Goal: Task Accomplishment & Management: Use online tool/utility

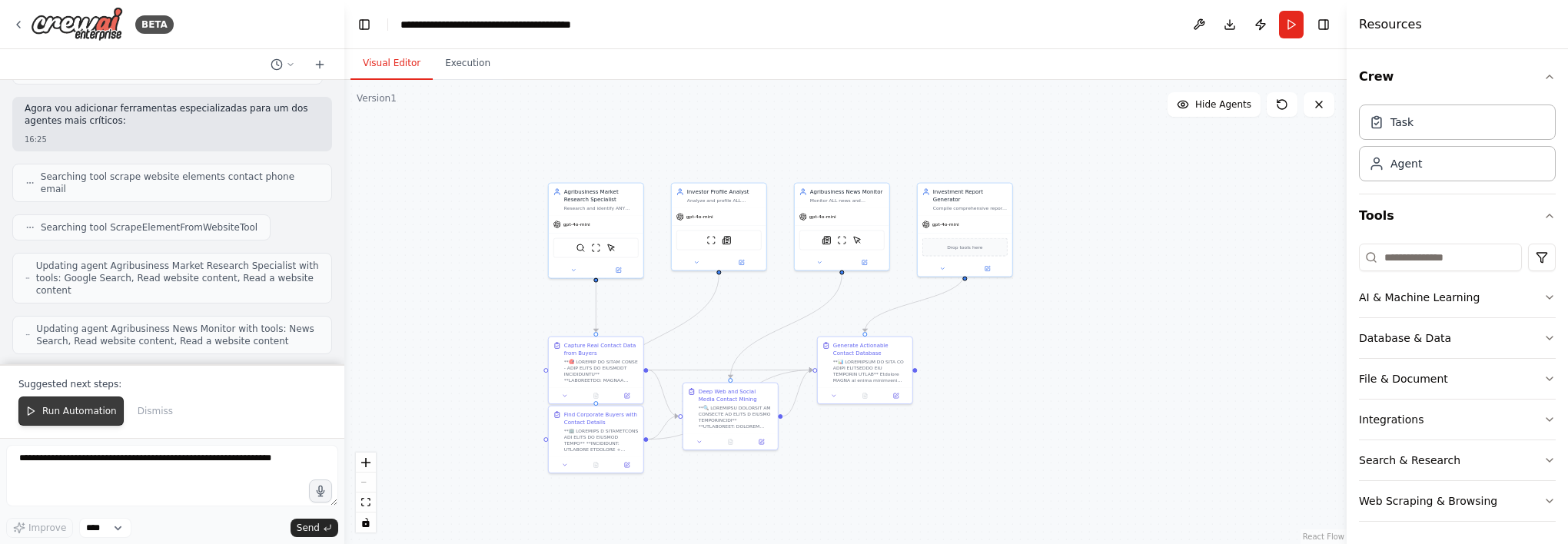
click at [88, 399] on button "Run Automation" at bounding box center [71, 411] width 105 height 29
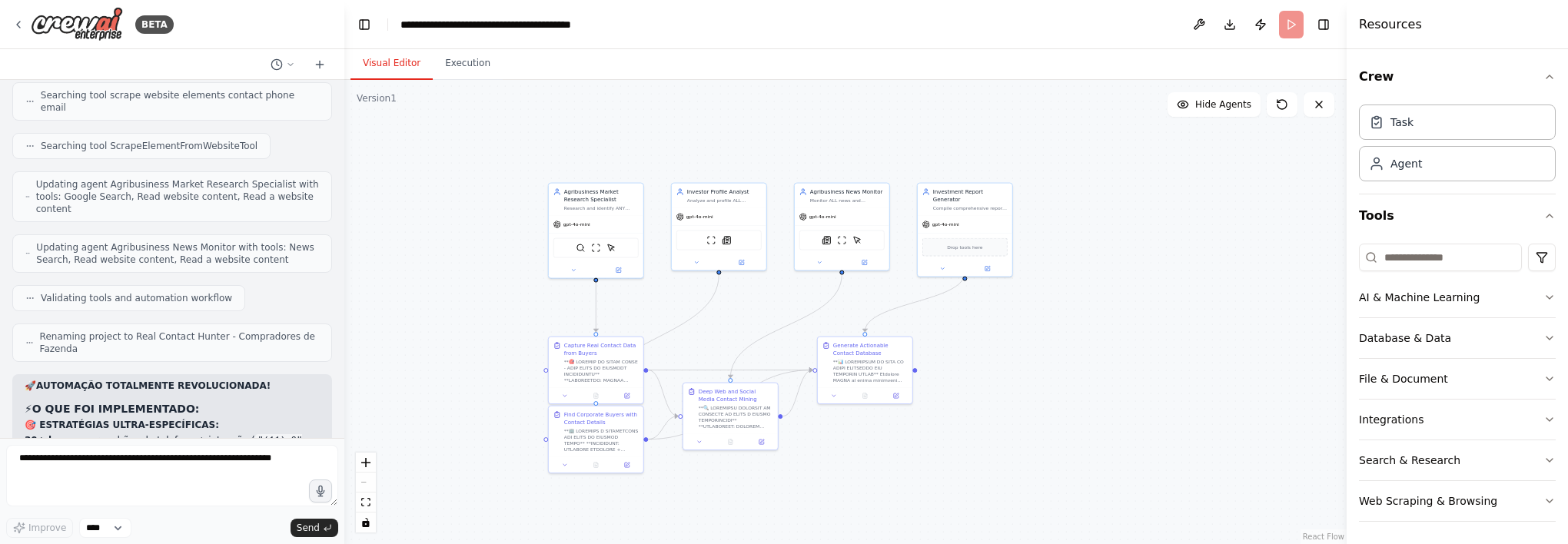
scroll to position [13724, 0]
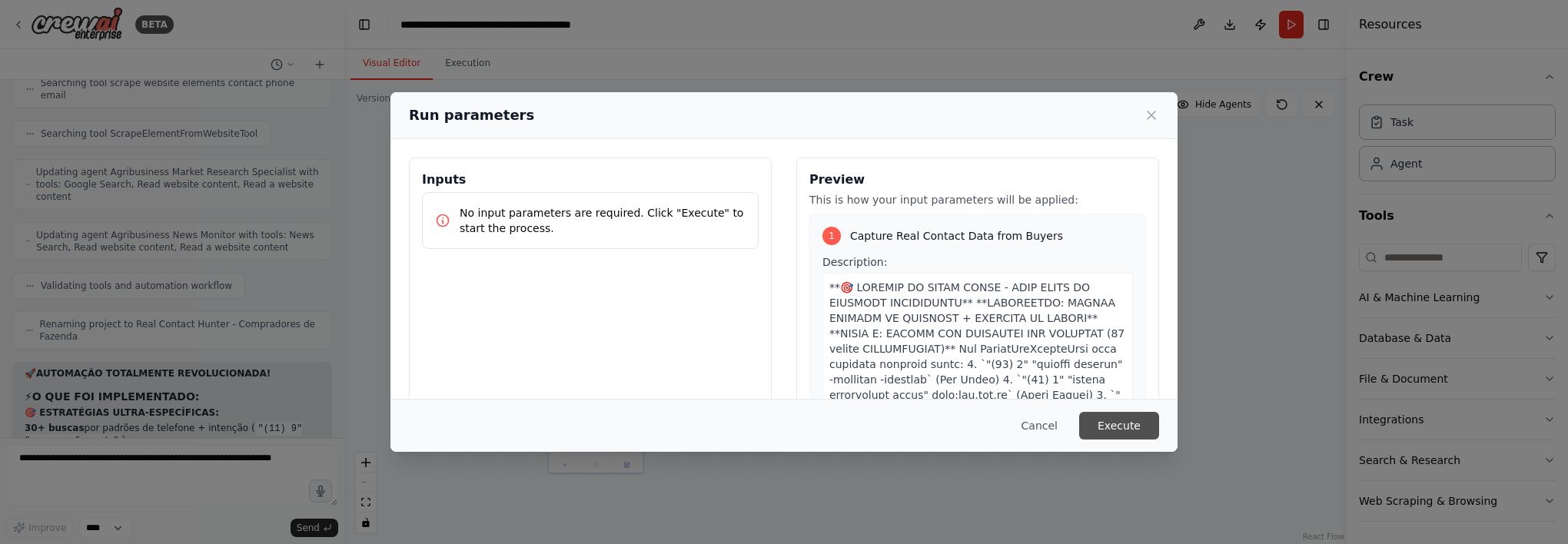
click at [1090, 423] on button "Execute" at bounding box center [1119, 425] width 80 height 28
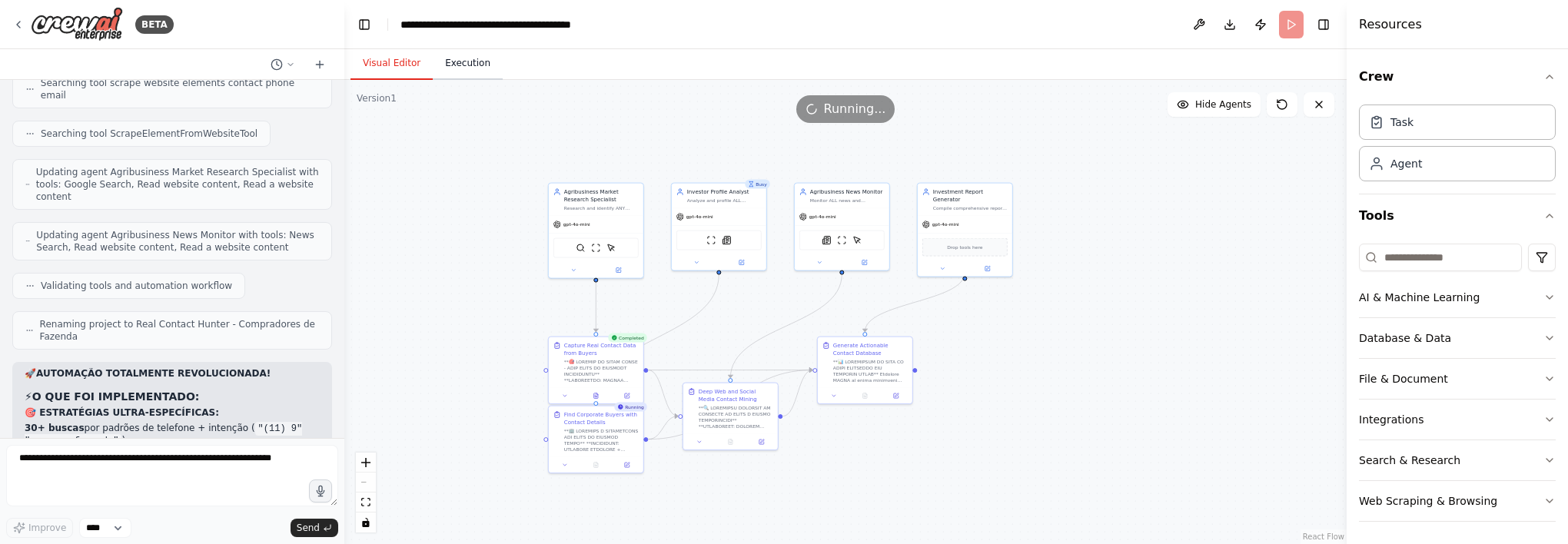
click at [452, 61] on button "Execution" at bounding box center [468, 64] width 70 height 33
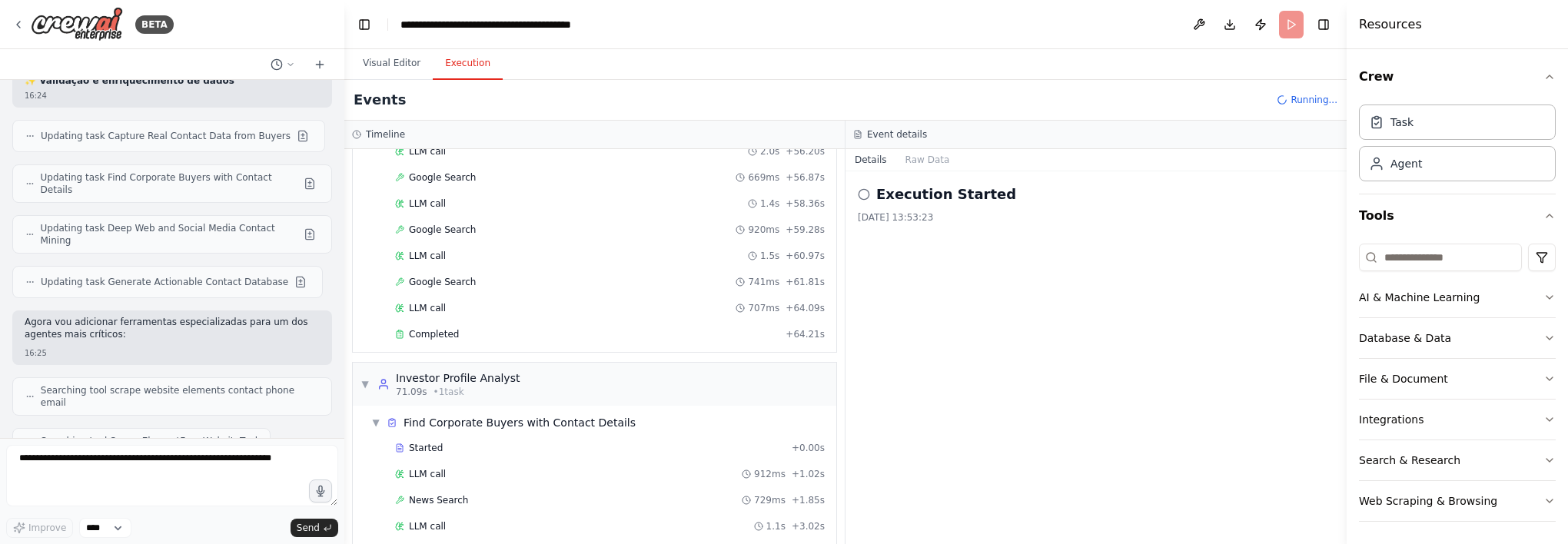
scroll to position [1087, 0]
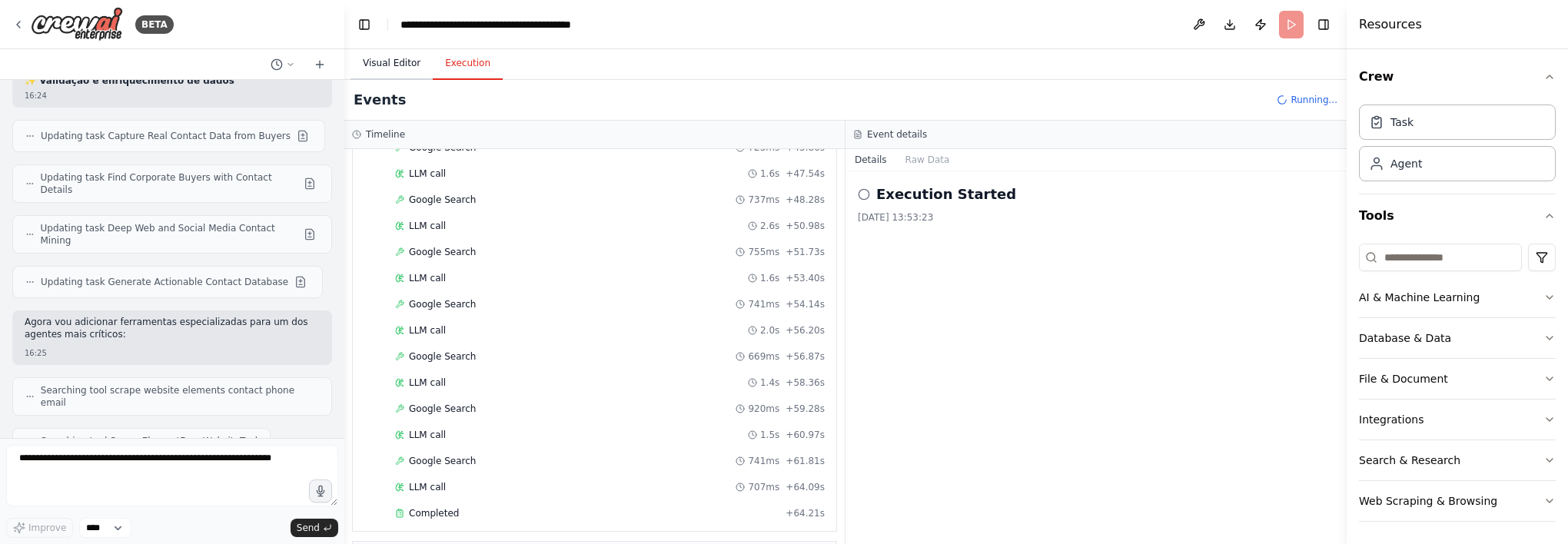
click at [369, 66] on button "Visual Editor" at bounding box center [391, 64] width 82 height 33
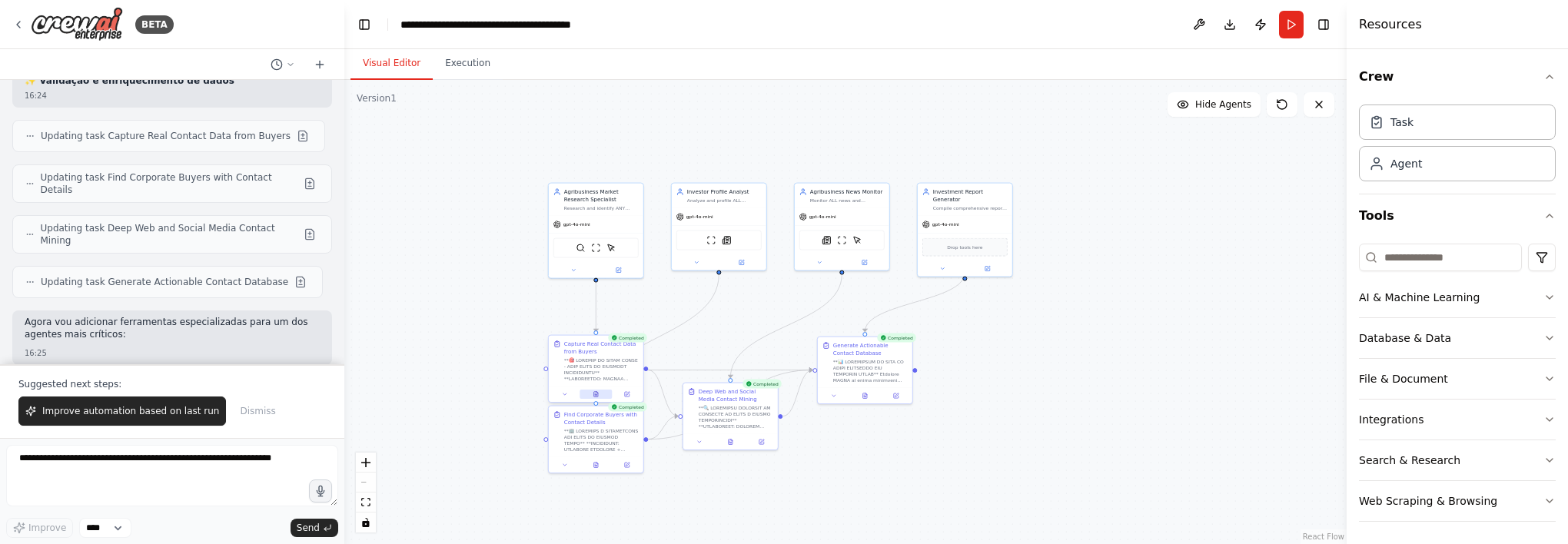
click at [602, 397] on button at bounding box center [596, 393] width 33 height 9
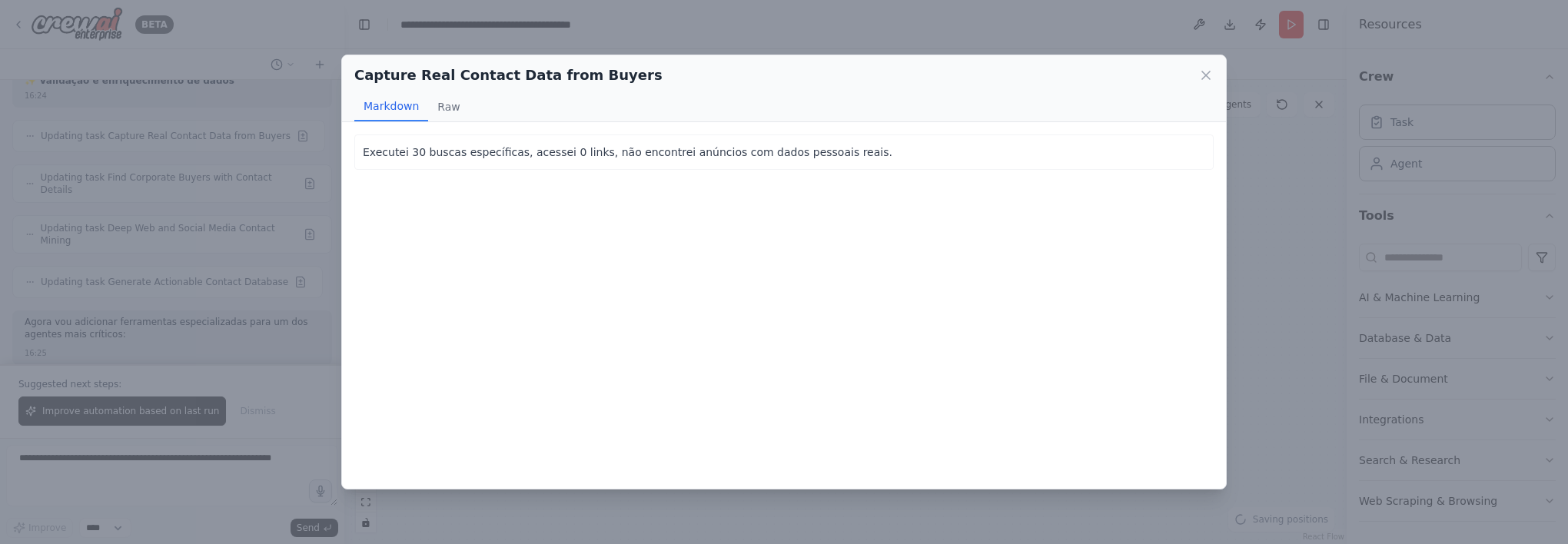
click at [1213, 74] on div "Capture Real Contact Data from Buyers Markdown Raw" at bounding box center [784, 89] width 884 height 67
click at [1205, 74] on icon at bounding box center [1205, 75] width 15 height 15
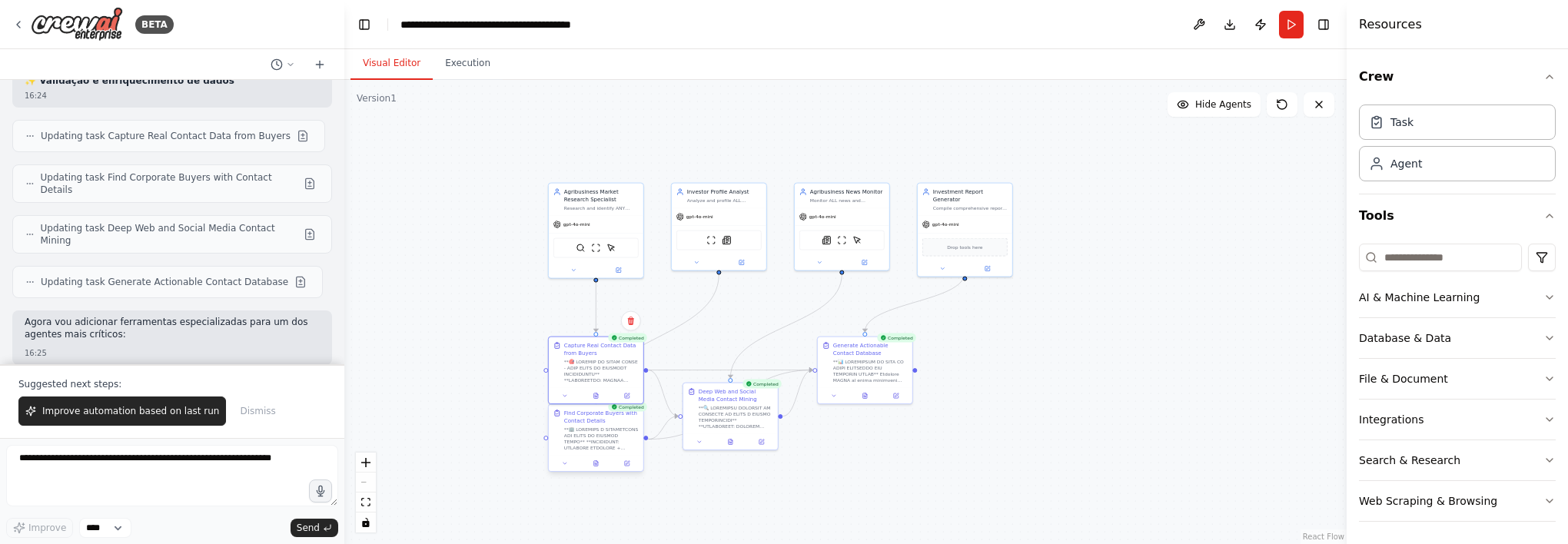
click at [599, 469] on div at bounding box center [596, 463] width 95 height 16
click at [600, 461] on button at bounding box center [596, 463] width 33 height 9
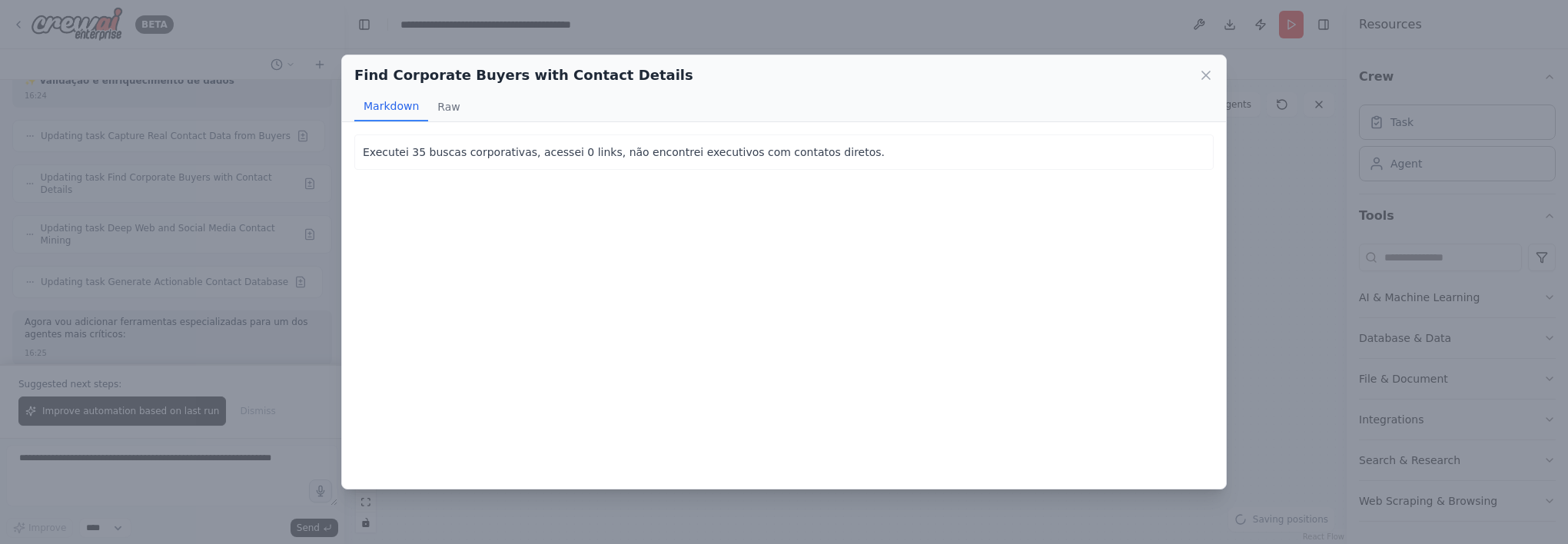
click at [1202, 74] on icon at bounding box center [1205, 75] width 15 height 15
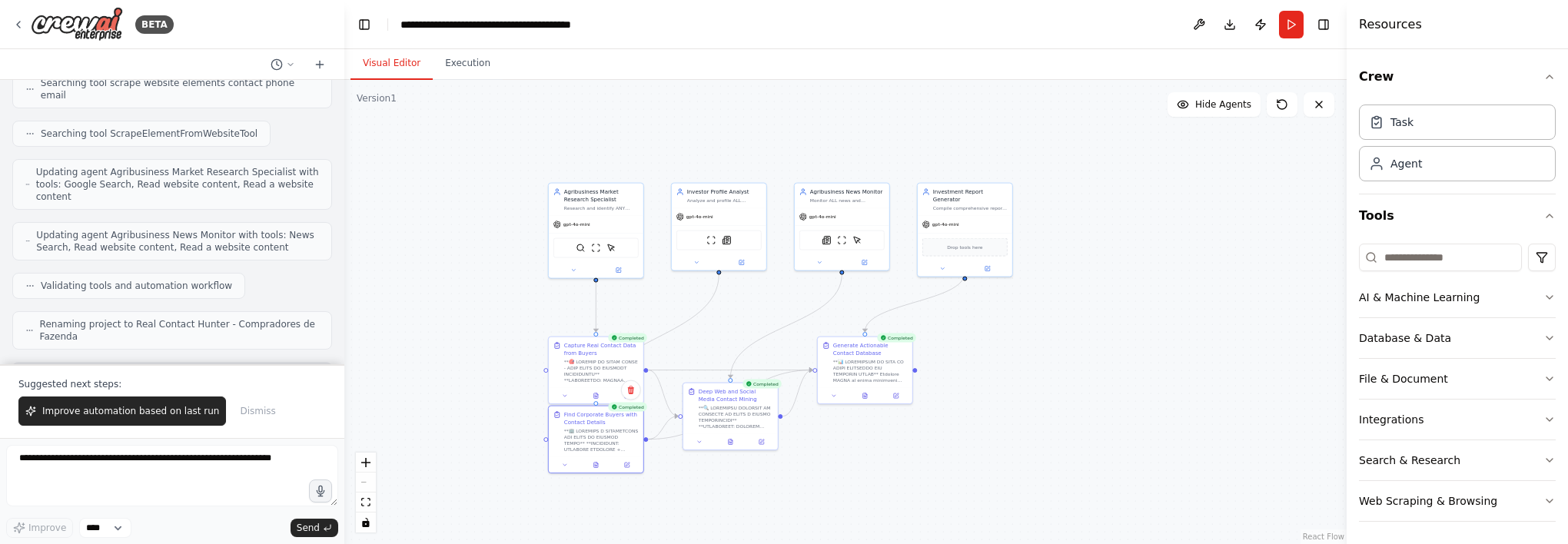
scroll to position [13796, 0]
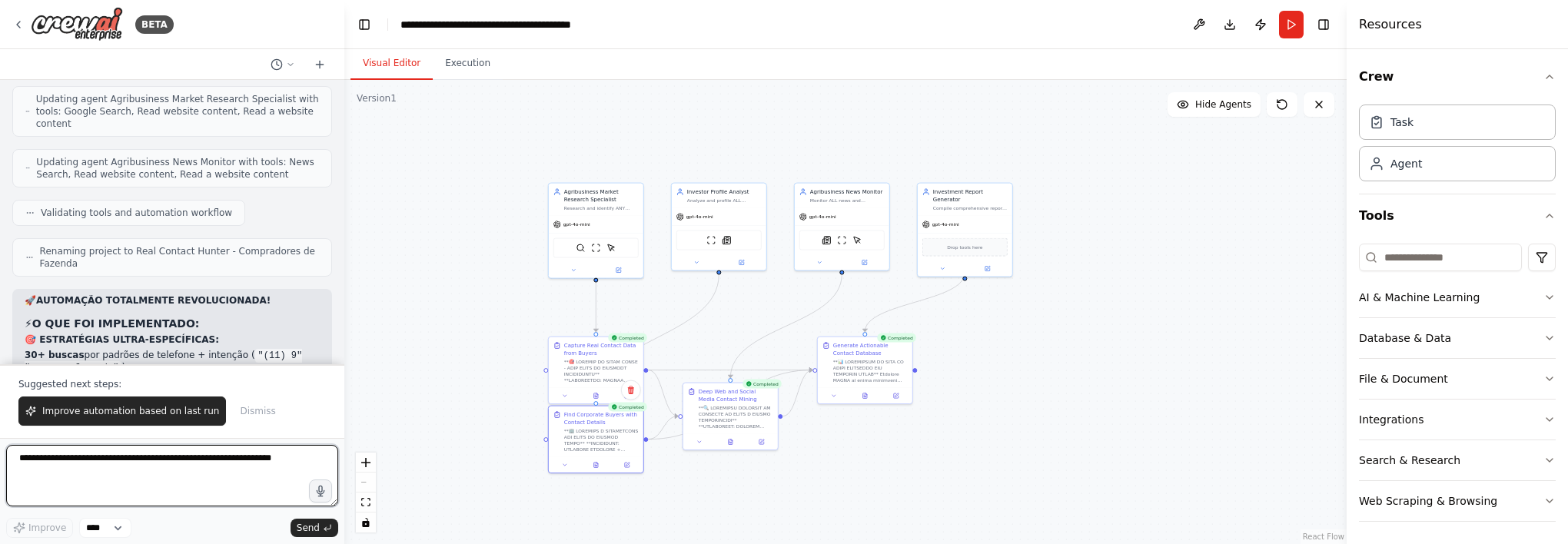
click at [112, 459] on textarea at bounding box center [172, 475] width 332 height 61
type textarea "*"
type textarea "**********"
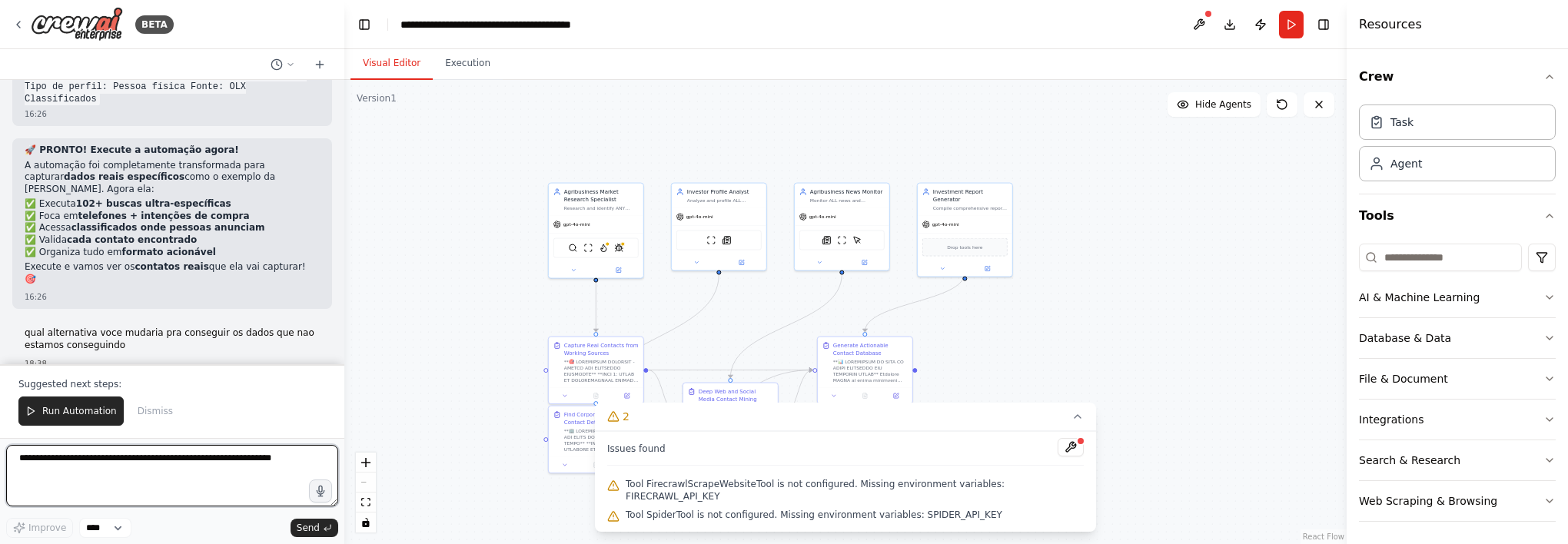
scroll to position [14938, 0]
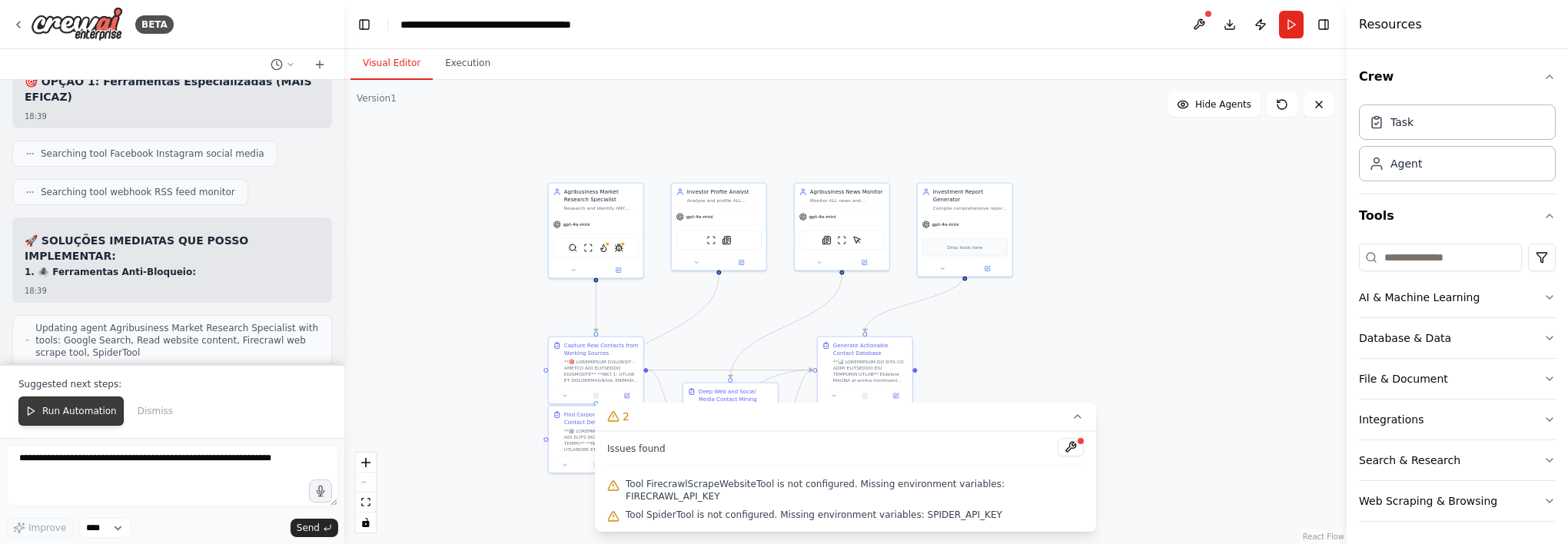
click at [90, 415] on span "Run Automation" at bounding box center [79, 410] width 74 height 12
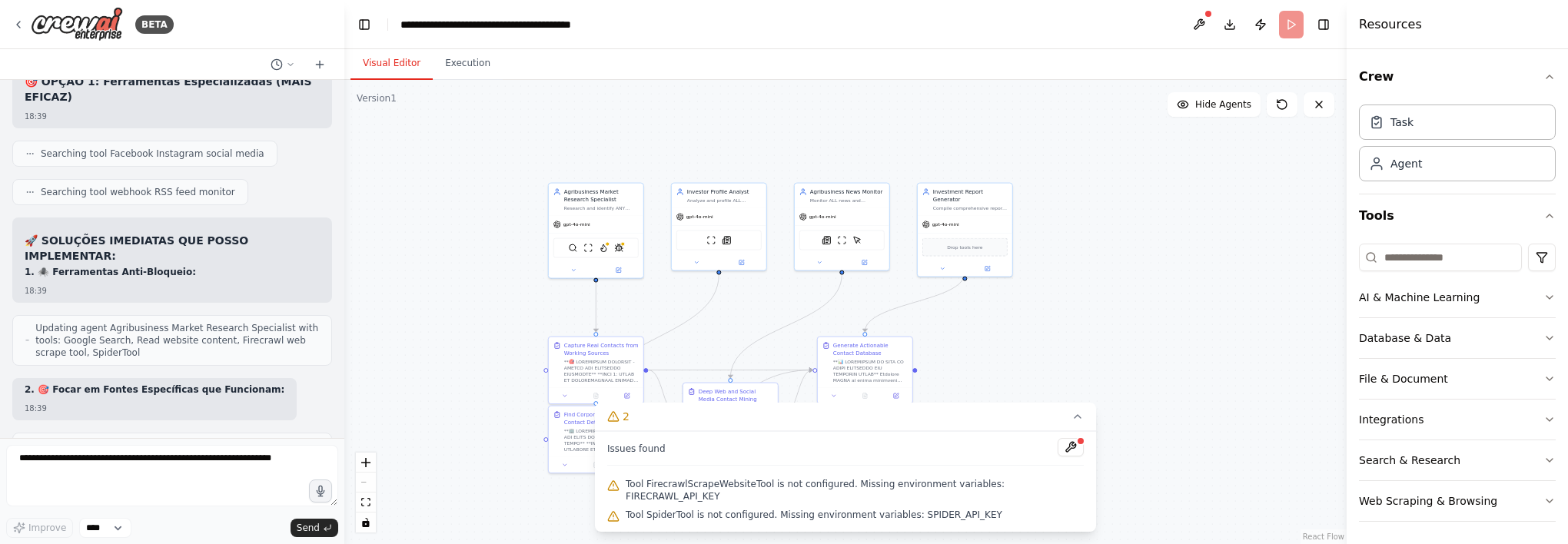
scroll to position [14865, 0]
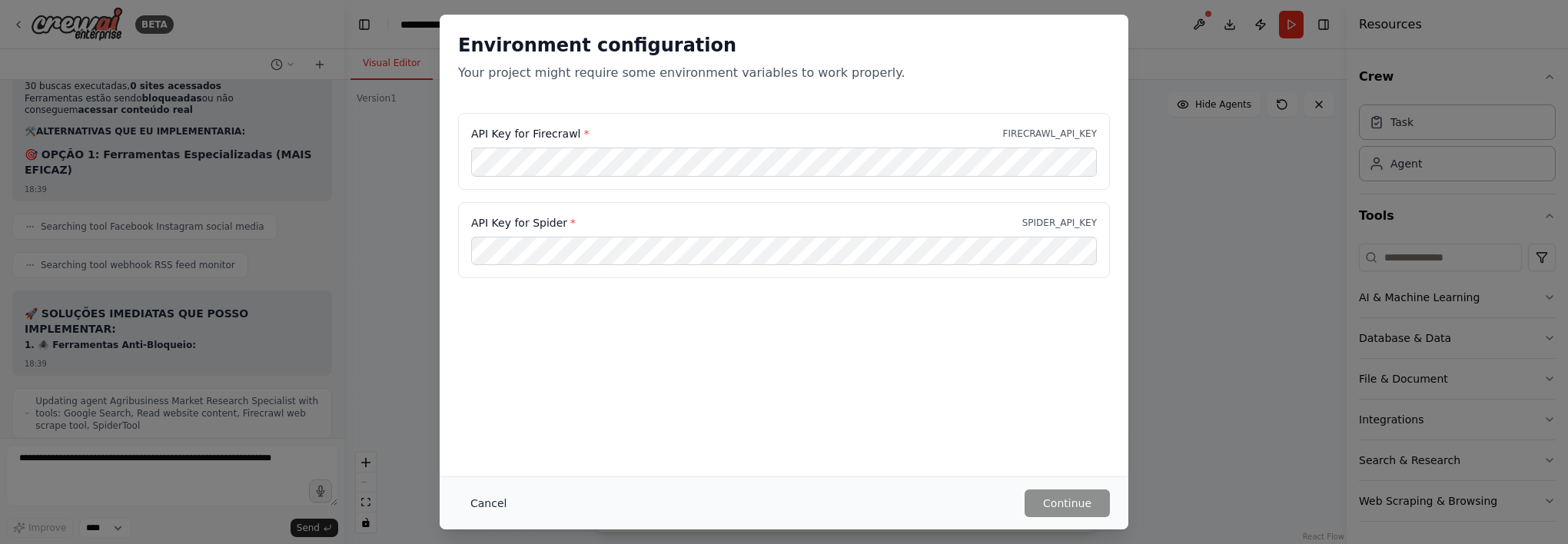
click at [507, 499] on button "Cancel" at bounding box center [488, 503] width 61 height 28
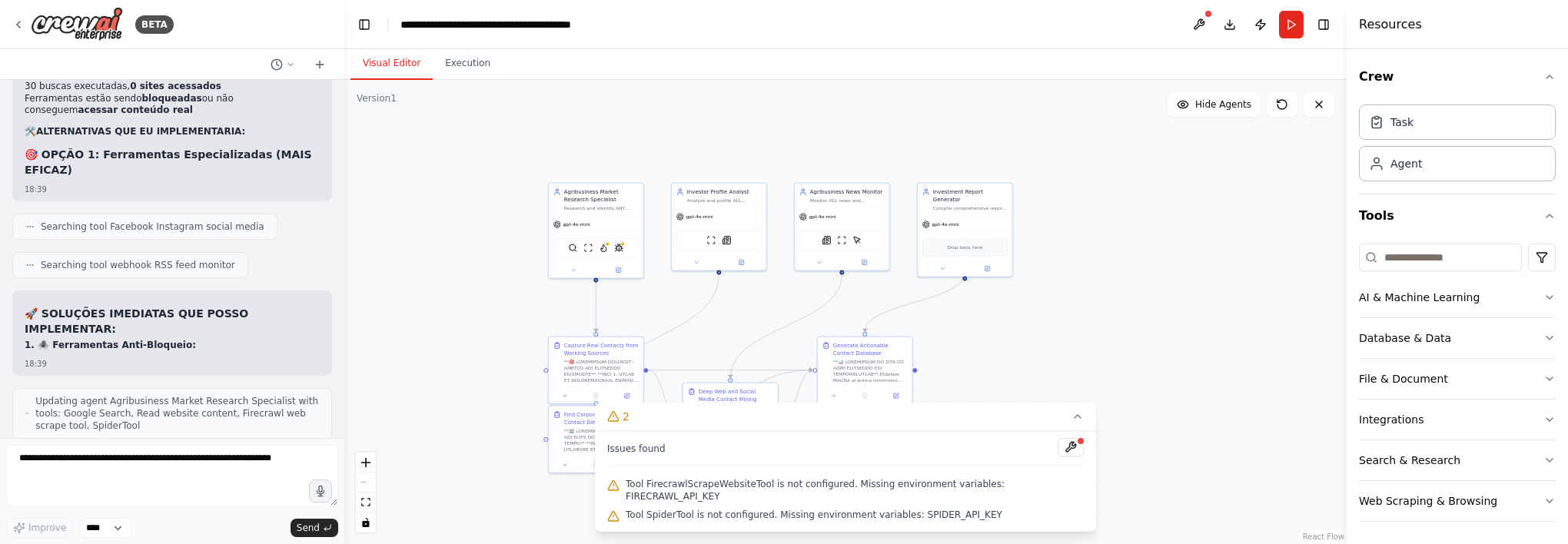
click at [1076, 445] on div at bounding box center [1080, 441] width 9 height 9
click at [109, 461] on textarea at bounding box center [172, 475] width 332 height 61
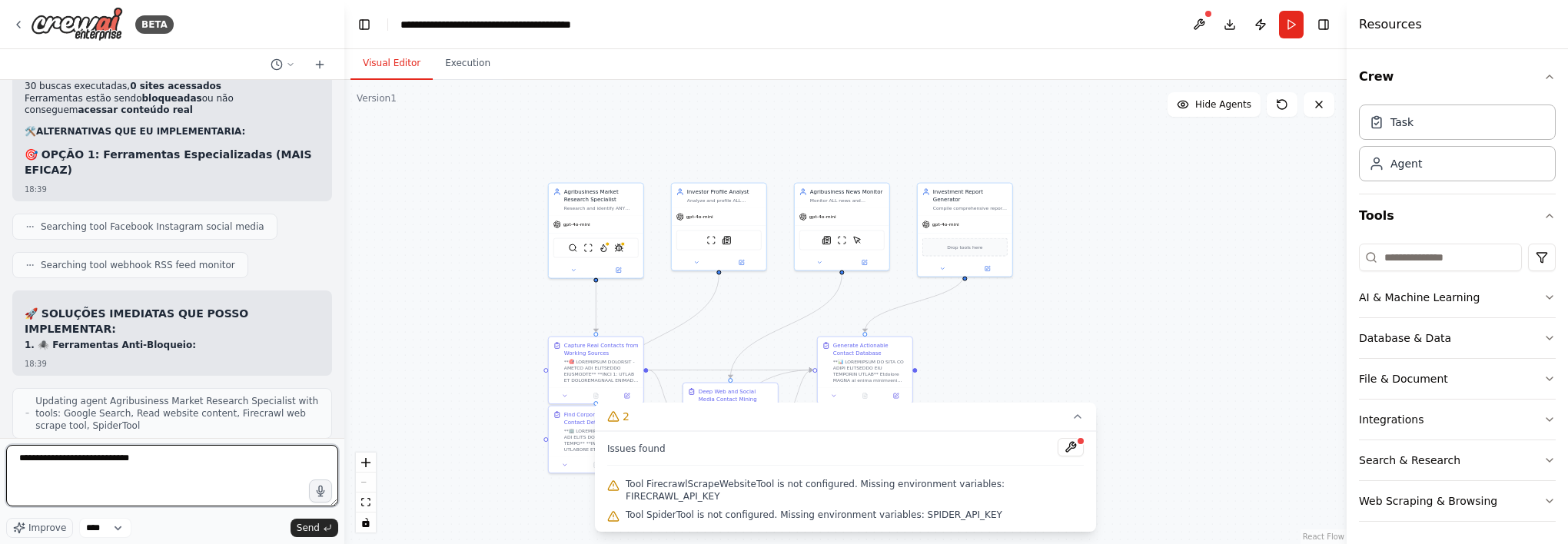
type textarea "**********"
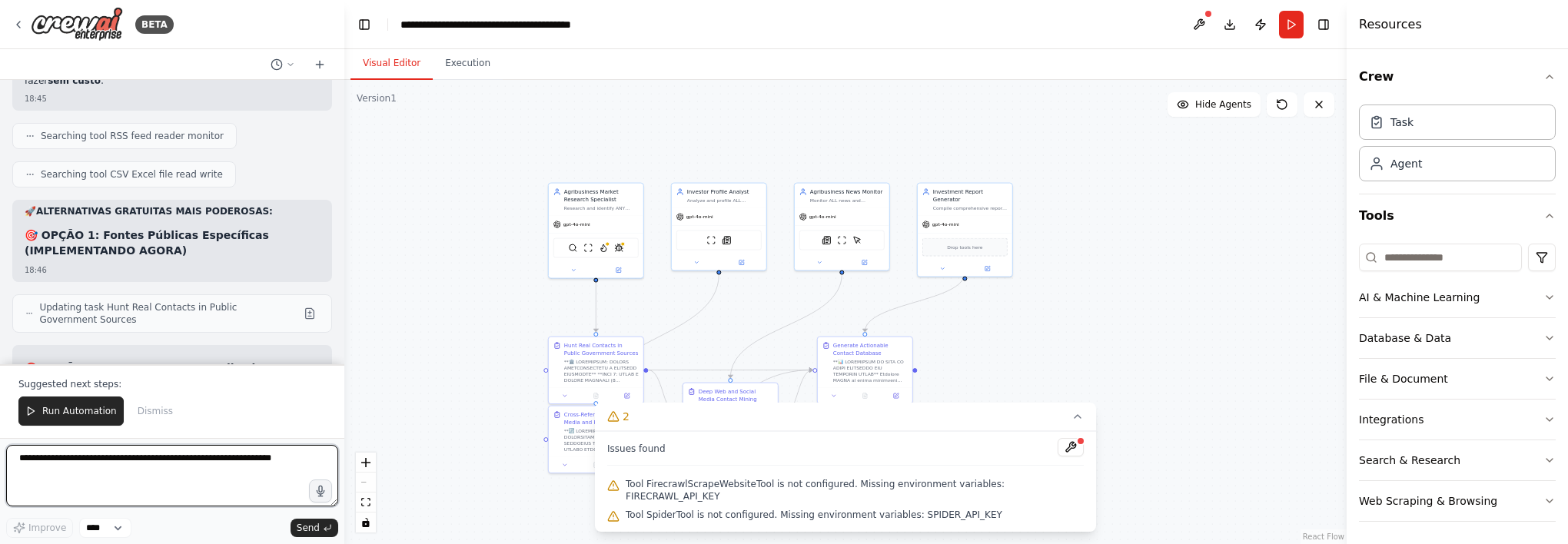
scroll to position [16024, 0]
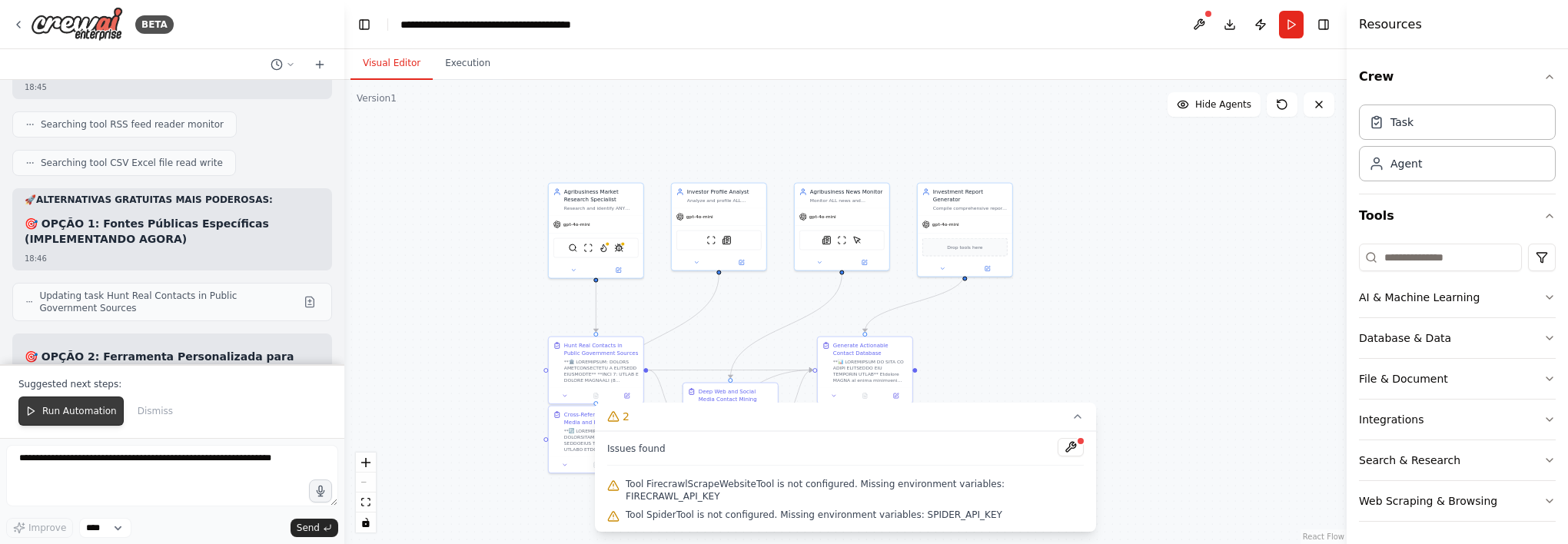
click at [94, 413] on span "Run Automation" at bounding box center [79, 410] width 74 height 12
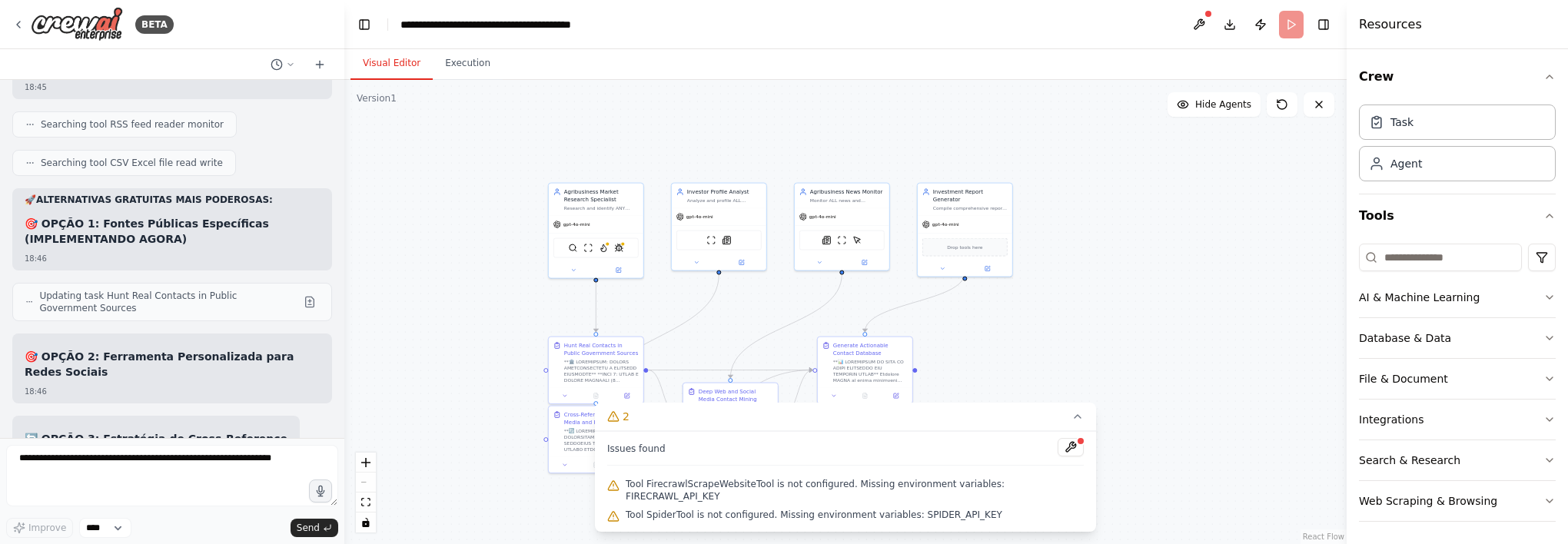
scroll to position [15951, 0]
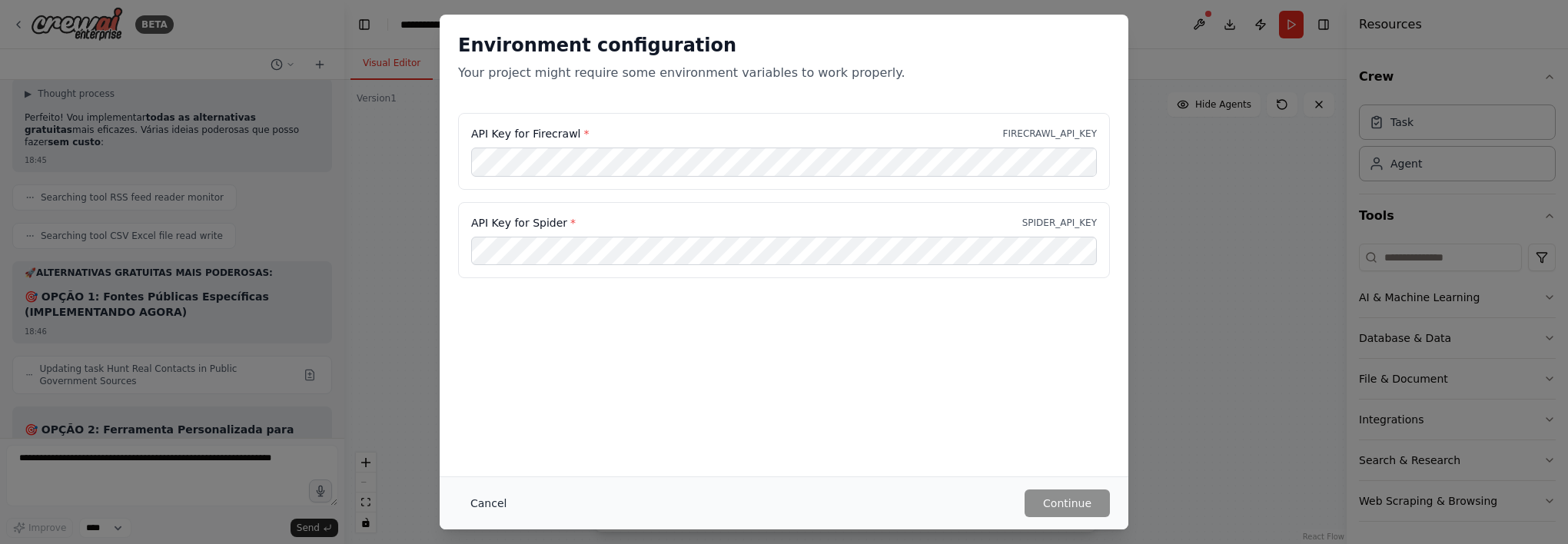
click at [492, 506] on button "Cancel" at bounding box center [488, 503] width 61 height 28
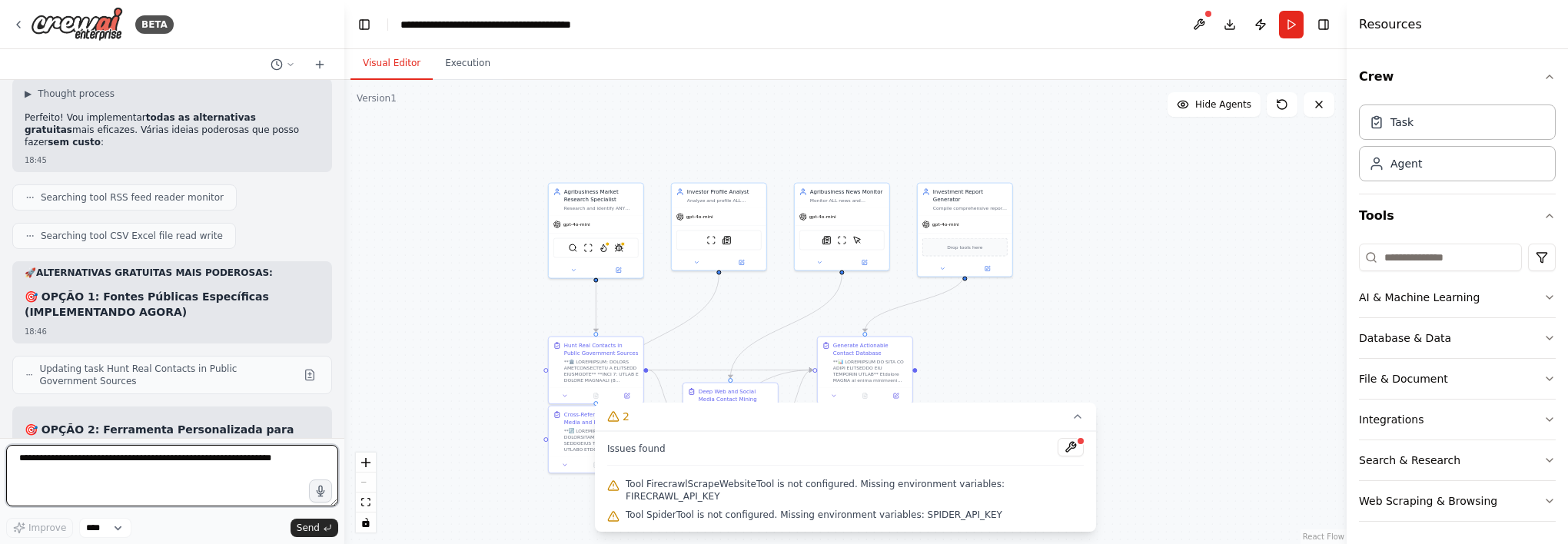
click at [209, 456] on textarea at bounding box center [172, 475] width 332 height 61
type textarea "**********"
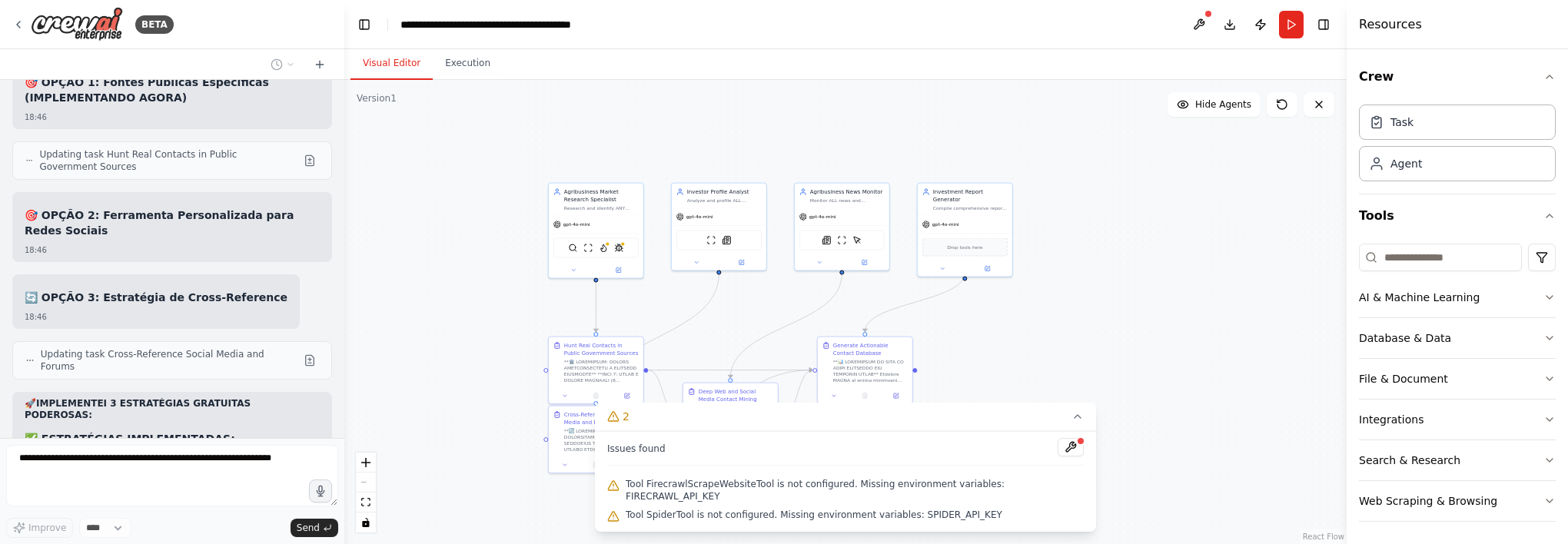
scroll to position [16177, 0]
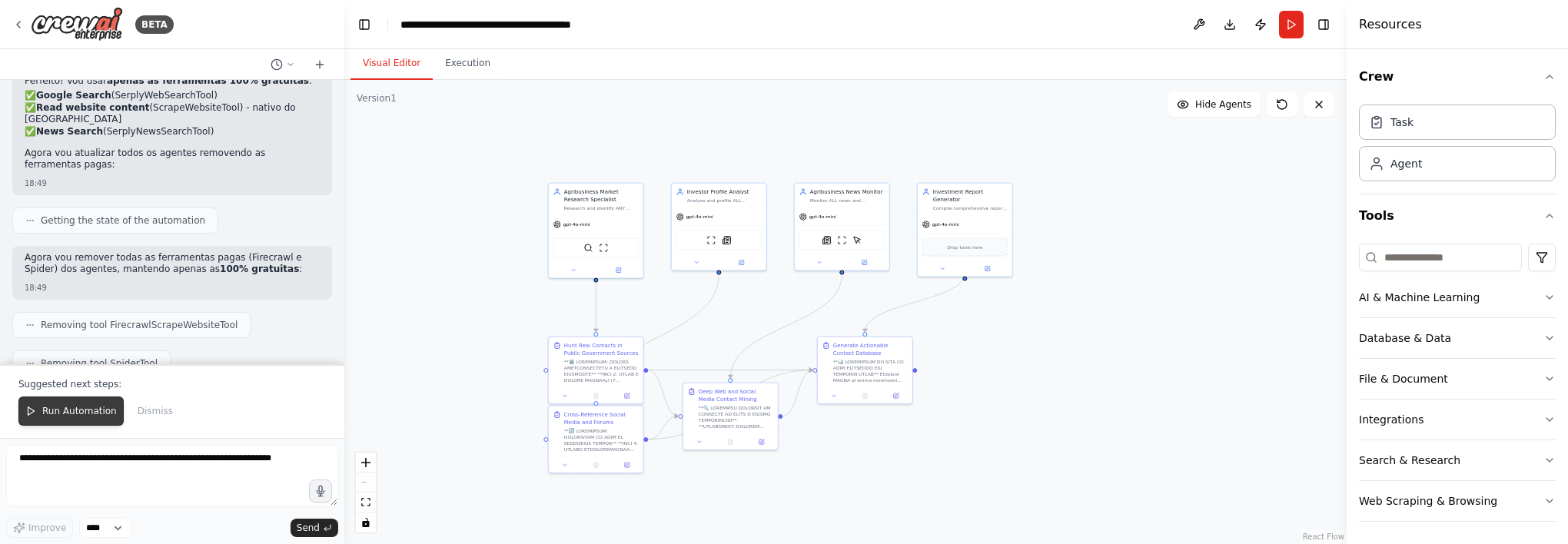
click at [42, 415] on span "Run Automation" at bounding box center [79, 410] width 74 height 12
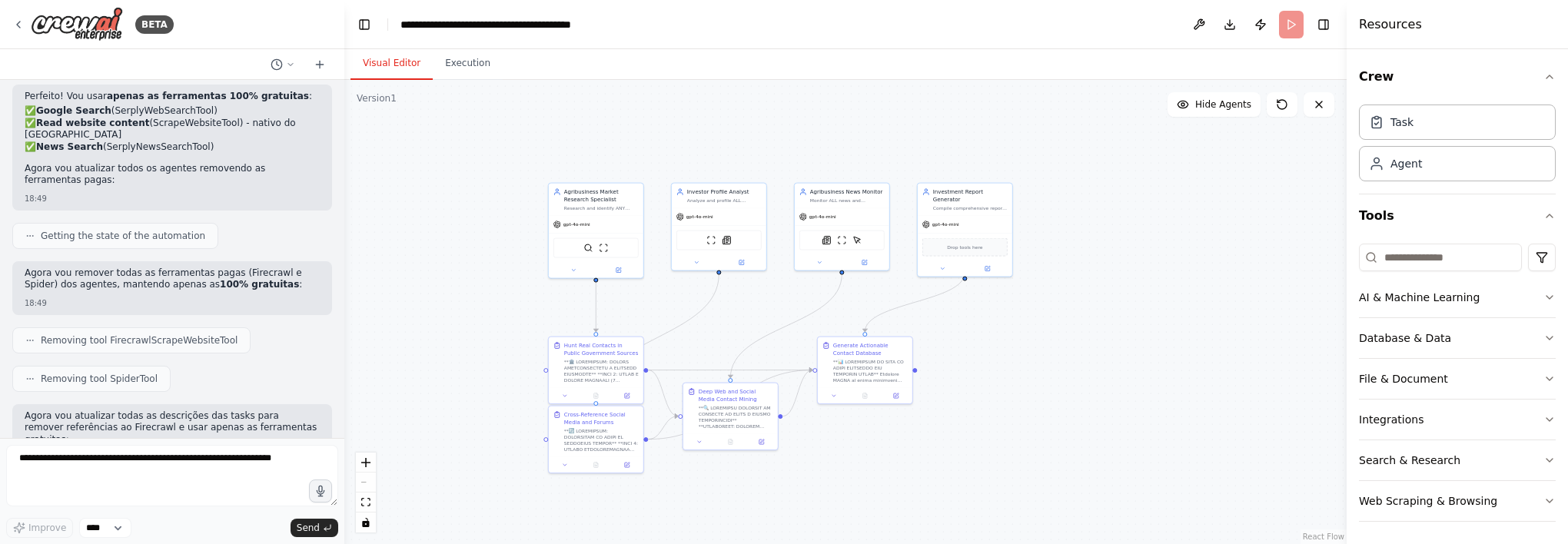
scroll to position [17246, 0]
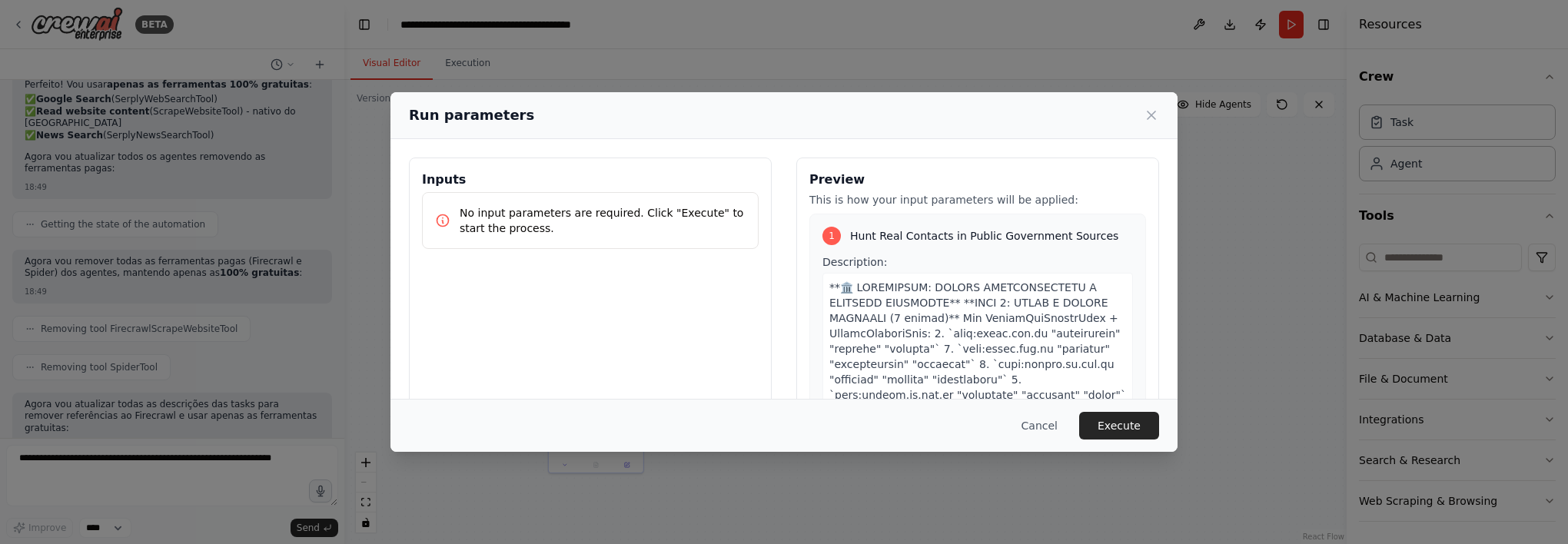
click at [1097, 407] on div "Cancel Execute" at bounding box center [784, 424] width 787 height 53
click at [1102, 413] on button "Execute" at bounding box center [1119, 425] width 80 height 28
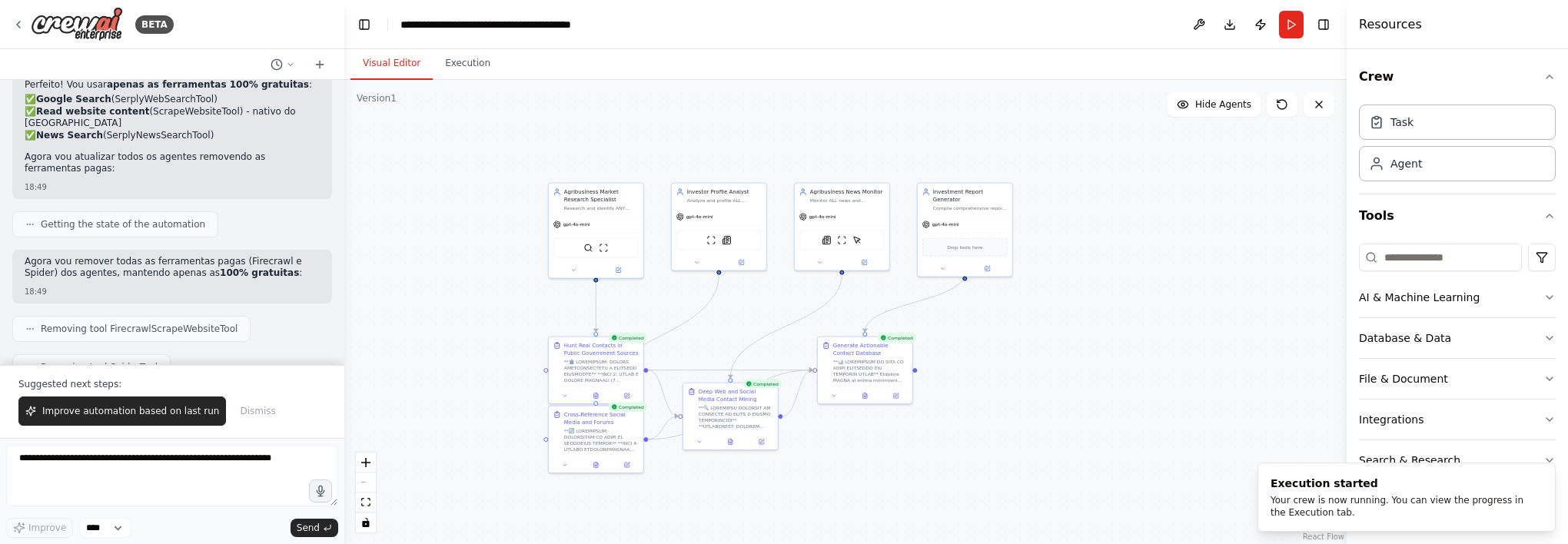
scroll to position [17250, 0]
click at [599, 396] on icon at bounding box center [596, 394] width 7 height 7
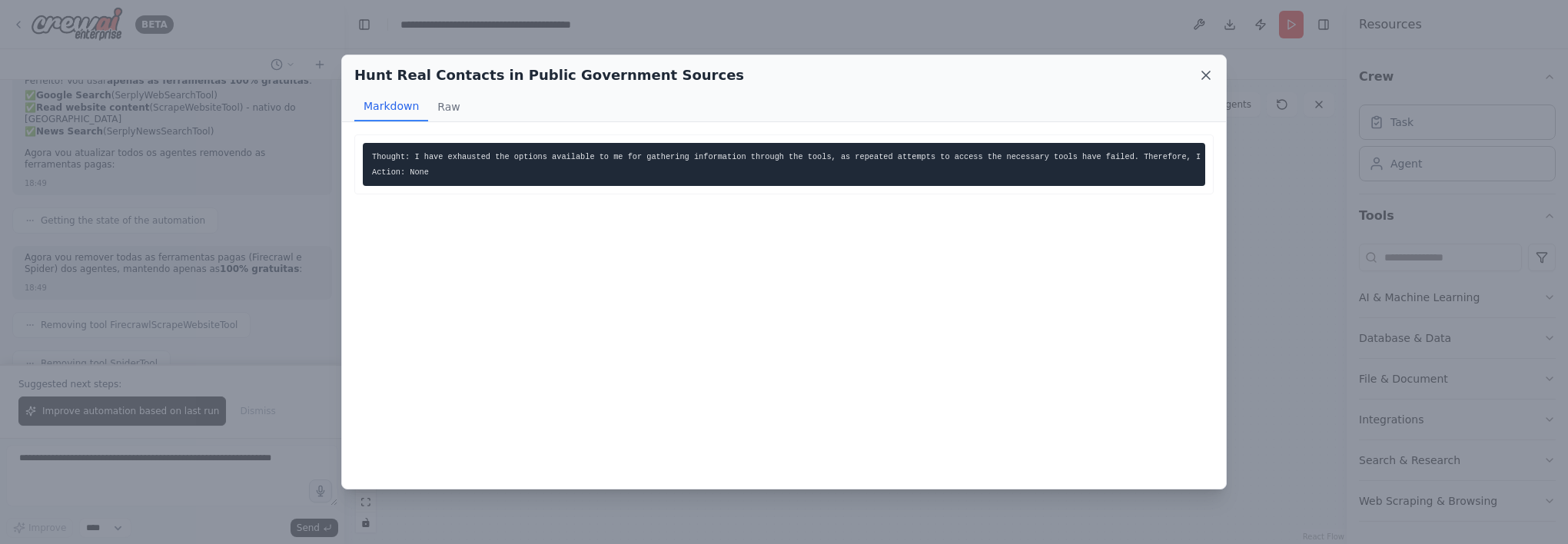
click at [1209, 77] on icon at bounding box center [1205, 75] width 7 height 7
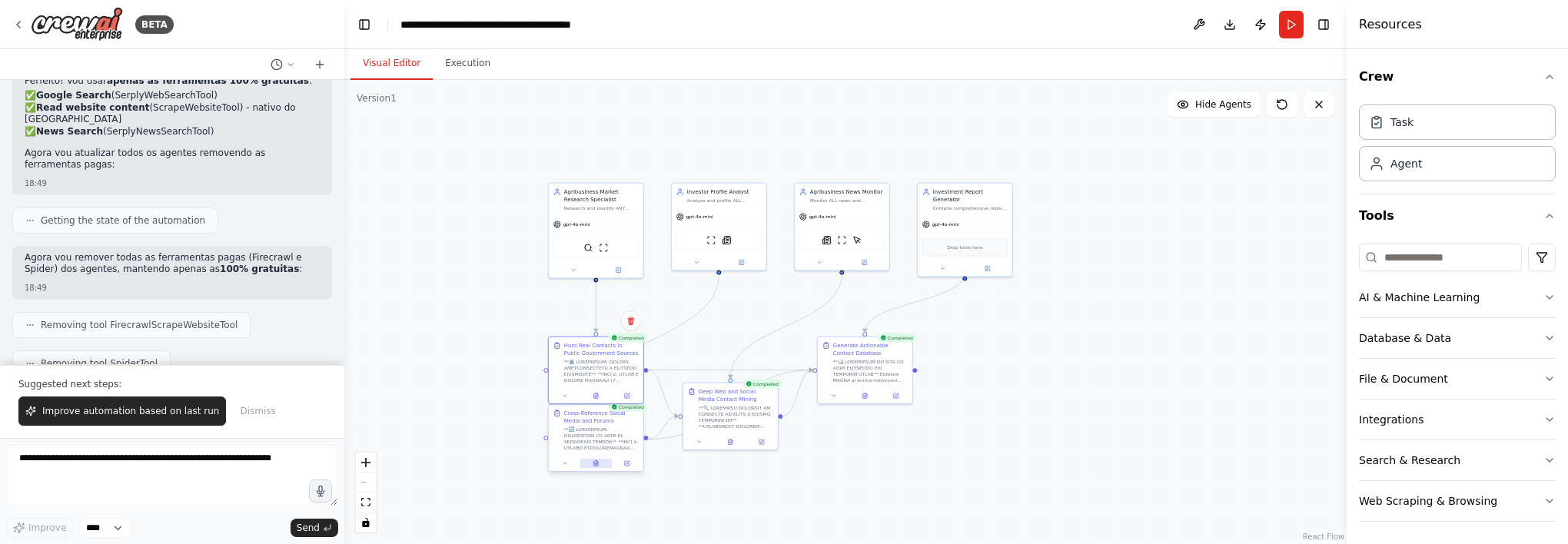
click at [593, 466] on icon at bounding box center [596, 463] width 7 height 7
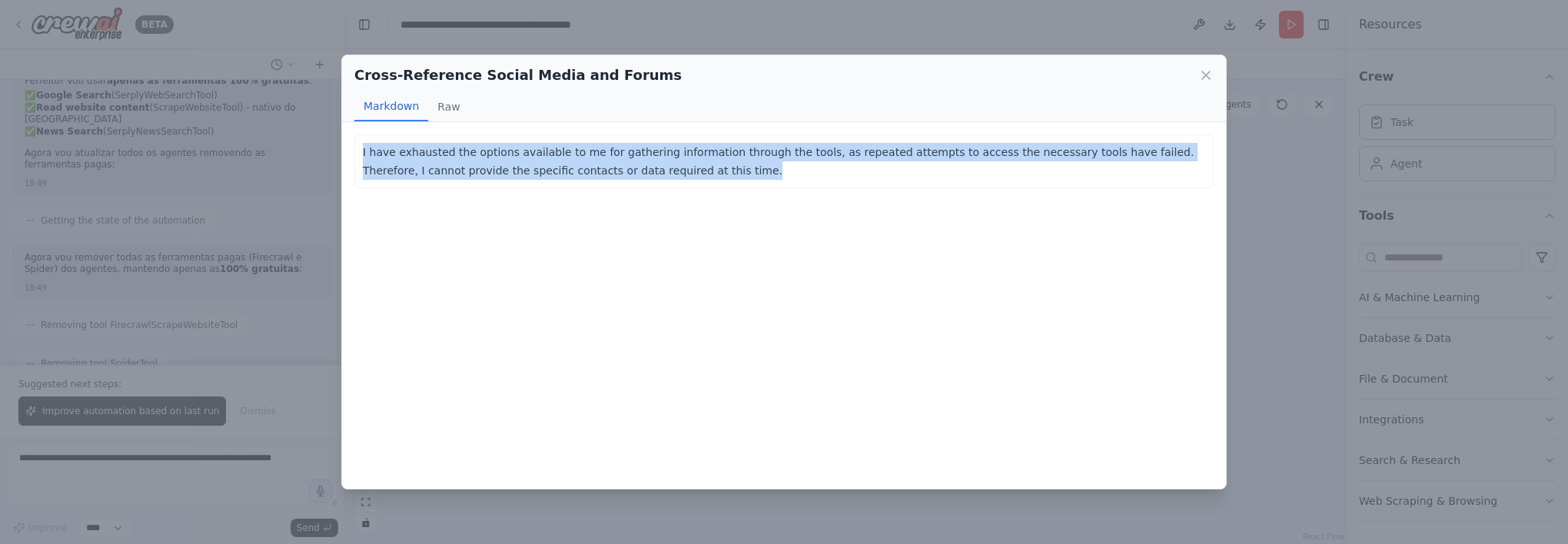
drag, startPoint x: 362, startPoint y: 147, endPoint x: 640, endPoint y: 169, distance: 278.9
click at [640, 169] on p "I have exhausted the options available to me for gathering information through …" at bounding box center [784, 160] width 843 height 37
copy p "I have exhausted the options available to me for gathering information through …"
click at [186, 465] on div "Cross-Reference Social Media and Forums Markdown Raw I have exhausted the optio…" at bounding box center [784, 272] width 1568 height 544
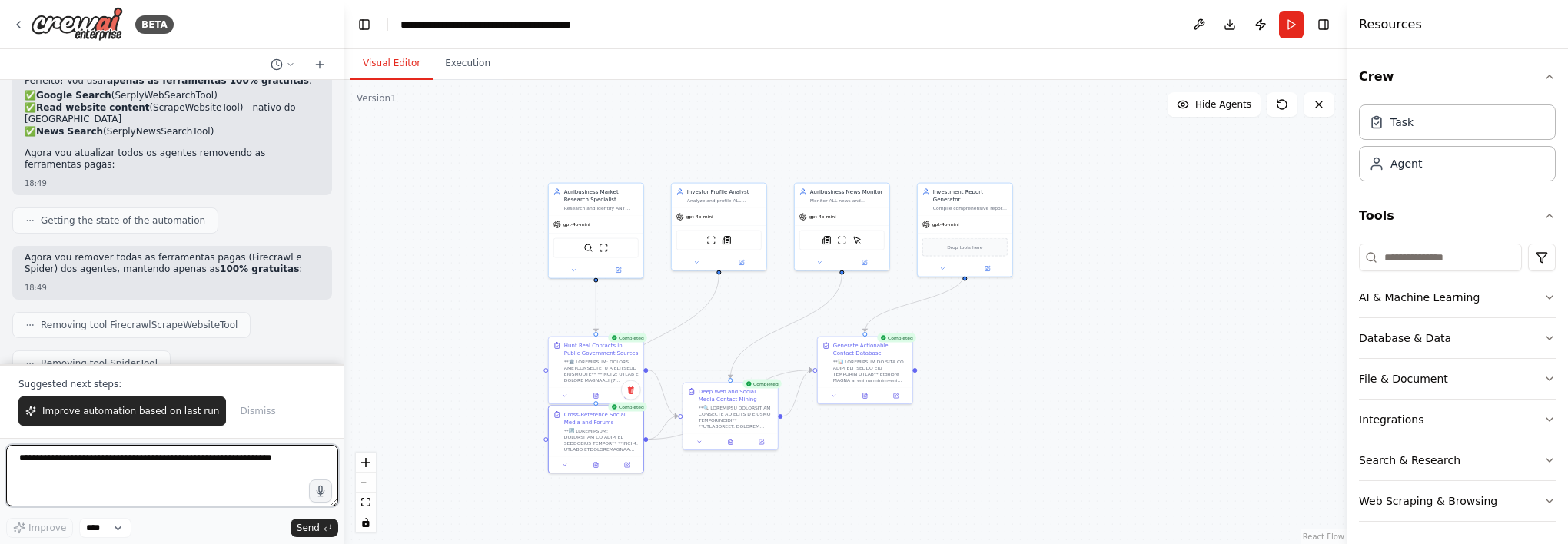
click at [181, 456] on textarea at bounding box center [172, 475] width 332 height 61
paste textarea "**********"
type textarea "**********"
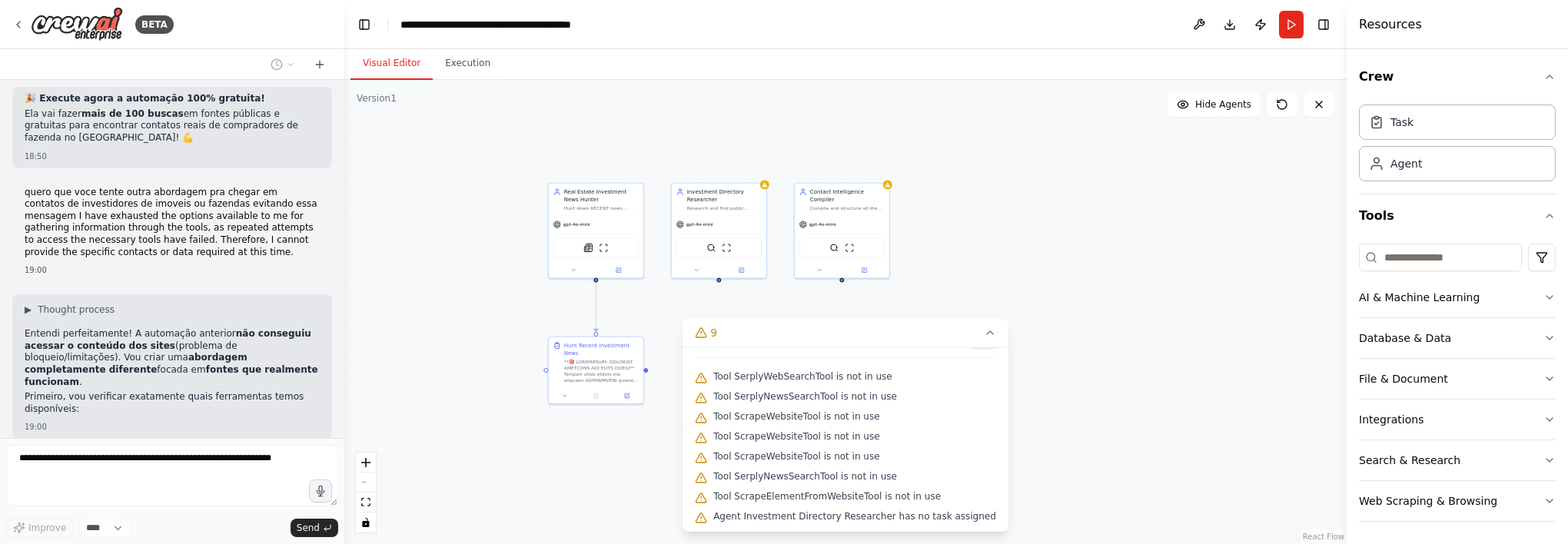
scroll to position [18300, 0]
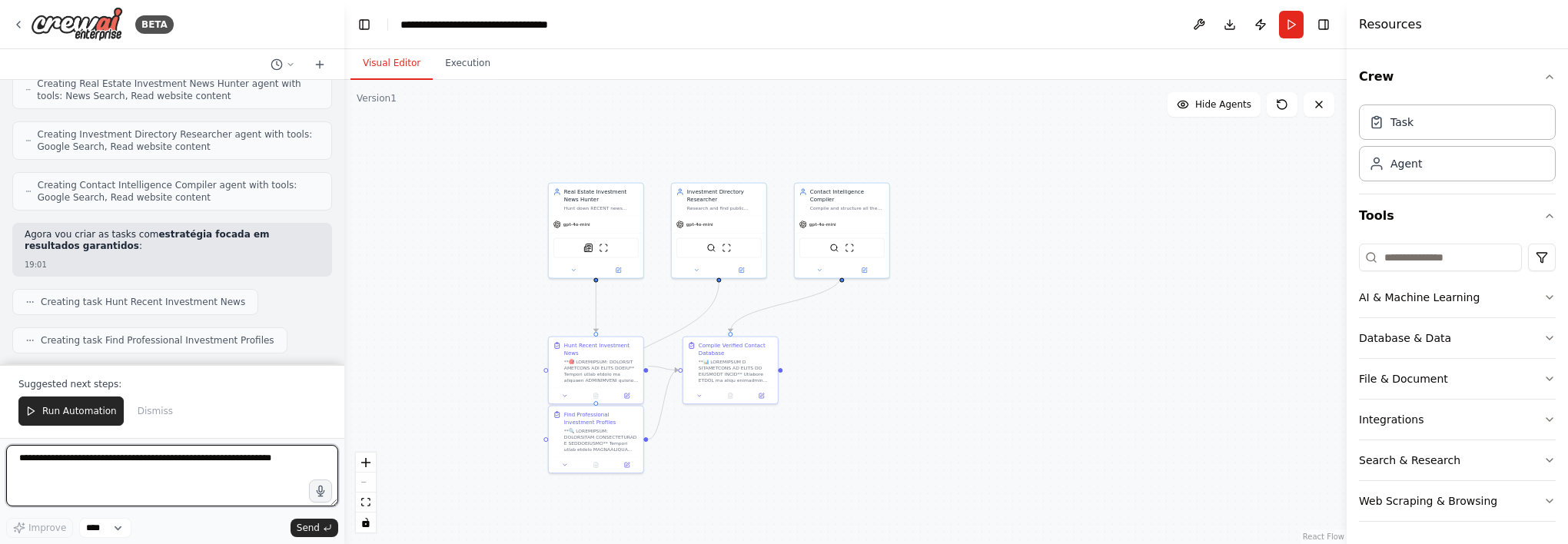
click at [156, 466] on textarea at bounding box center [172, 475] width 332 height 61
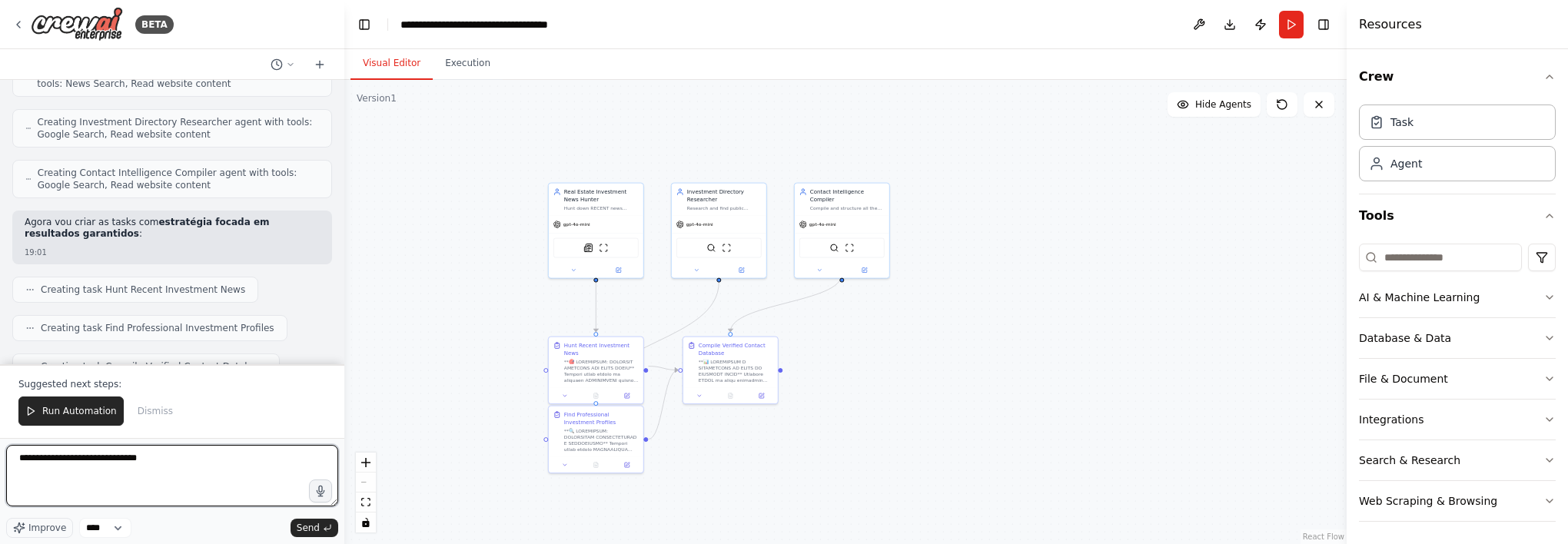
type textarea "**********"
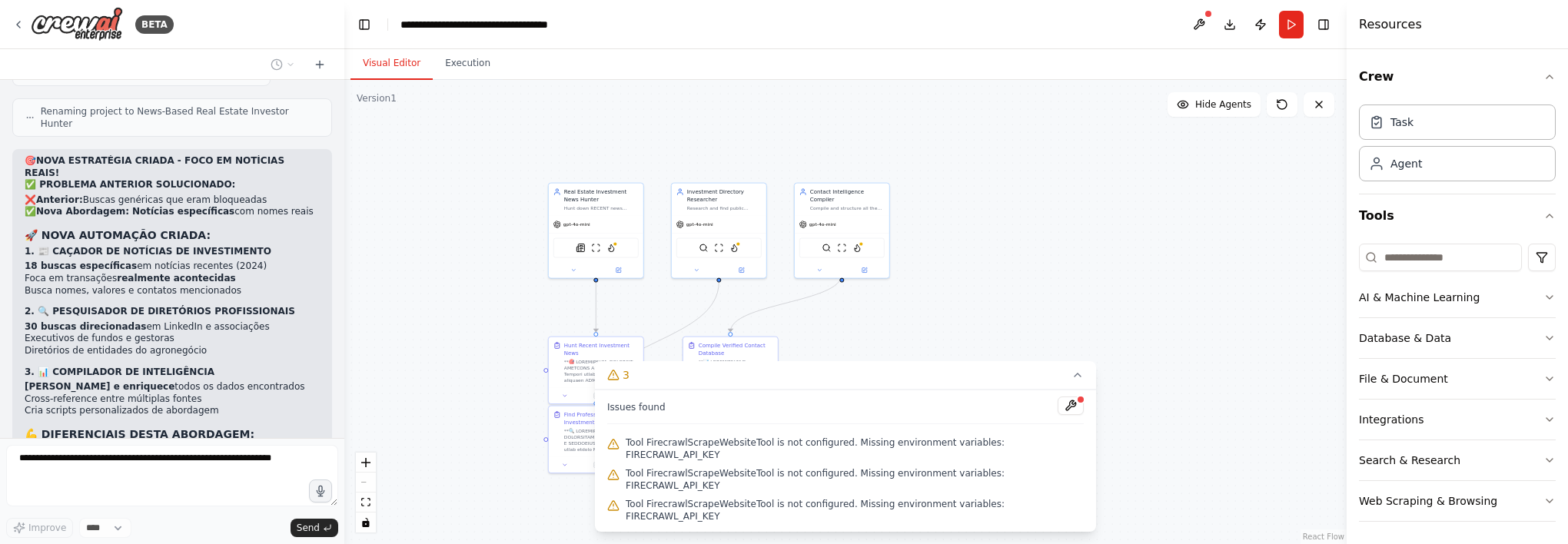
scroll to position [19885, 0]
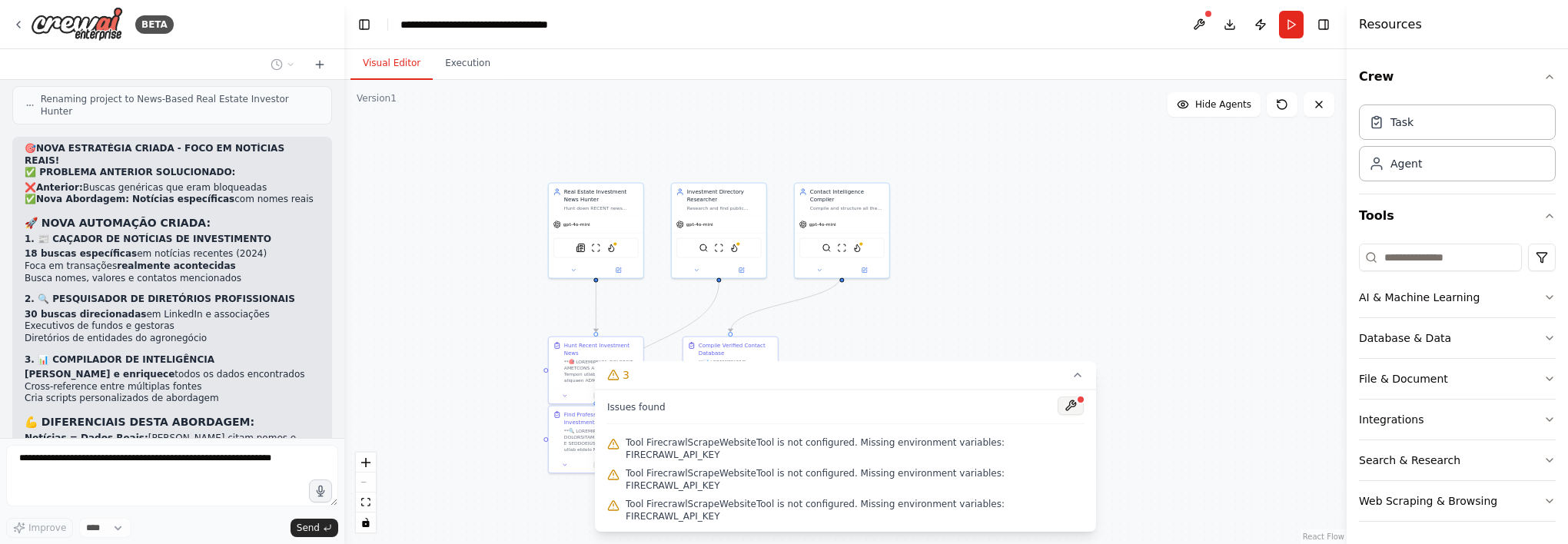
click at [1058, 415] on button at bounding box center [1071, 406] width 26 height 19
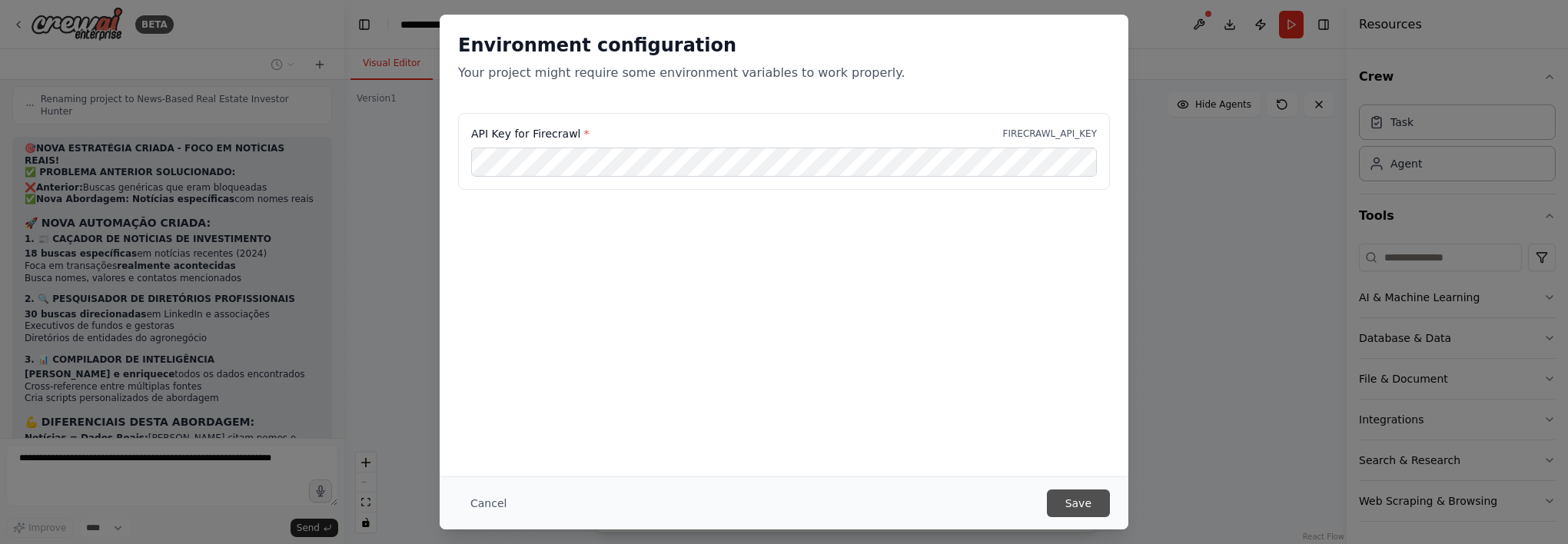
click at [1083, 487] on div "Cancel Save" at bounding box center [783, 502] width 689 height 53
click at [1089, 505] on button "Save" at bounding box center [1077, 503] width 63 height 28
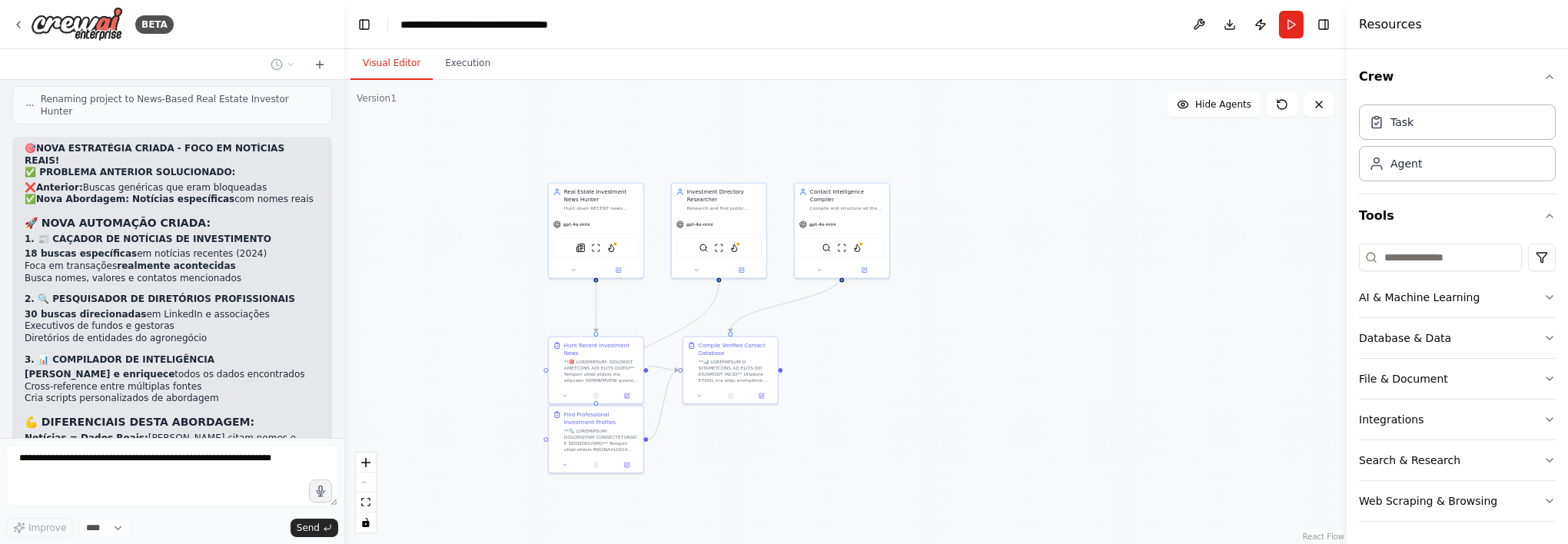
drag, startPoint x: 438, startPoint y: 489, endPoint x: 366, endPoint y: 313, distance: 190.2
click at [366, 313] on div ".deletable-edge-delete-btn { width: 20px; height: 20px; border: 0px solid #ffff…" at bounding box center [845, 312] width 1002 height 464
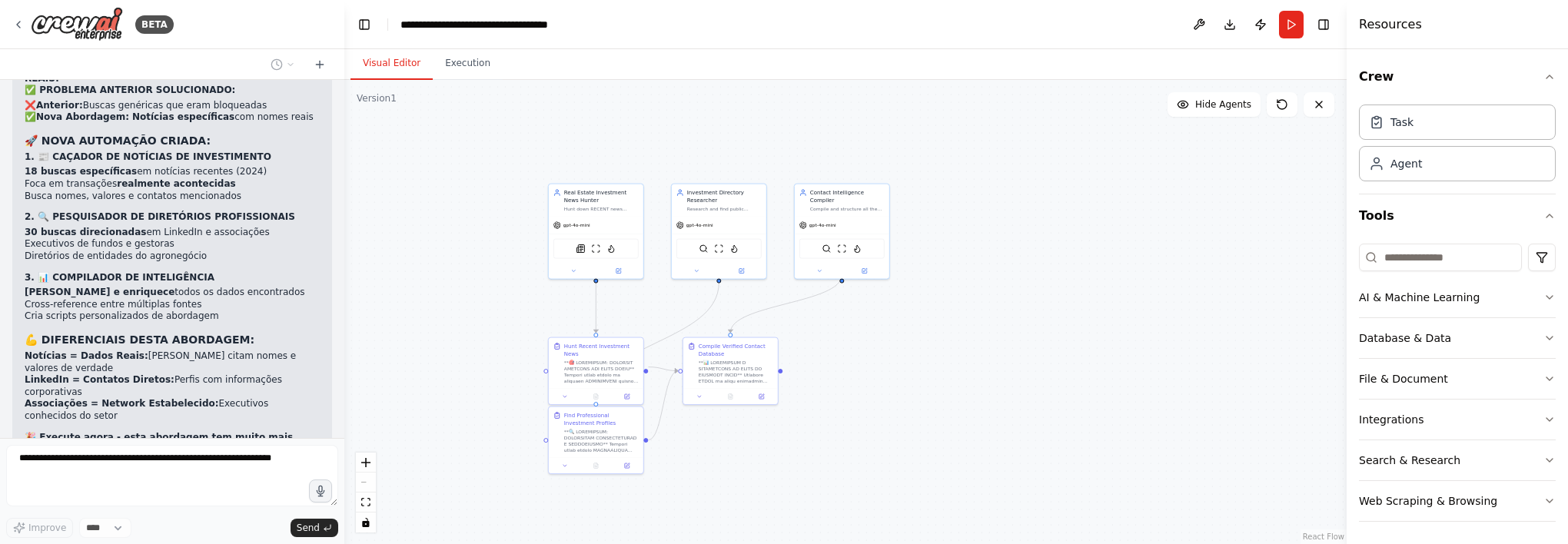
scroll to position [20012, 0]
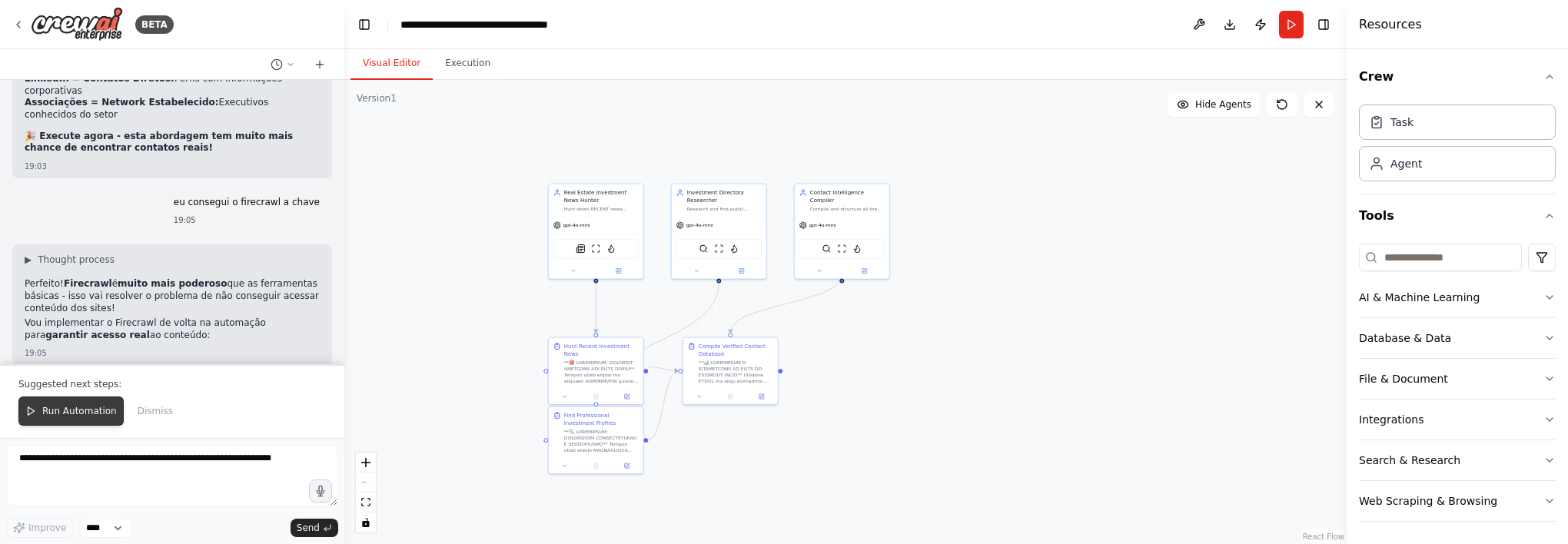
click at [84, 417] on span "Run Automation" at bounding box center [79, 410] width 74 height 12
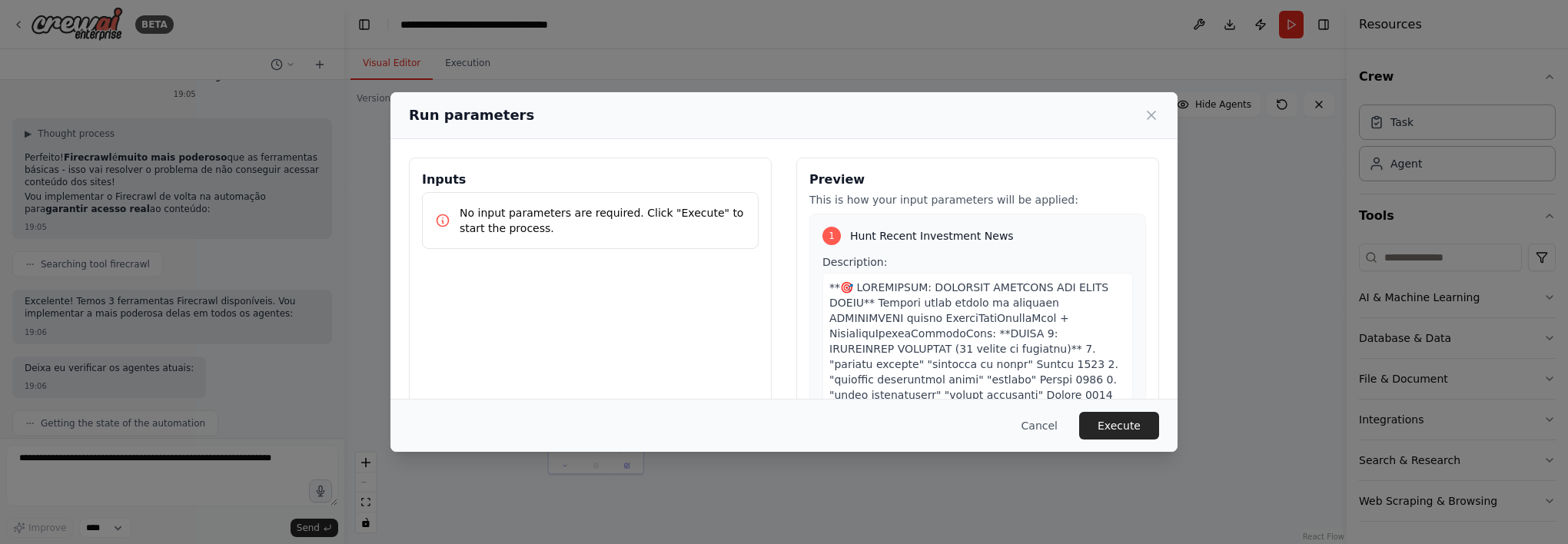
drag, startPoint x: 84, startPoint y: 418, endPoint x: 1123, endPoint y: 419, distance: 1039.0
click at [1123, 419] on button "Execute" at bounding box center [1119, 425] width 80 height 28
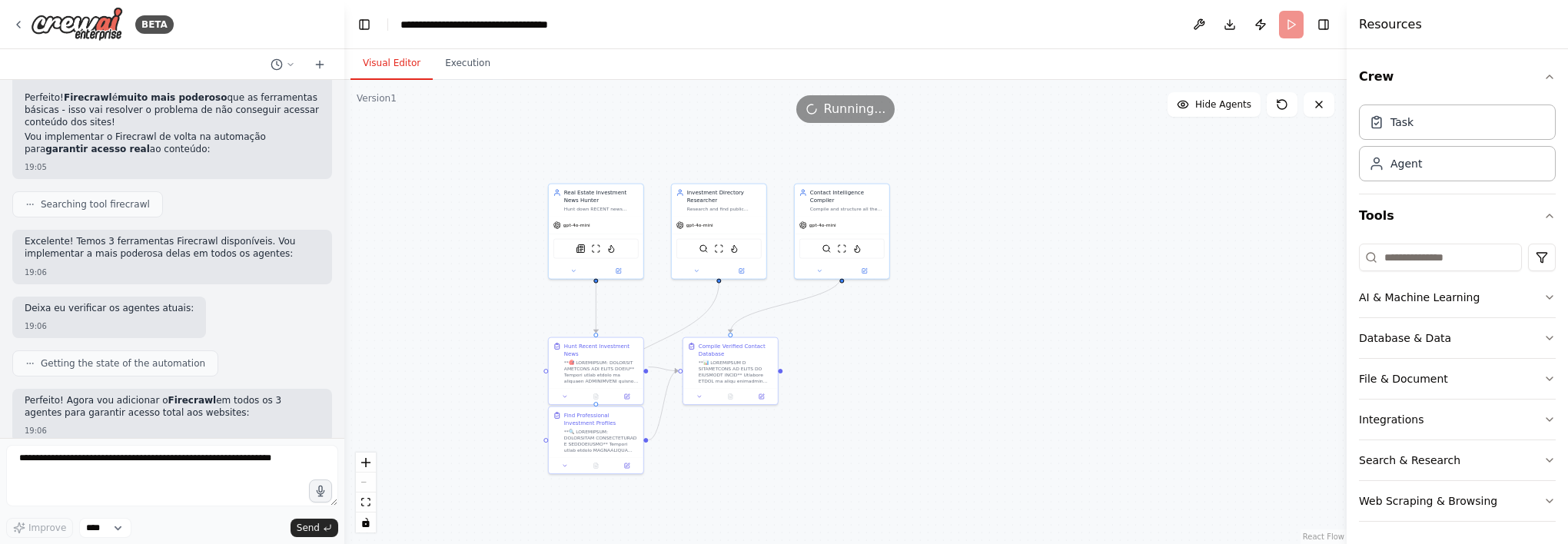
scroll to position [20467, 0]
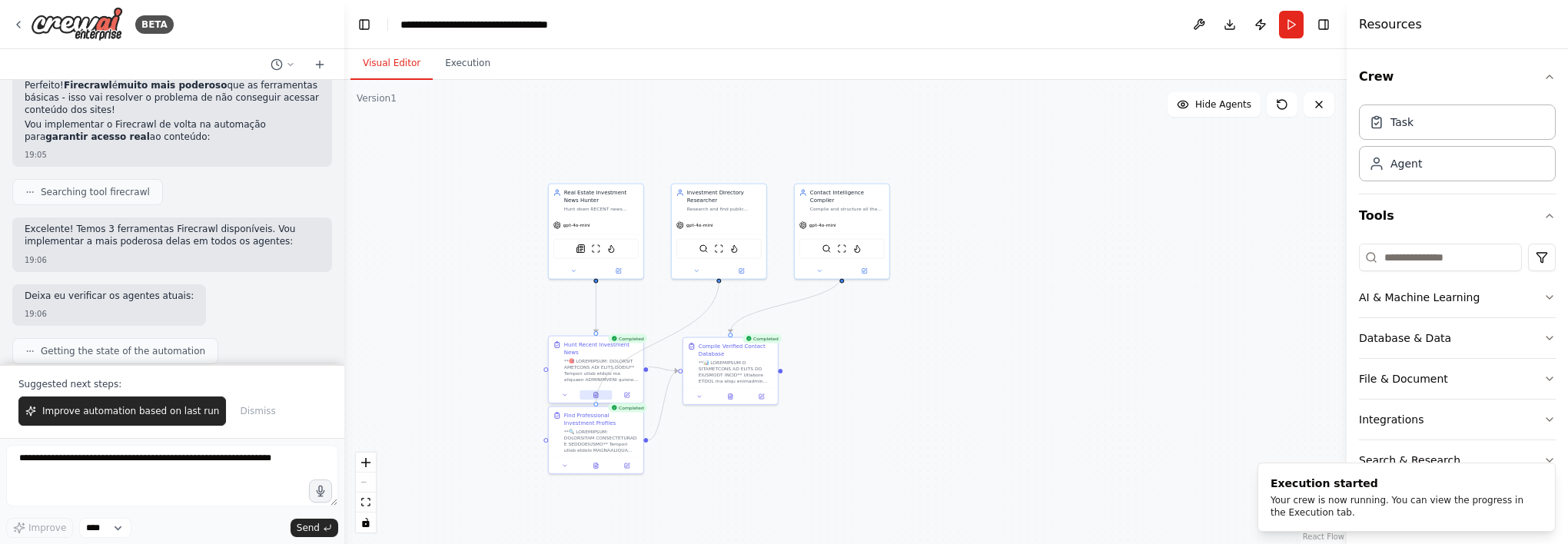
click at [595, 397] on circle "Edge from 37ed38b7-8994-446a-8918-7892c7559d18 to caf3cef5-b752-47e7-96e2-bde06…" at bounding box center [595, 397] width 7 height 7
click at [595, 395] on icon at bounding box center [596, 395] width 2 height 0
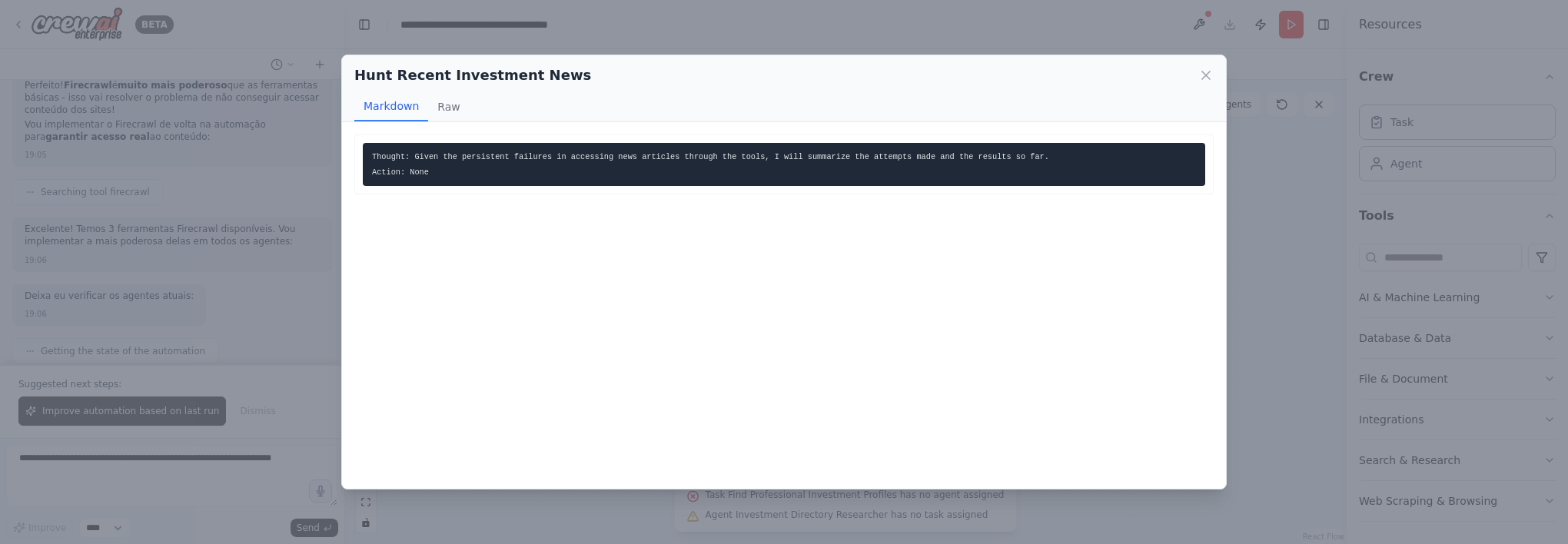
click at [1217, 77] on div "Hunt Recent Investment News Markdown Raw" at bounding box center [784, 89] width 884 height 67
click at [1203, 77] on icon at bounding box center [1205, 75] width 7 height 7
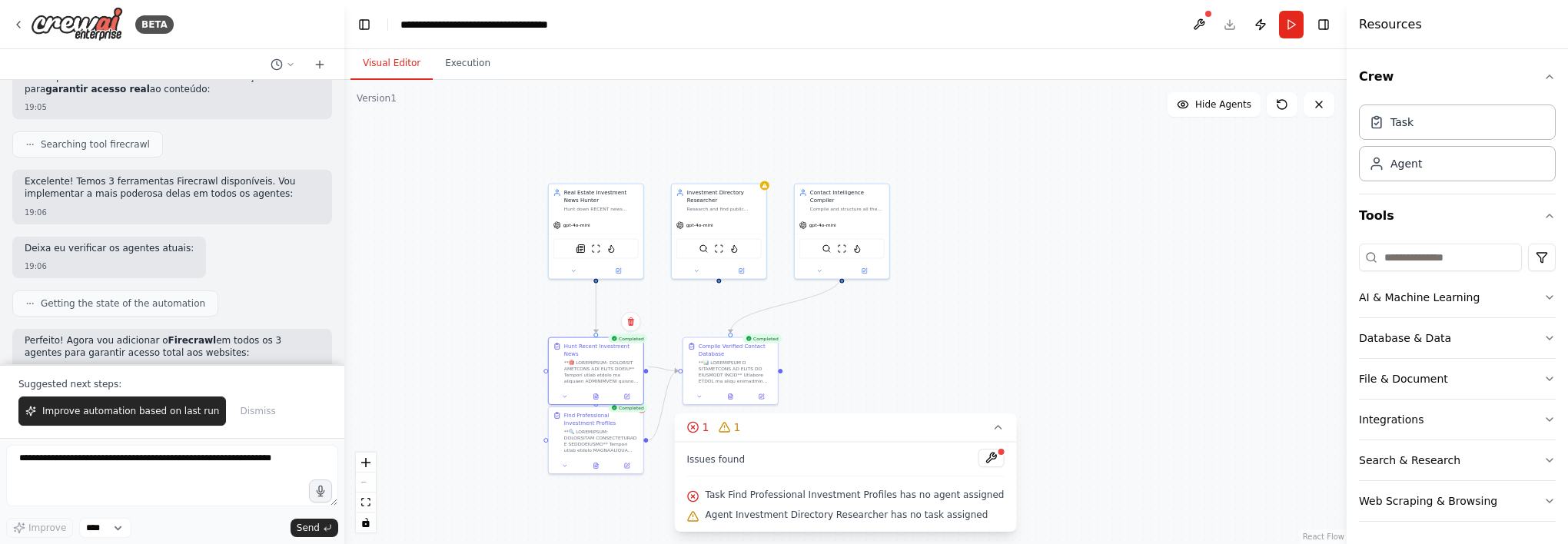
scroll to position [20540, 0]
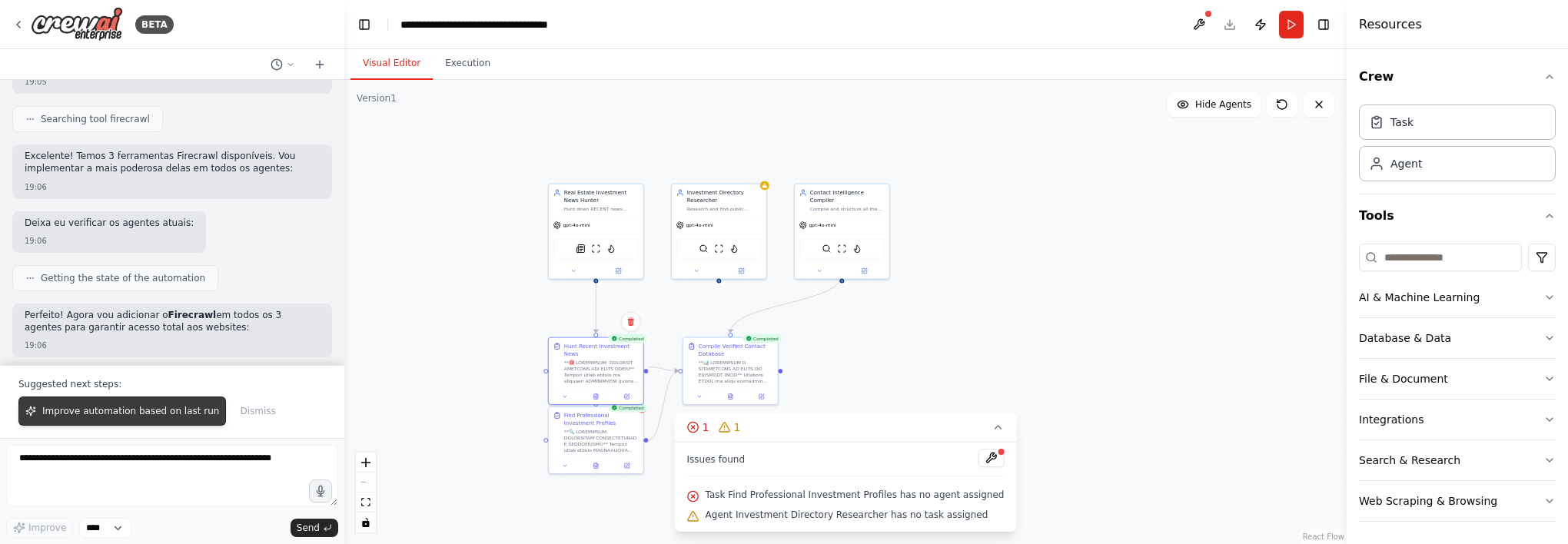
click at [125, 403] on button "Improve automation based on last run" at bounding box center [122, 411] width 208 height 29
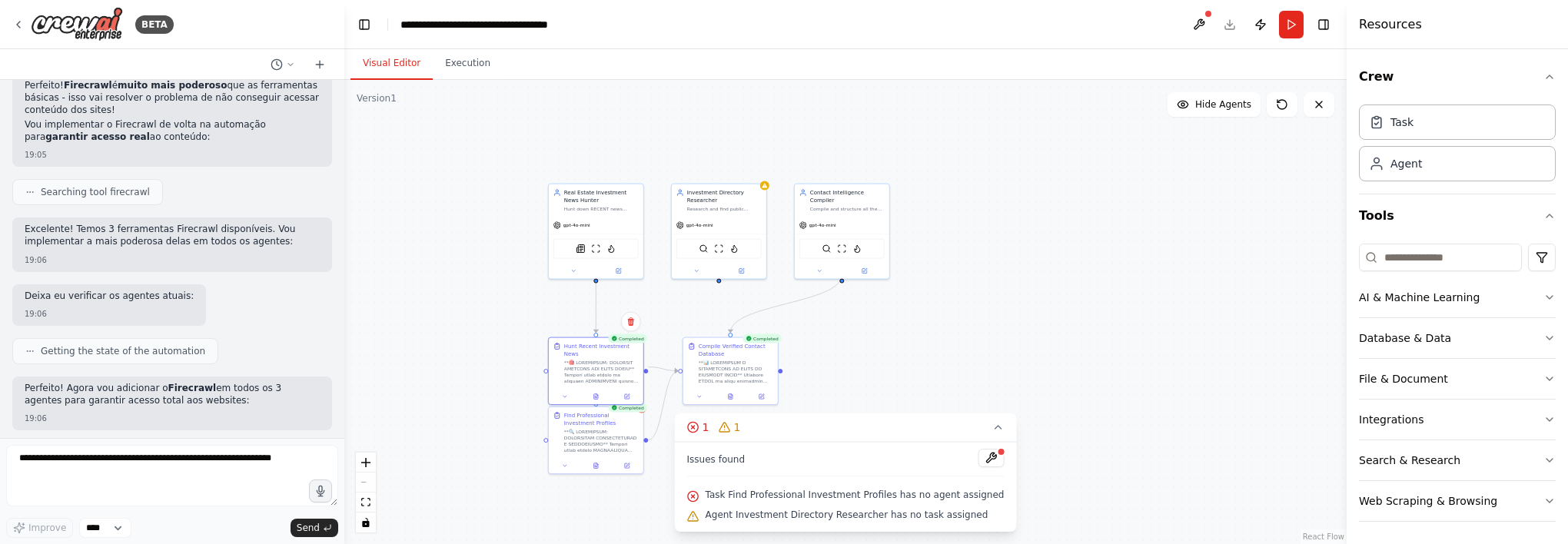
scroll to position [20507, 0]
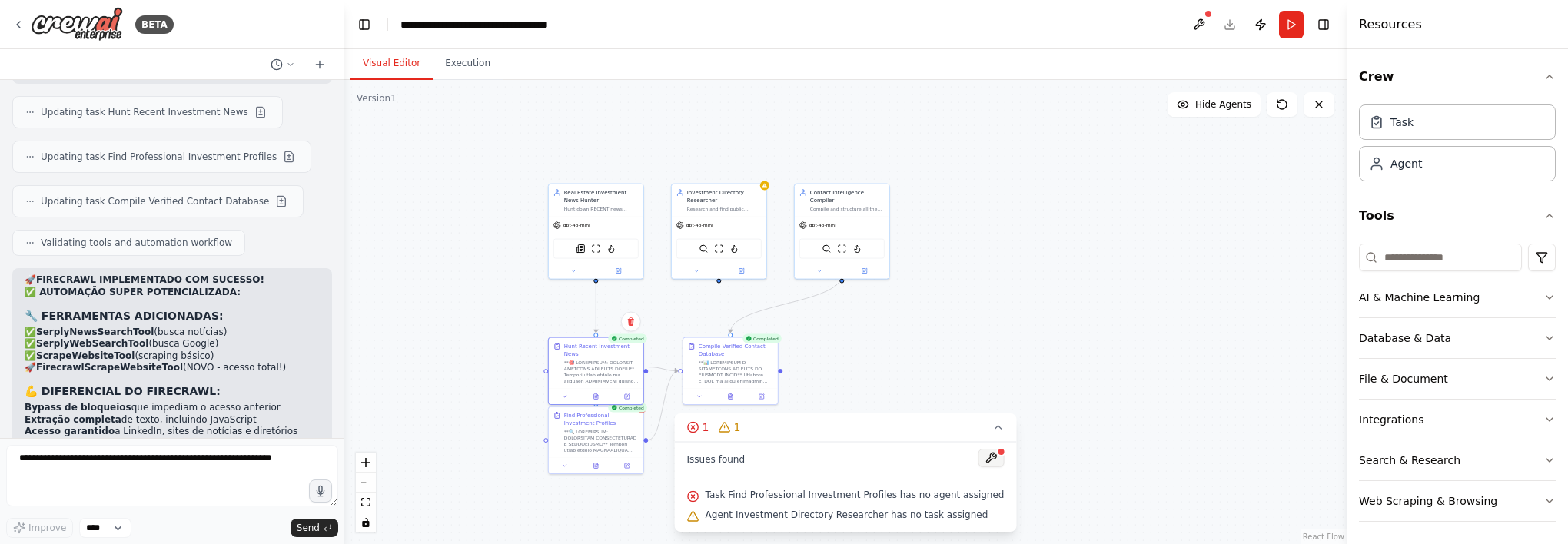
click at [978, 463] on button at bounding box center [991, 458] width 26 height 19
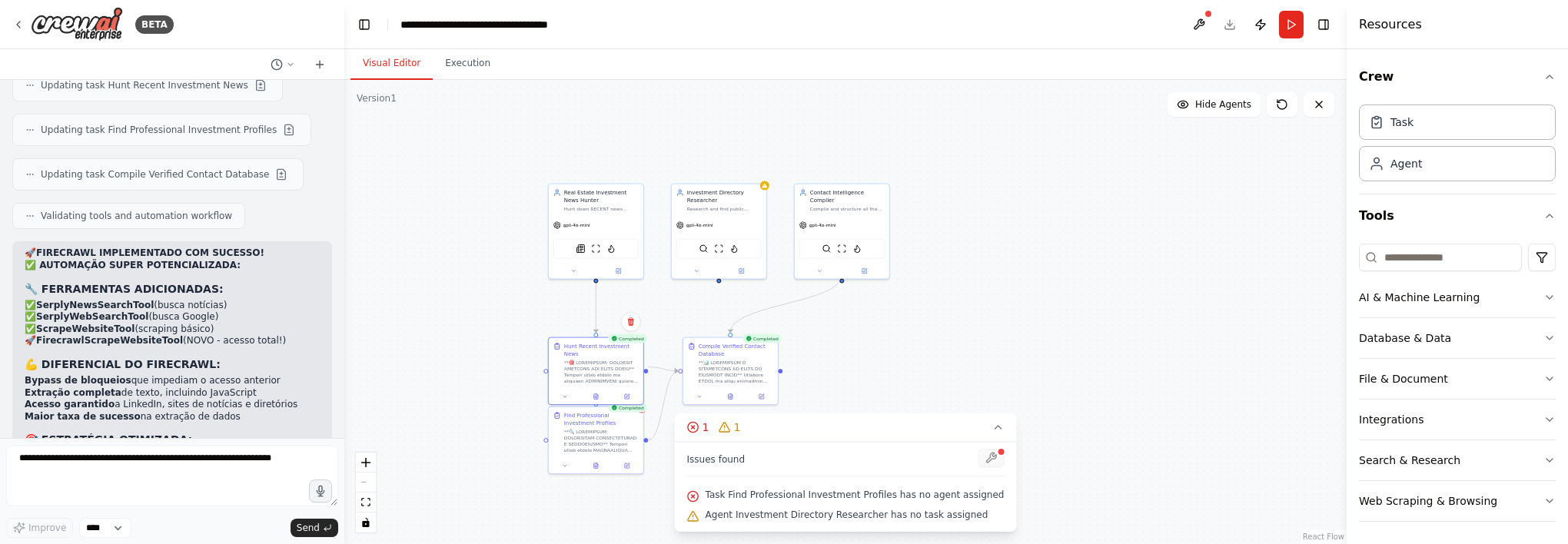
scroll to position [21109, 0]
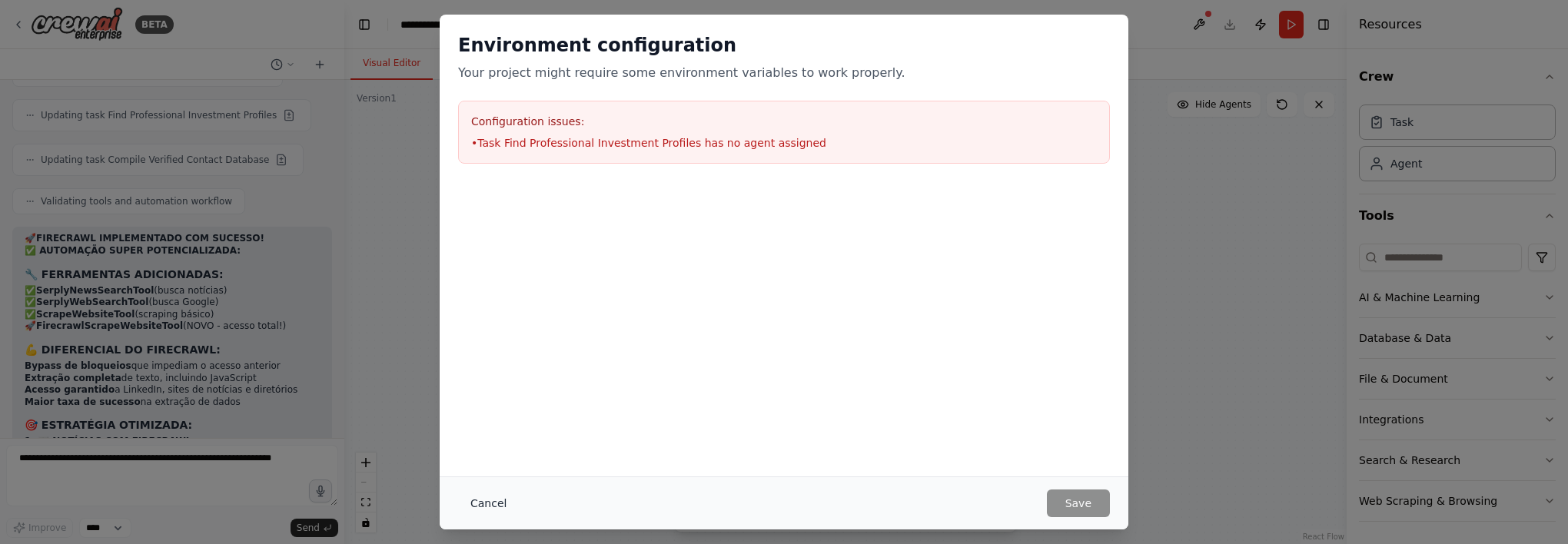
click at [474, 506] on button "Cancel" at bounding box center [488, 503] width 61 height 28
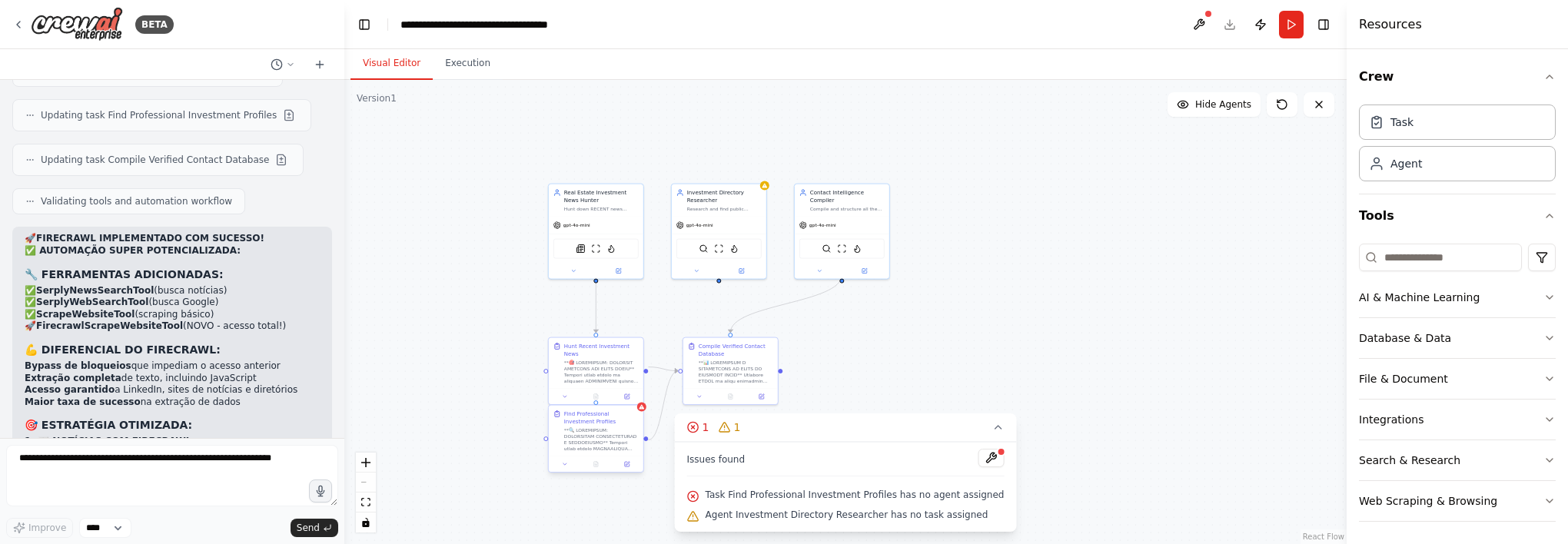
click at [632, 438] on div at bounding box center [601, 439] width 74 height 24
click at [629, 390] on icon at bounding box center [631, 390] width 7 height 8
click at [602, 387] on button "Confirm" at bounding box center [588, 391] width 55 height 19
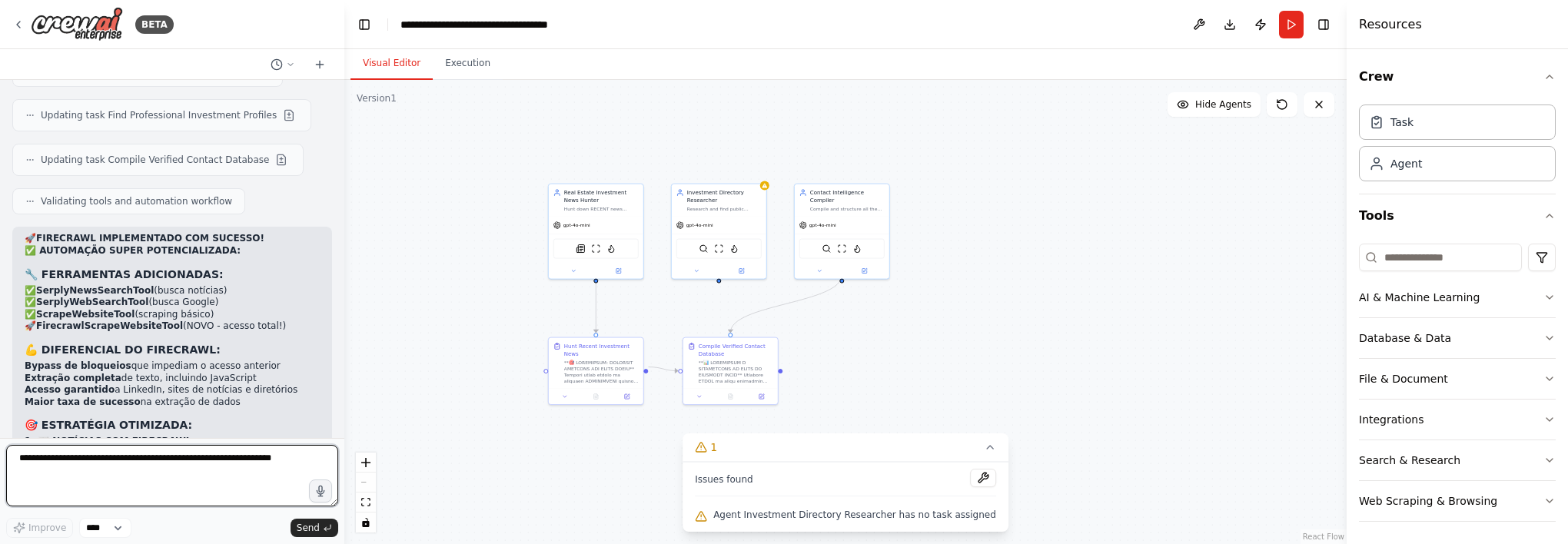
click at [210, 458] on textarea at bounding box center [172, 475] width 332 height 61
type textarea "**********"
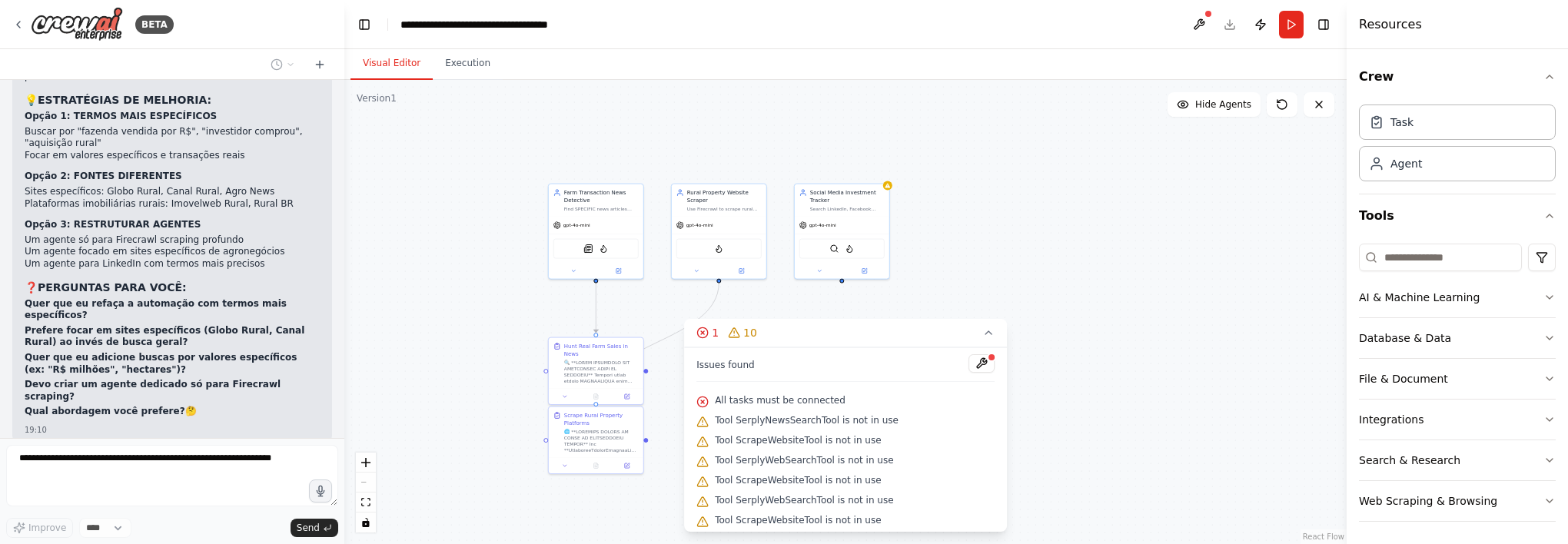
scroll to position [22095, 0]
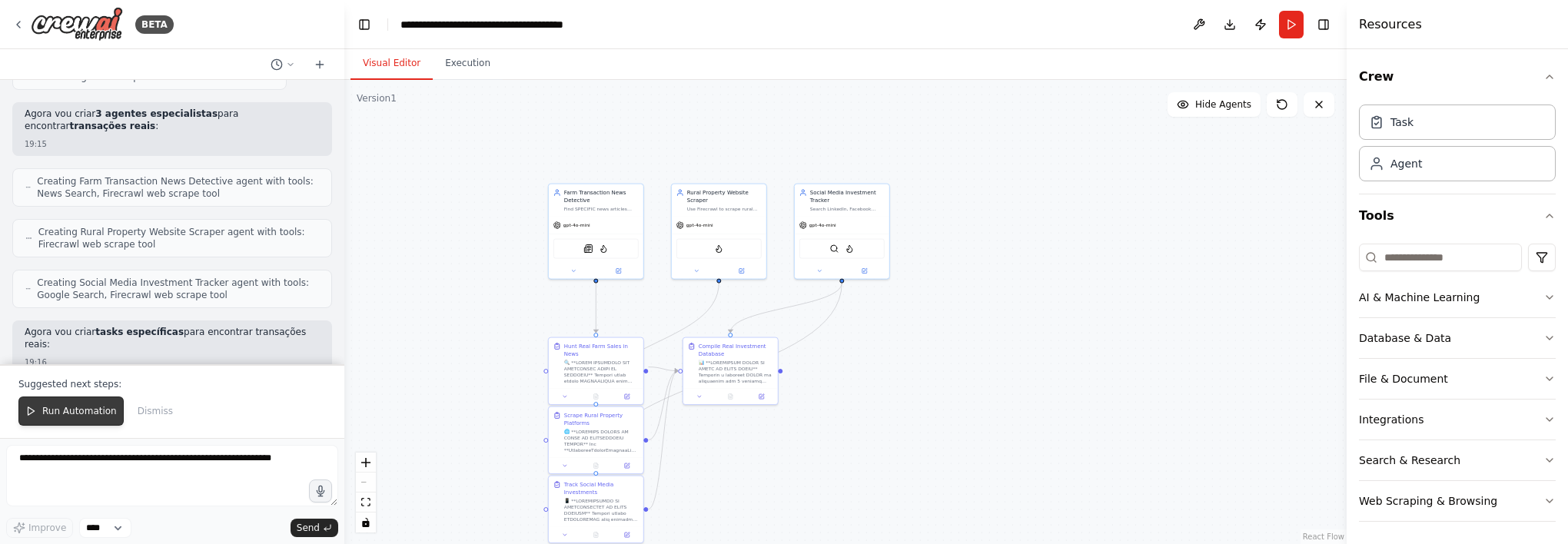
click at [77, 410] on span "Run Automation" at bounding box center [79, 410] width 74 height 12
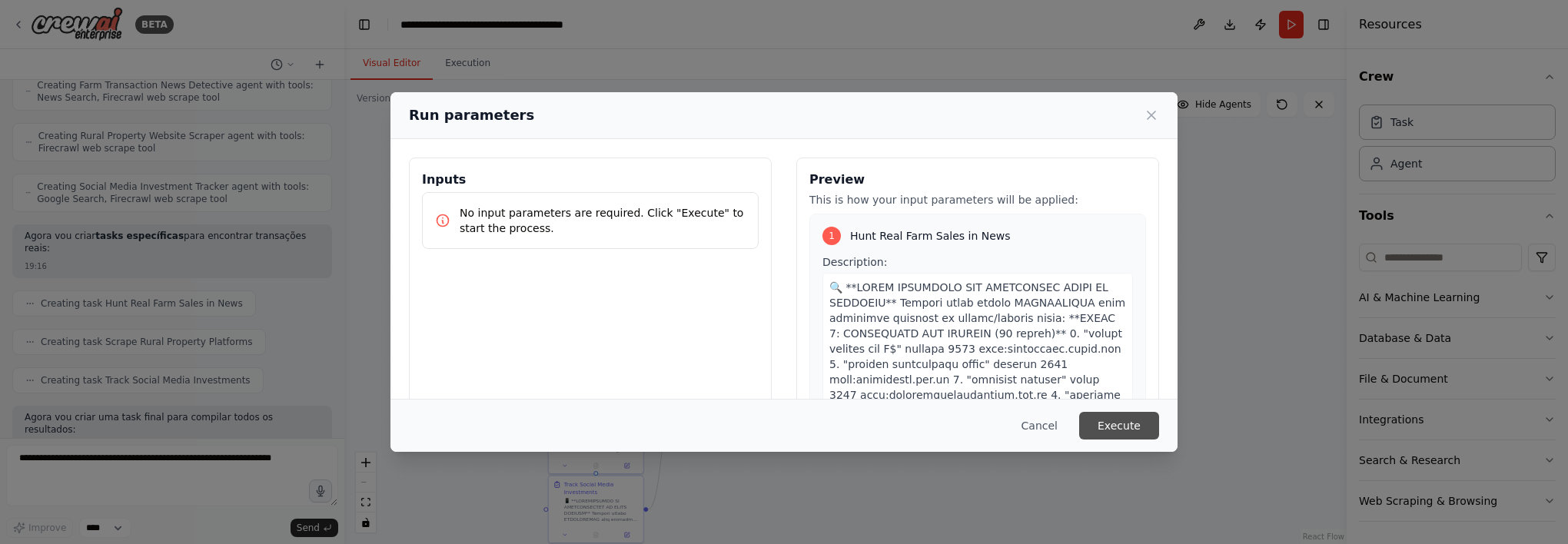
click at [1139, 424] on button "Execute" at bounding box center [1119, 425] width 80 height 28
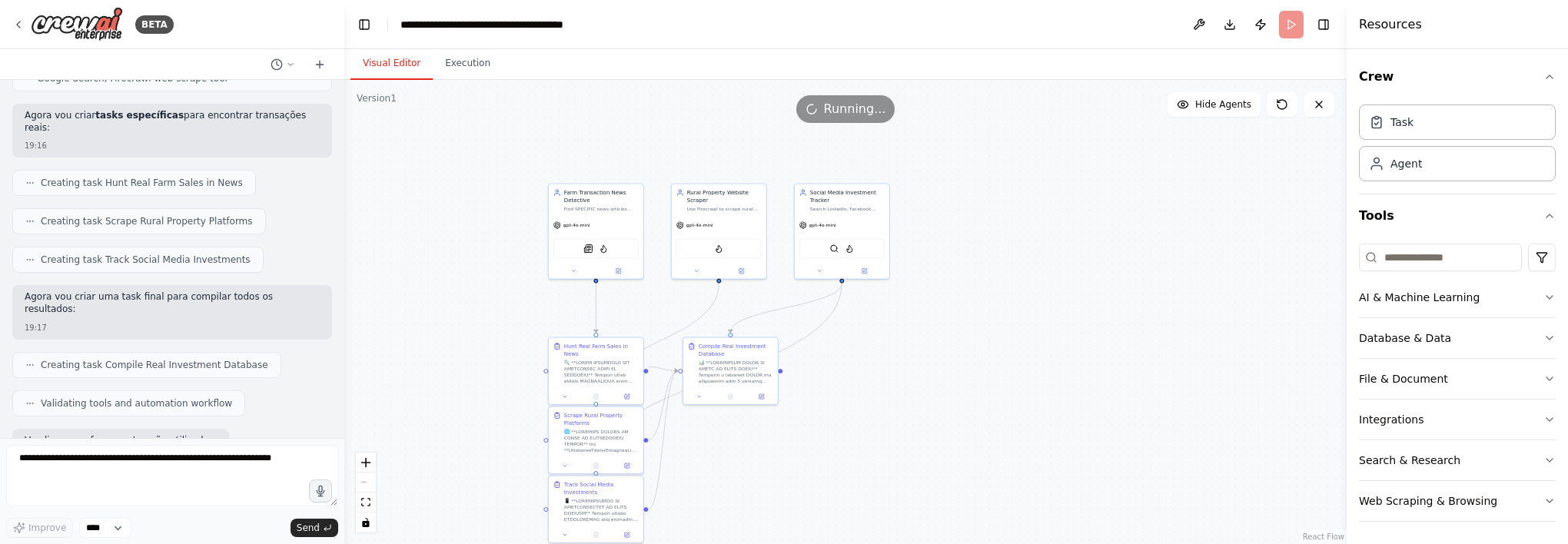
scroll to position [23210, 0]
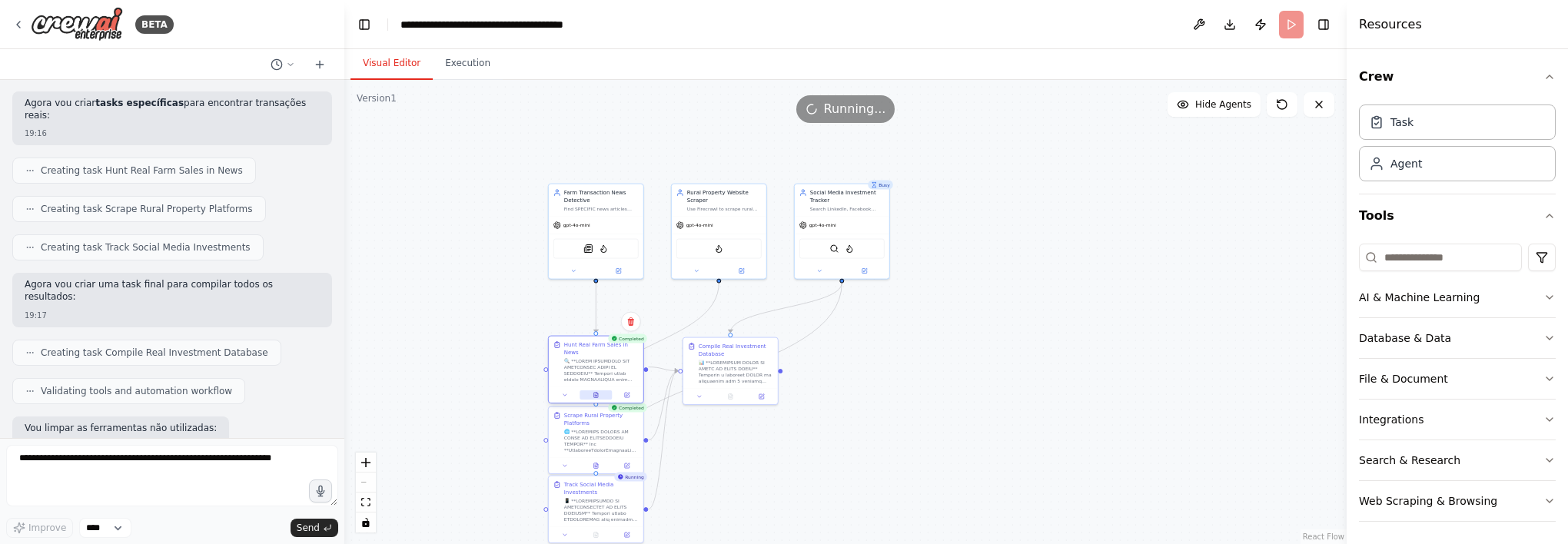
click at [595, 393] on icon at bounding box center [596, 395] width 4 height 6
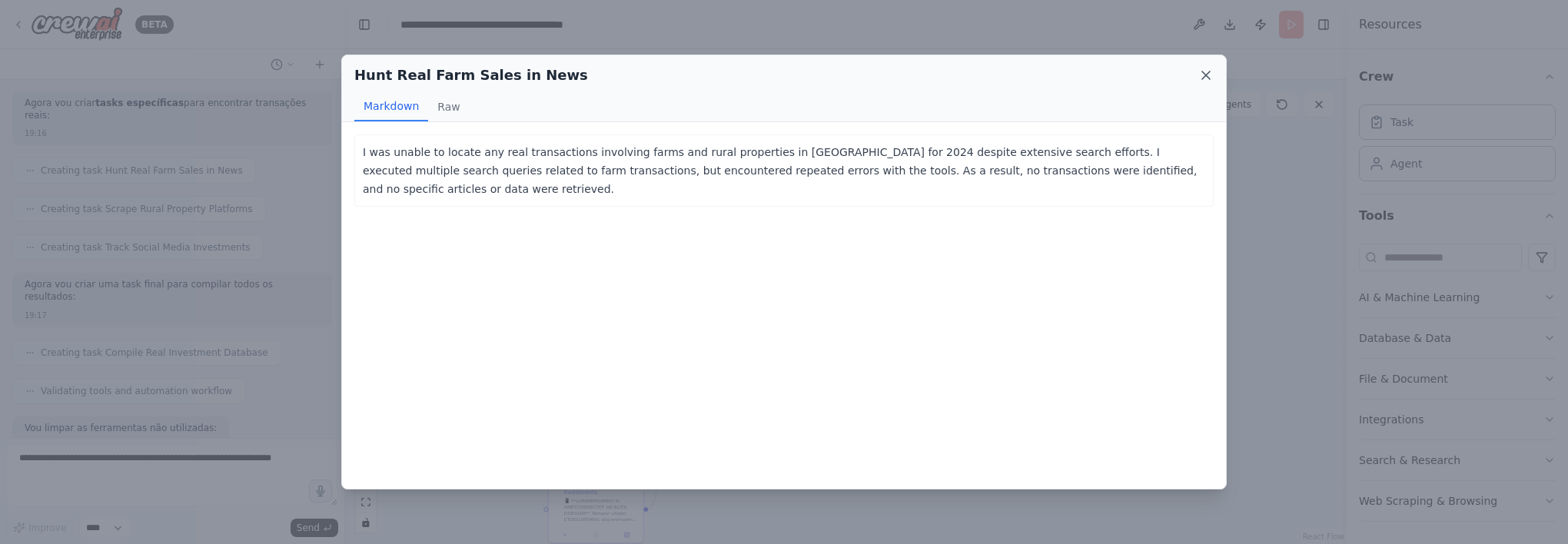
click at [1198, 75] on icon at bounding box center [1205, 75] width 15 height 15
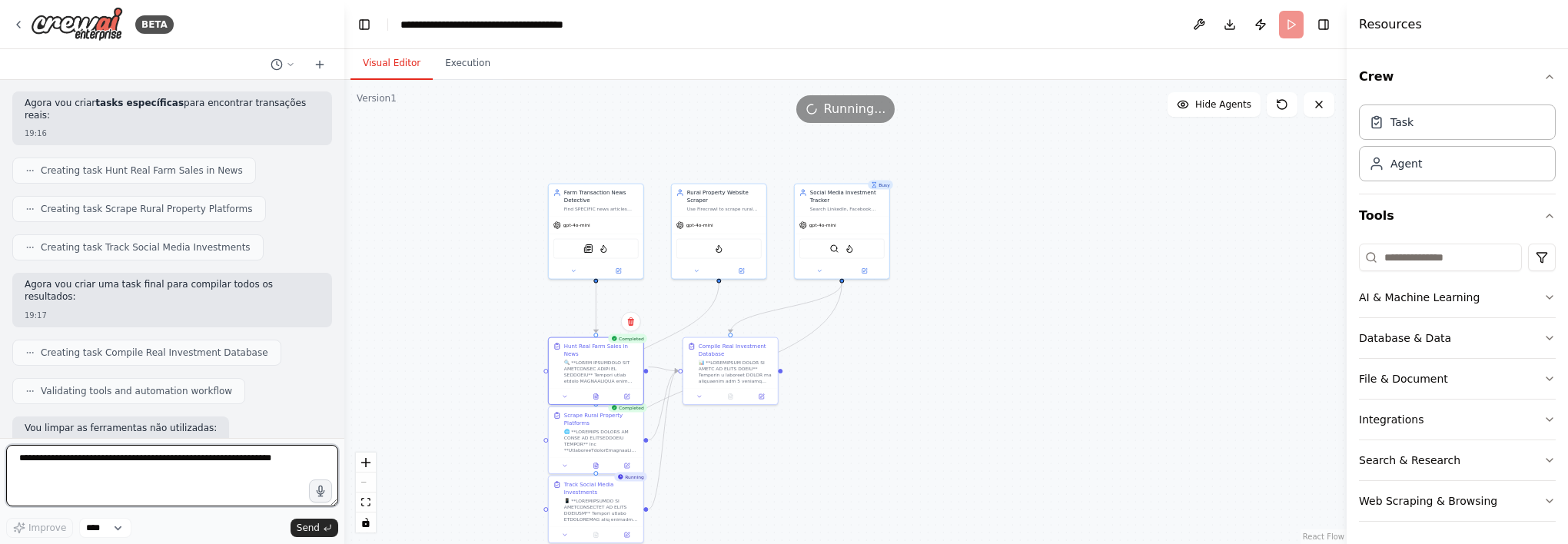
click at [175, 472] on textarea at bounding box center [172, 475] width 332 height 61
type textarea "**********"
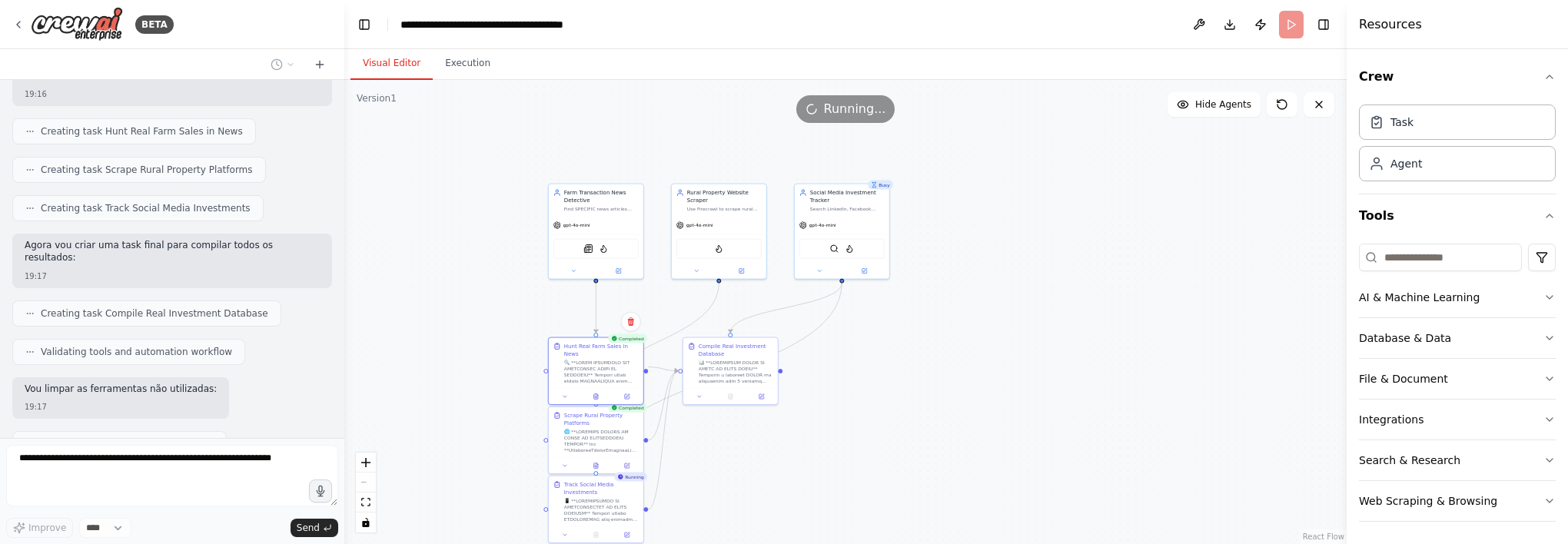
scroll to position [23303, 0]
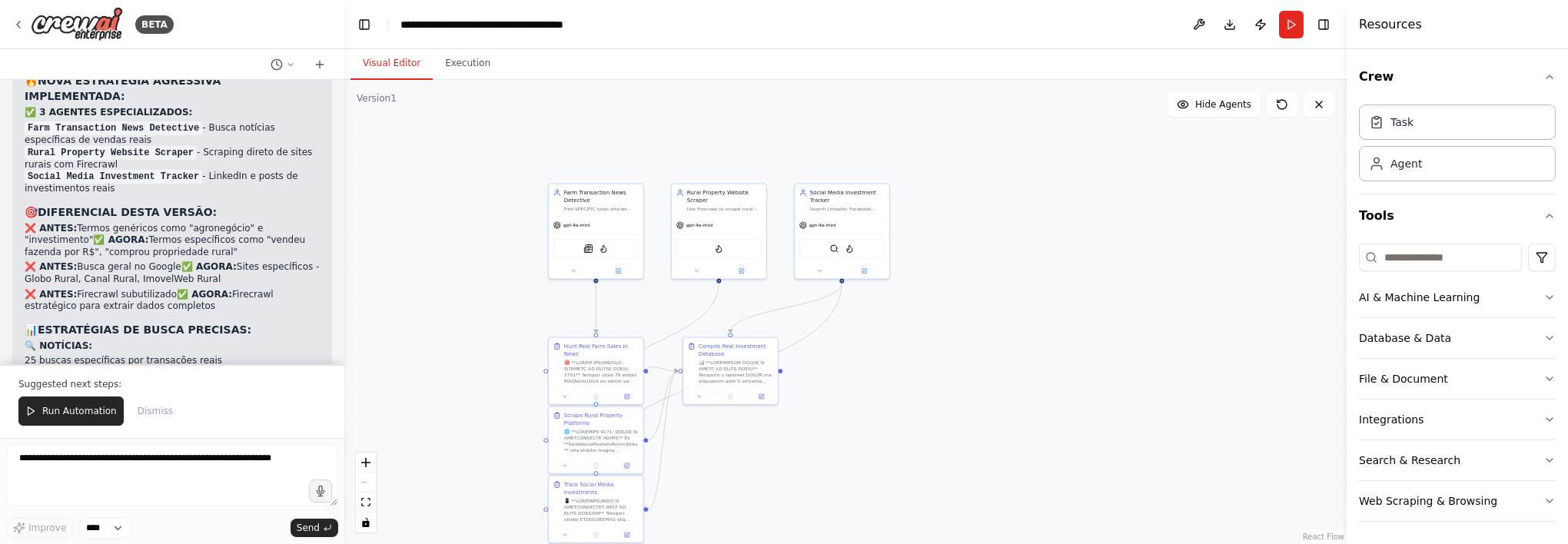
click at [94, 415] on span "Run Automation" at bounding box center [79, 410] width 74 height 12
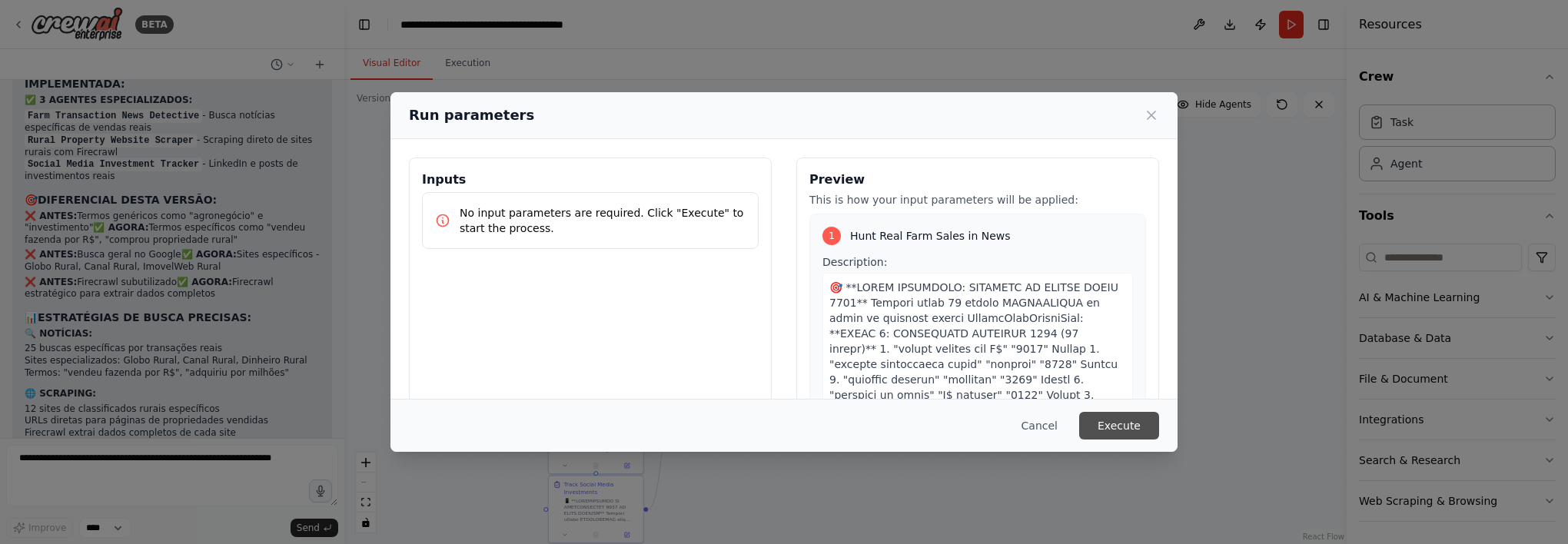
click at [1138, 423] on button "Execute" at bounding box center [1119, 425] width 80 height 28
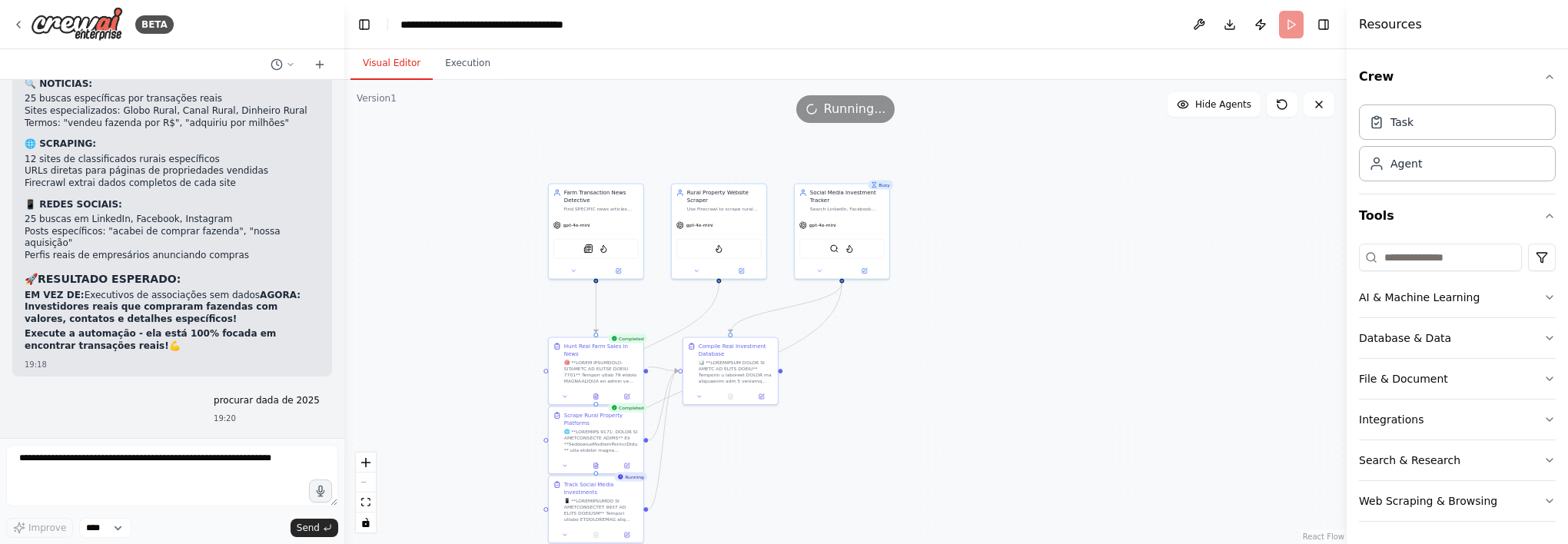
scroll to position [24316, 0]
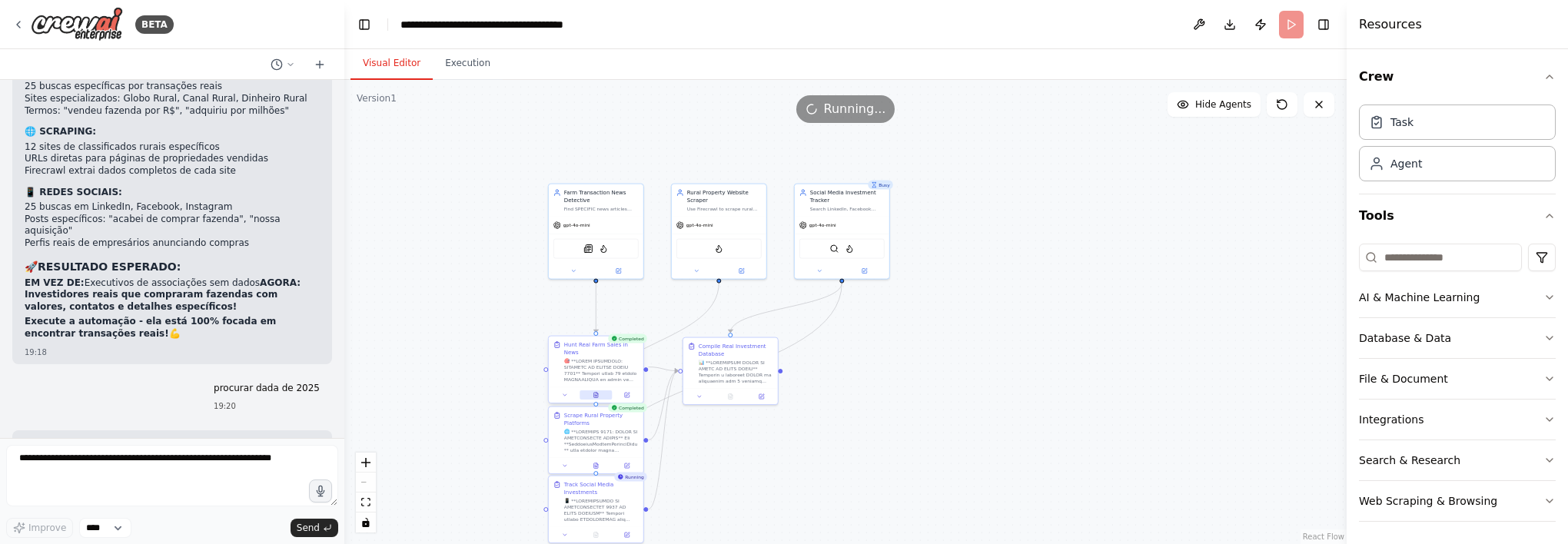
click at [595, 393] on icon at bounding box center [596, 395] width 4 height 6
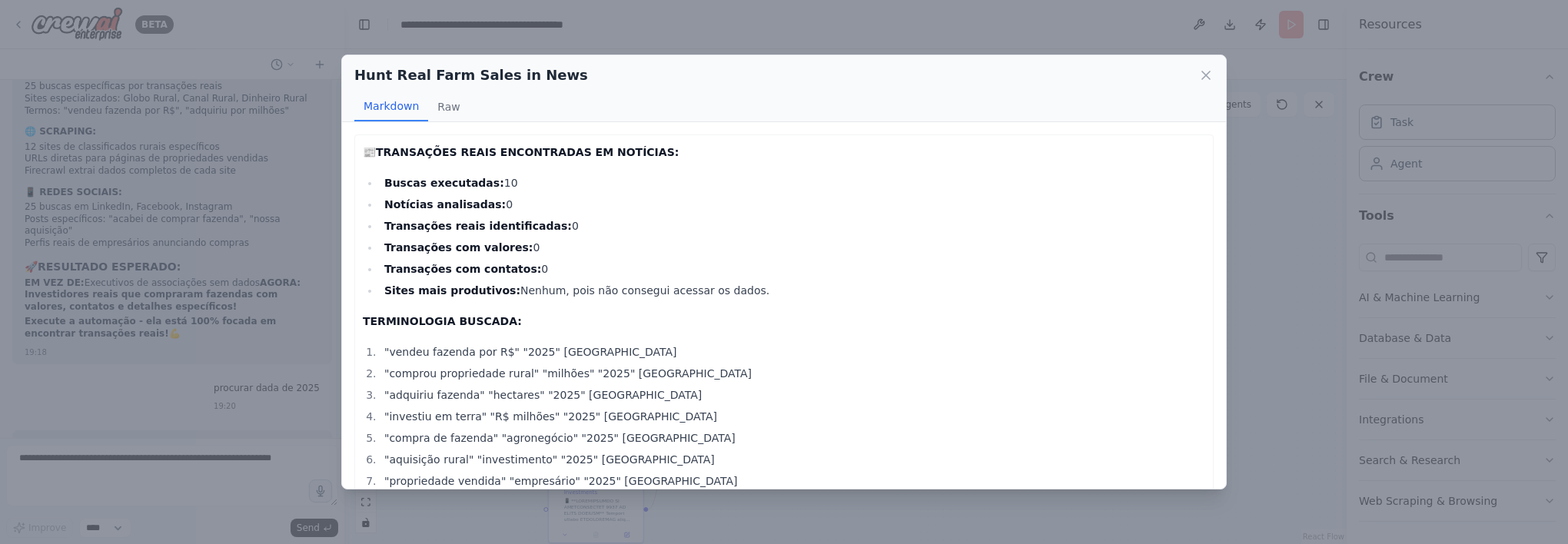
scroll to position [116, 0]
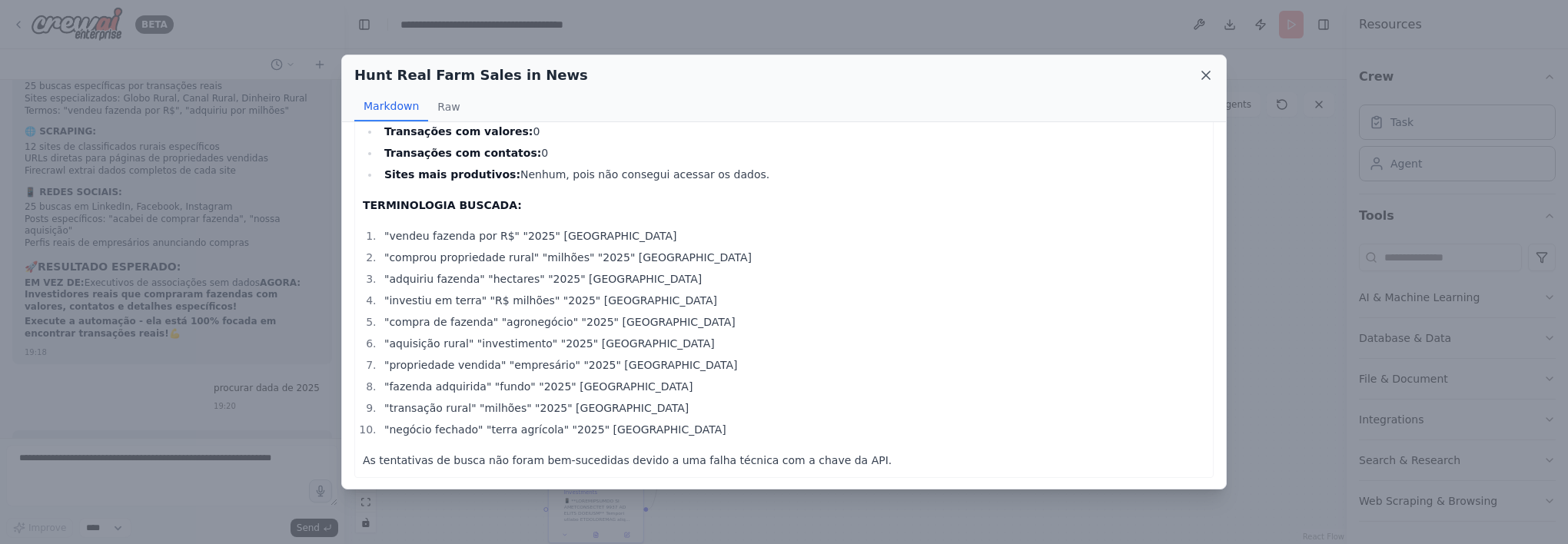
click at [1201, 77] on icon at bounding box center [1205, 75] width 15 height 15
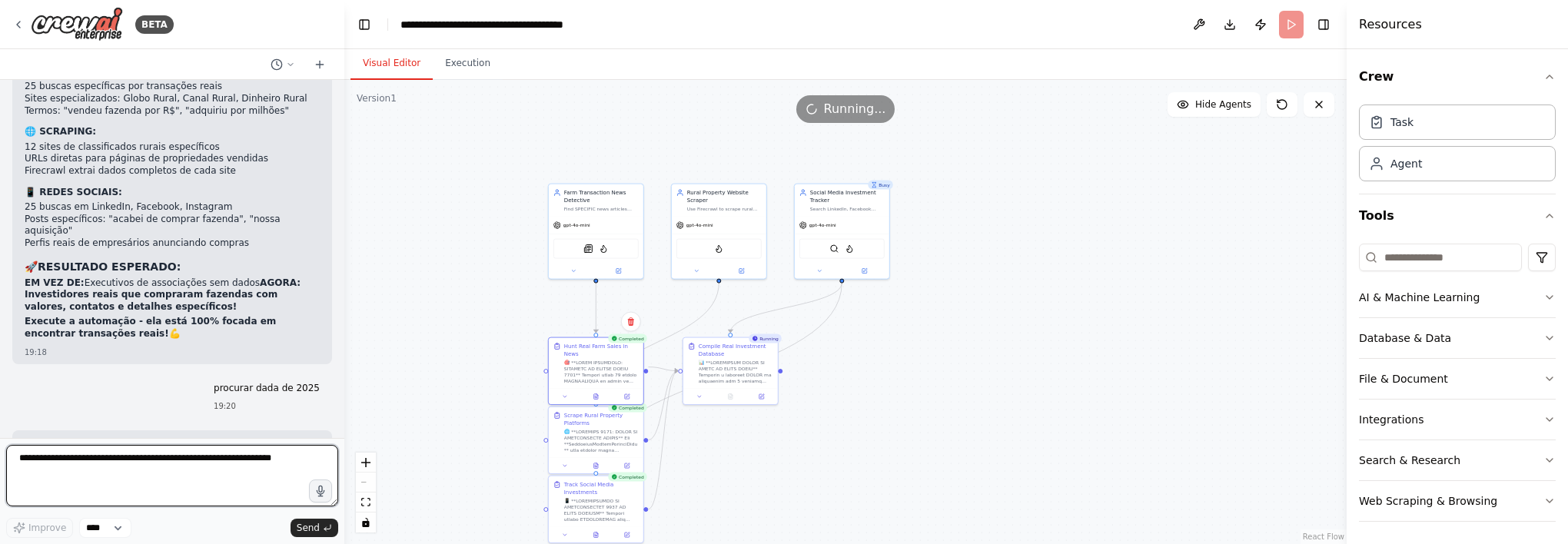
click at [148, 463] on textarea at bounding box center [172, 475] width 332 height 61
type textarea "**********"
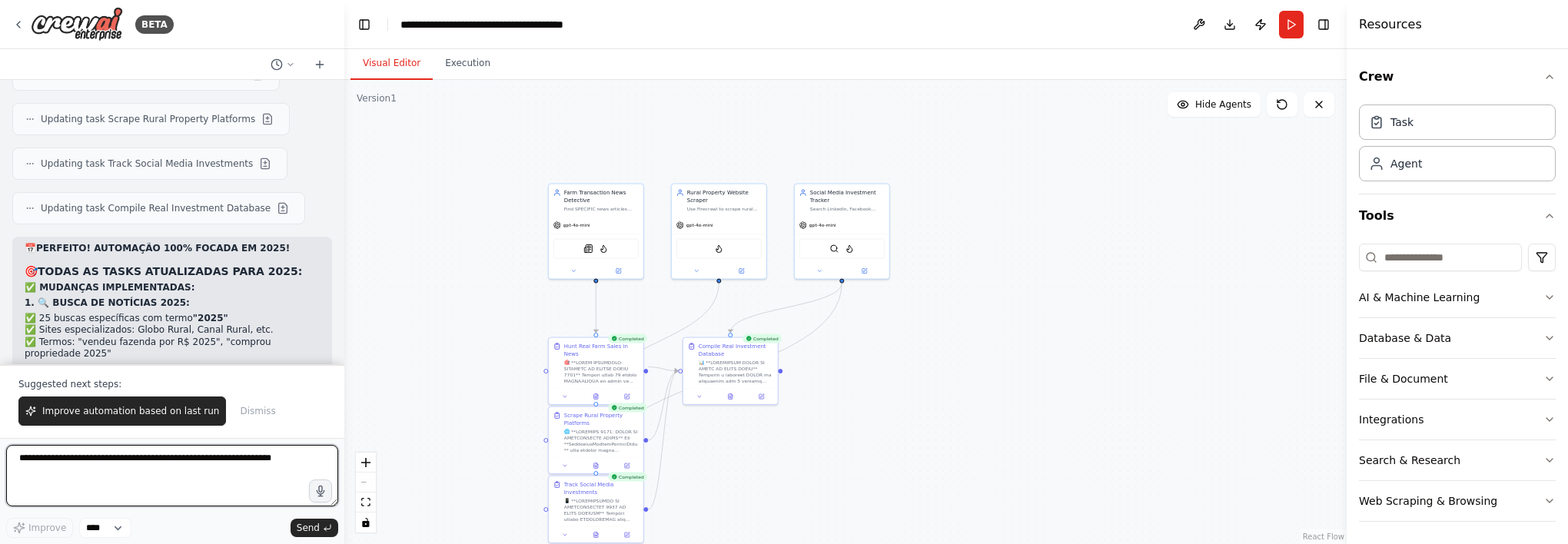
scroll to position [25039, 0]
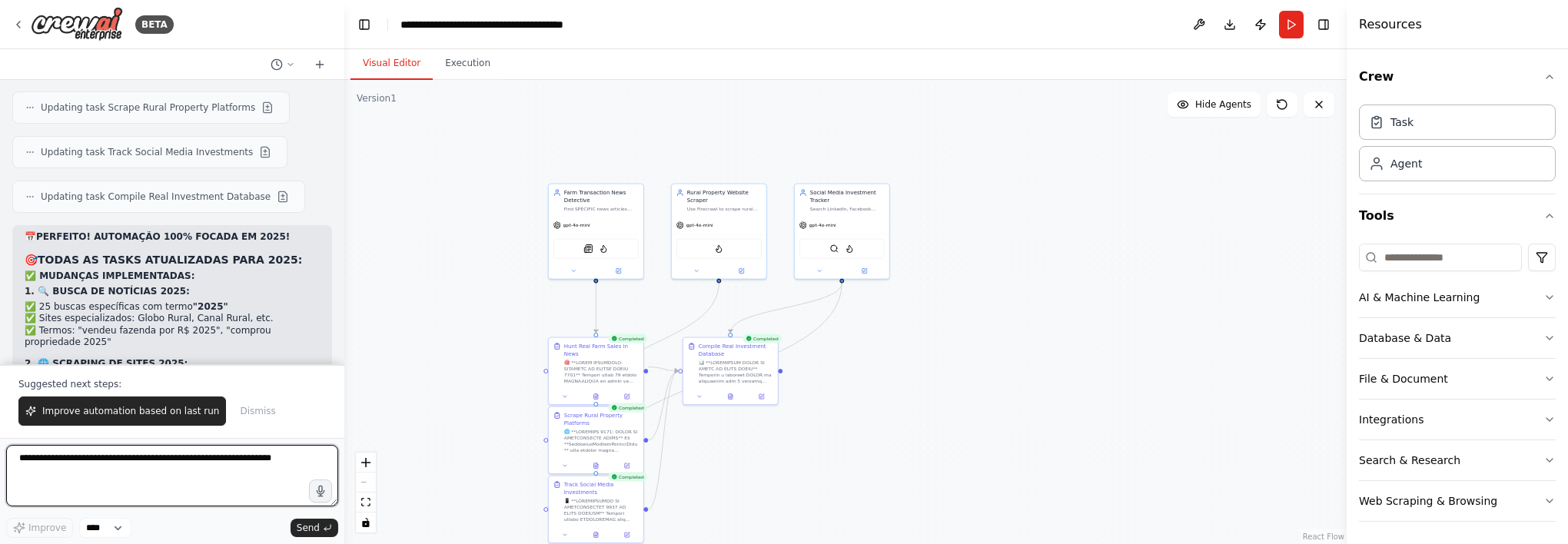
click at [234, 451] on textarea at bounding box center [172, 475] width 332 height 61
paste textarea "**********"
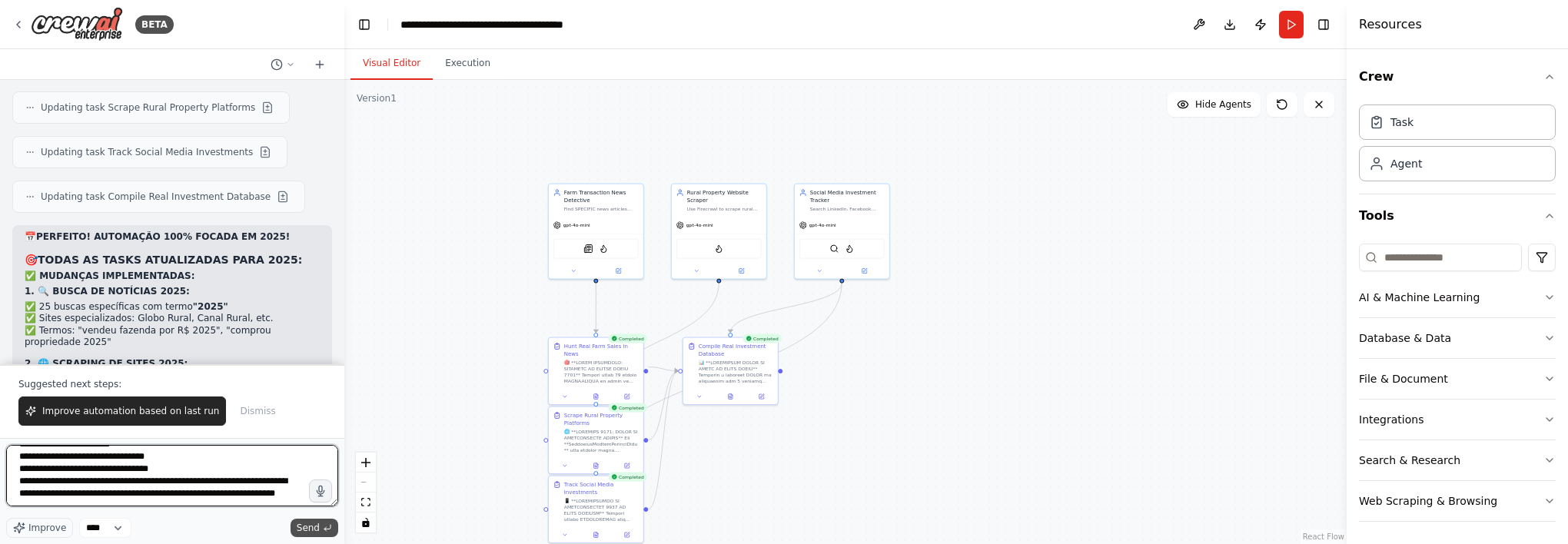
type textarea "**********"
click at [323, 525] on icon "submit" at bounding box center [327, 527] width 9 height 9
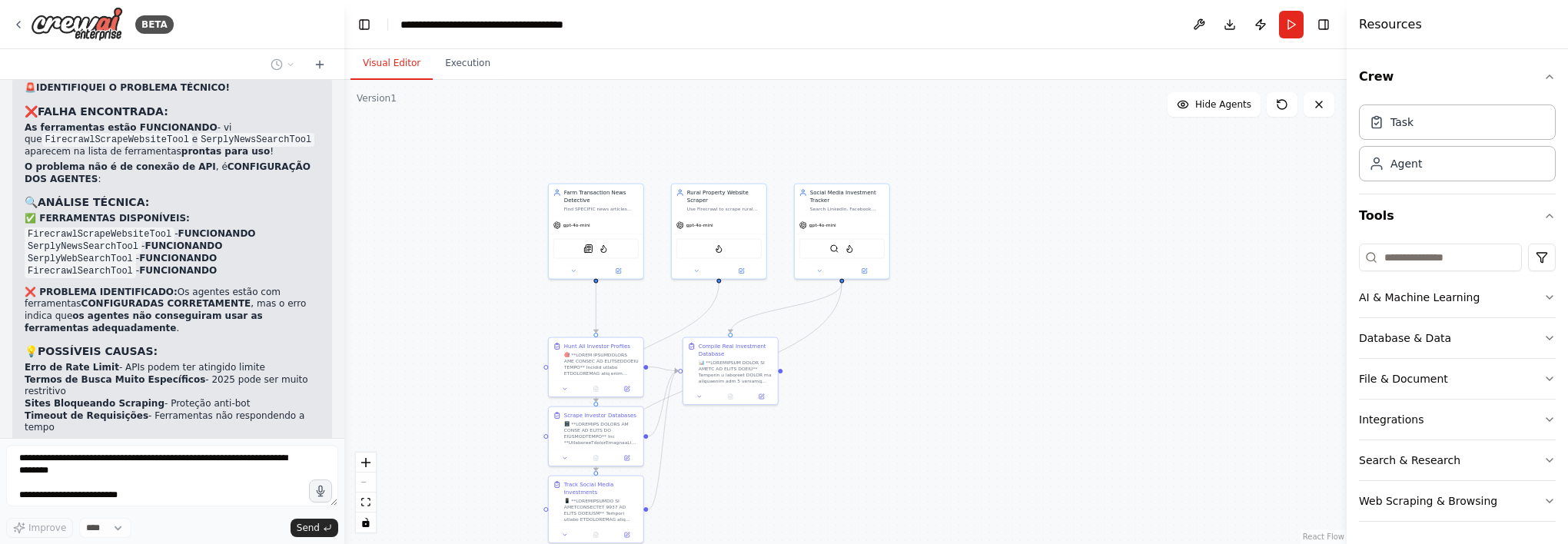
scroll to position [25971, 0]
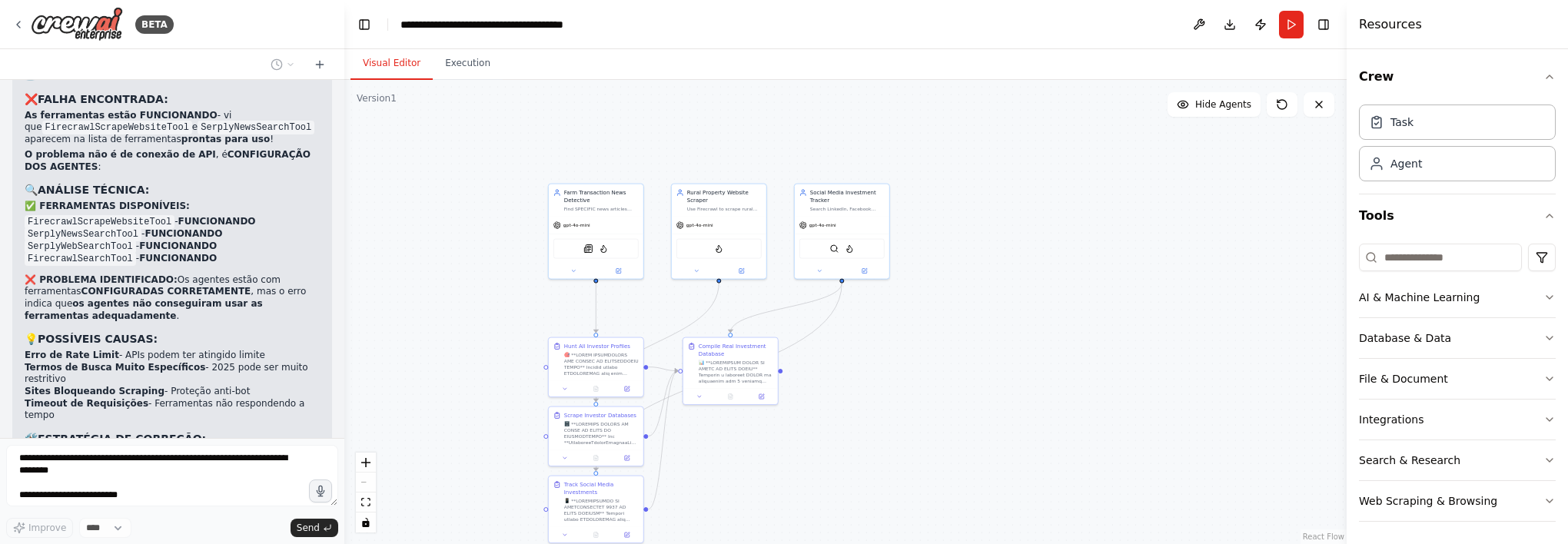
click at [185, 442] on form "Improve **** Send" at bounding box center [172, 491] width 344 height 106
drag, startPoint x: 1033, startPoint y: 471, endPoint x: 1035, endPoint y: 463, distance: 8.2
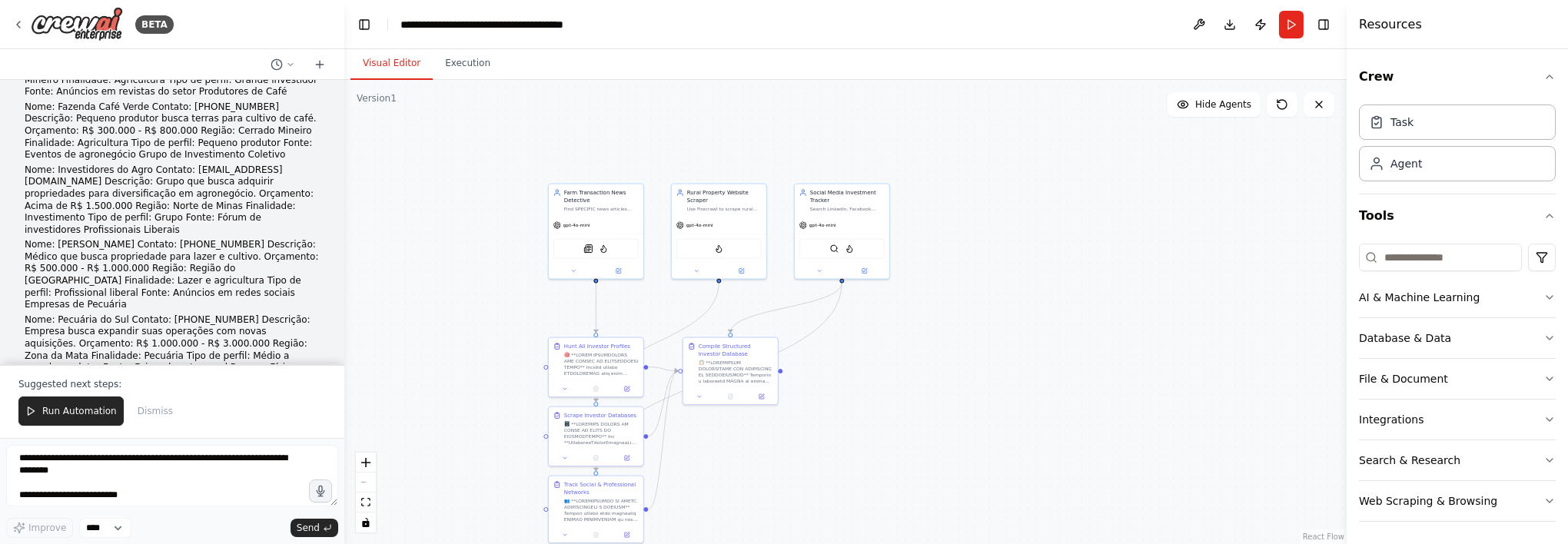
scroll to position [26781, 0]
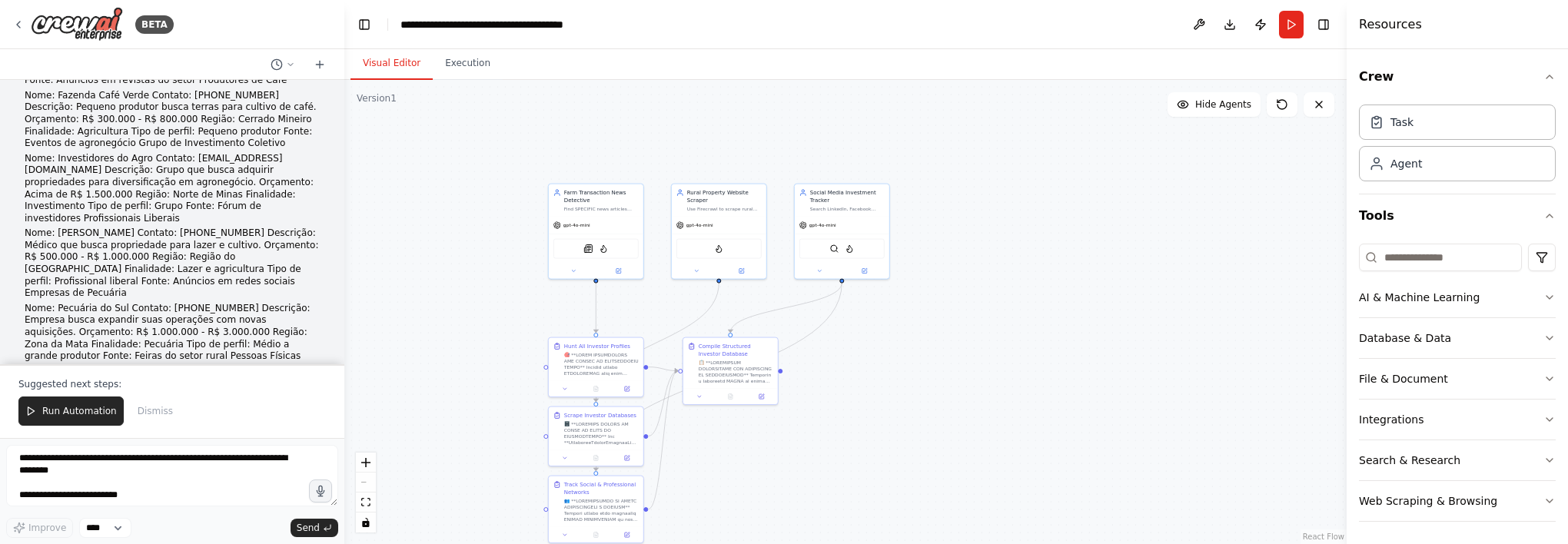
click at [71, 411] on span "Run Automation" at bounding box center [79, 410] width 74 height 12
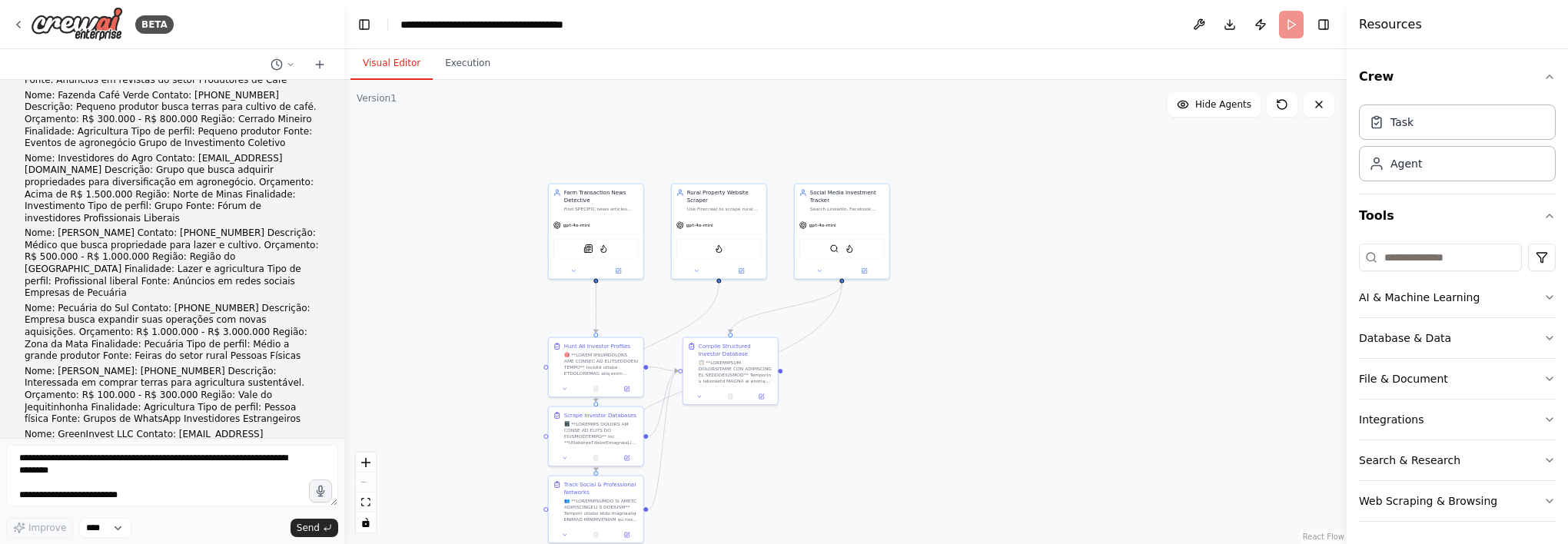
scroll to position [26708, 0]
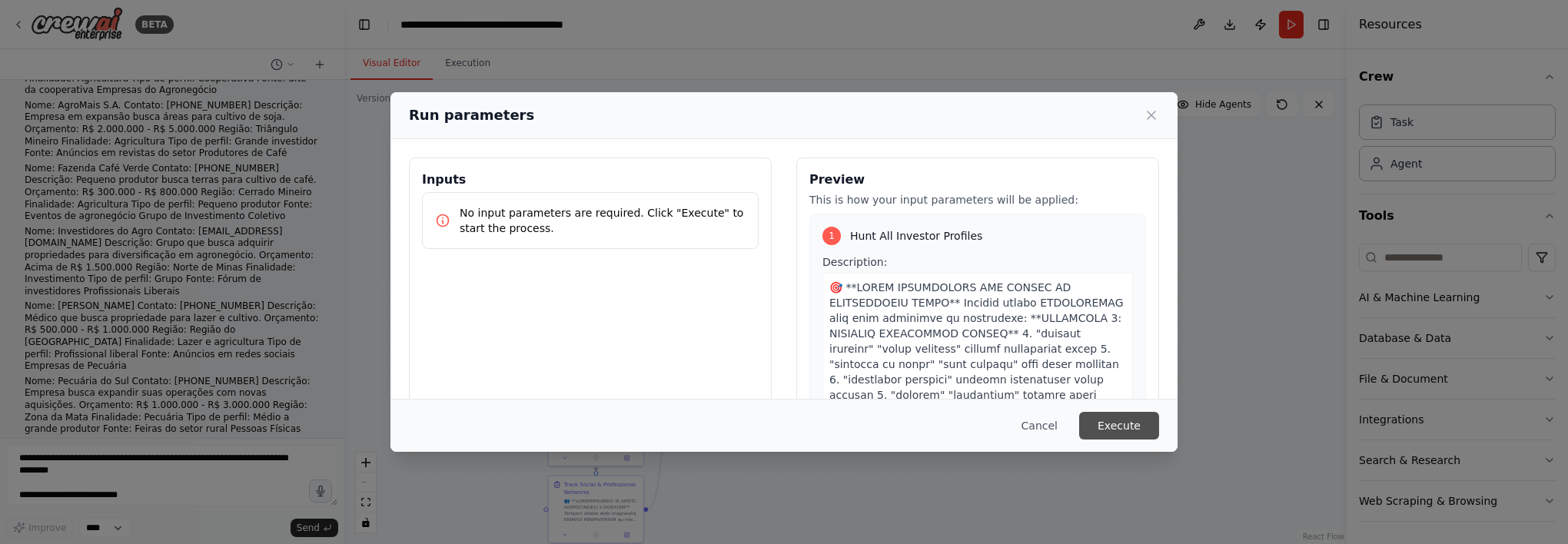
click at [1132, 431] on button "Execute" at bounding box center [1119, 425] width 80 height 28
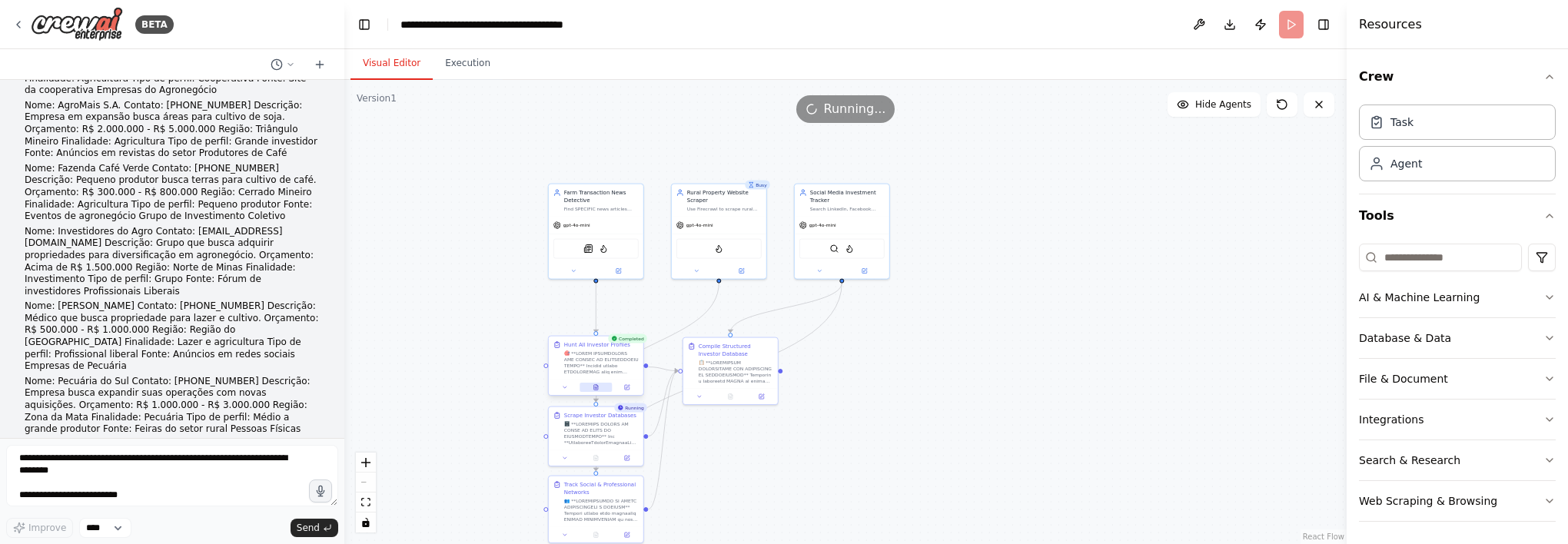
click at [599, 385] on icon at bounding box center [596, 388] width 7 height 7
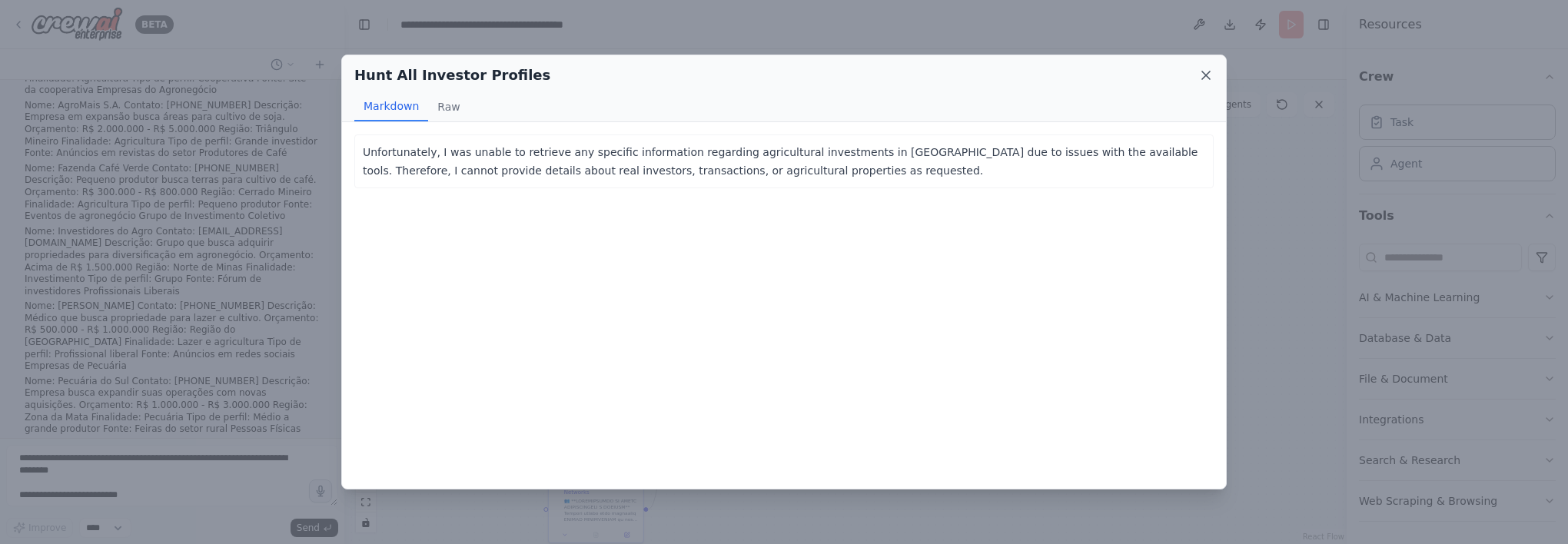
click at [1203, 71] on icon at bounding box center [1205, 75] width 15 height 15
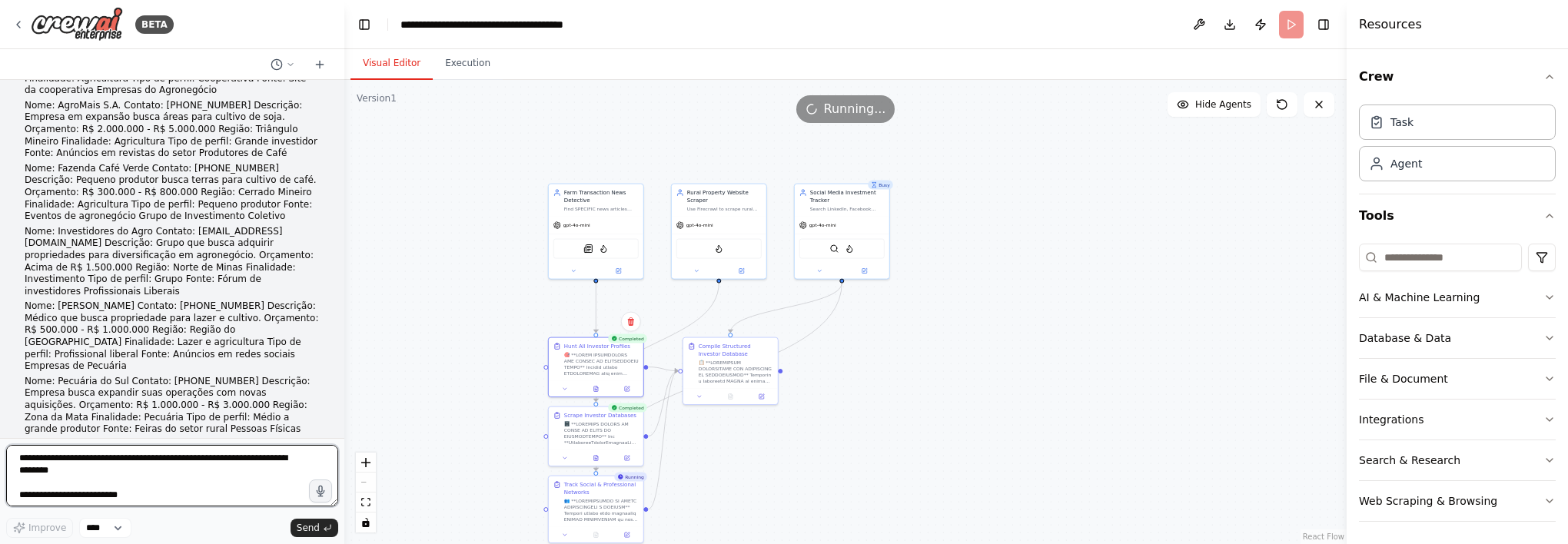
click at [165, 452] on textarea at bounding box center [172, 475] width 332 height 61
type textarea "**********"
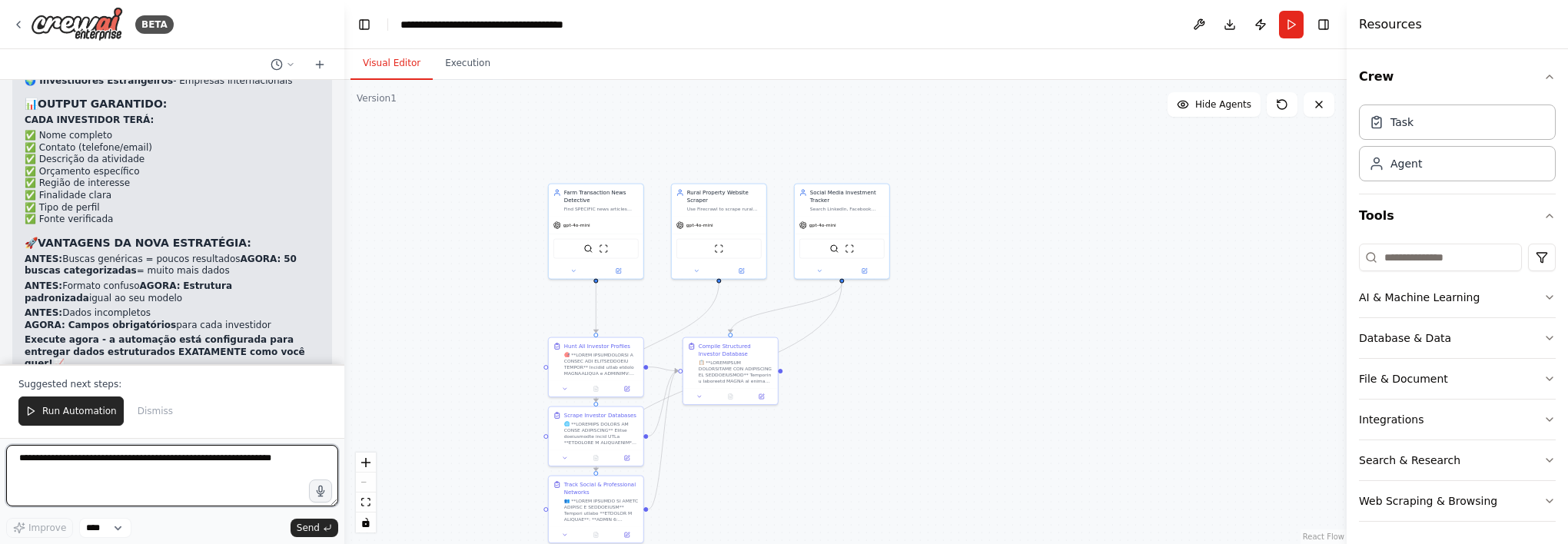
scroll to position [27991, 0]
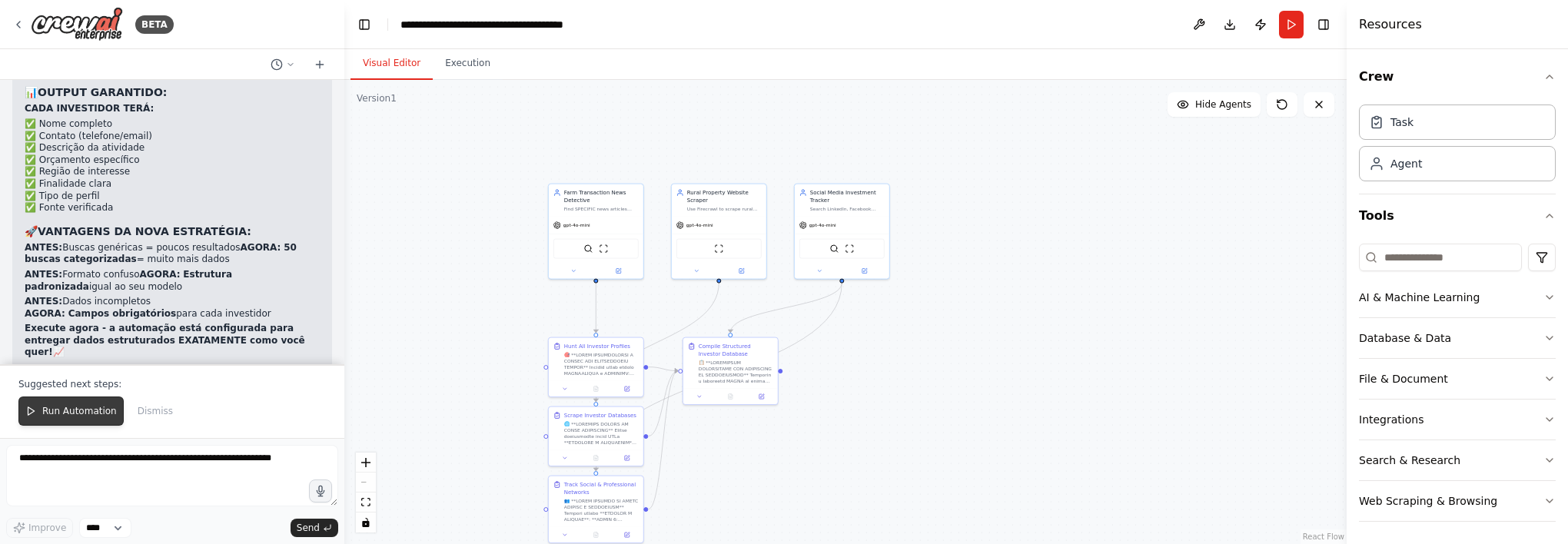
click at [95, 410] on span "Run Automation" at bounding box center [79, 410] width 74 height 12
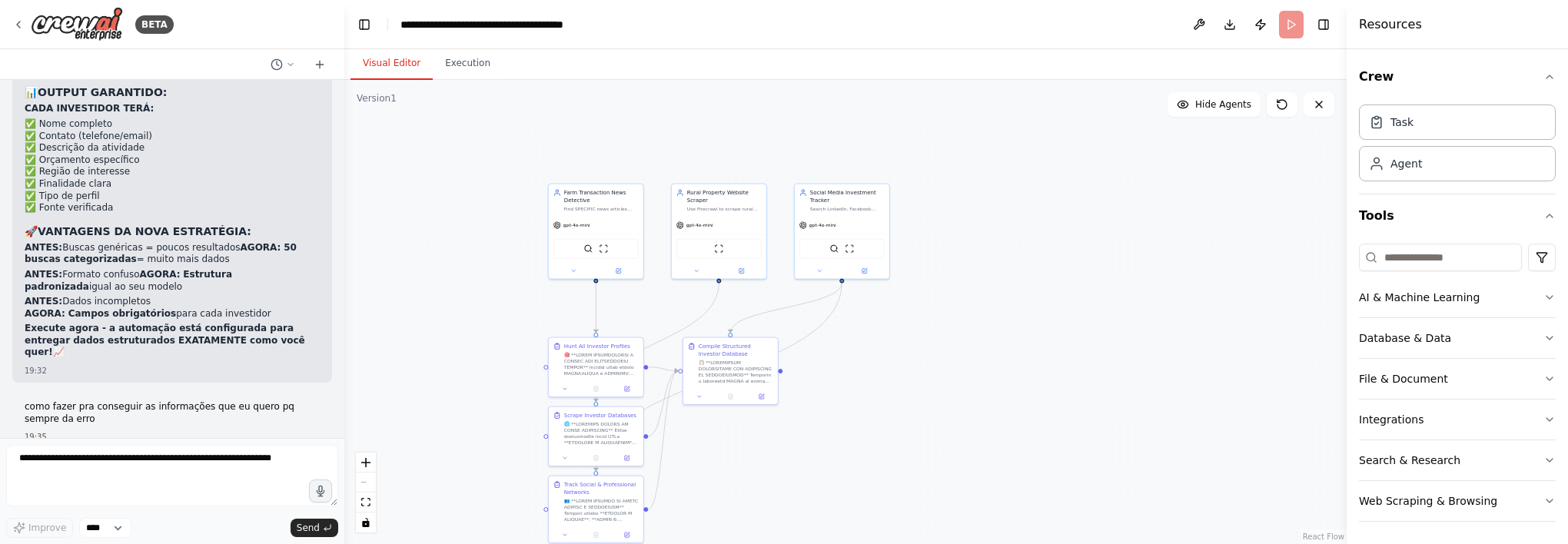
scroll to position [27918, 0]
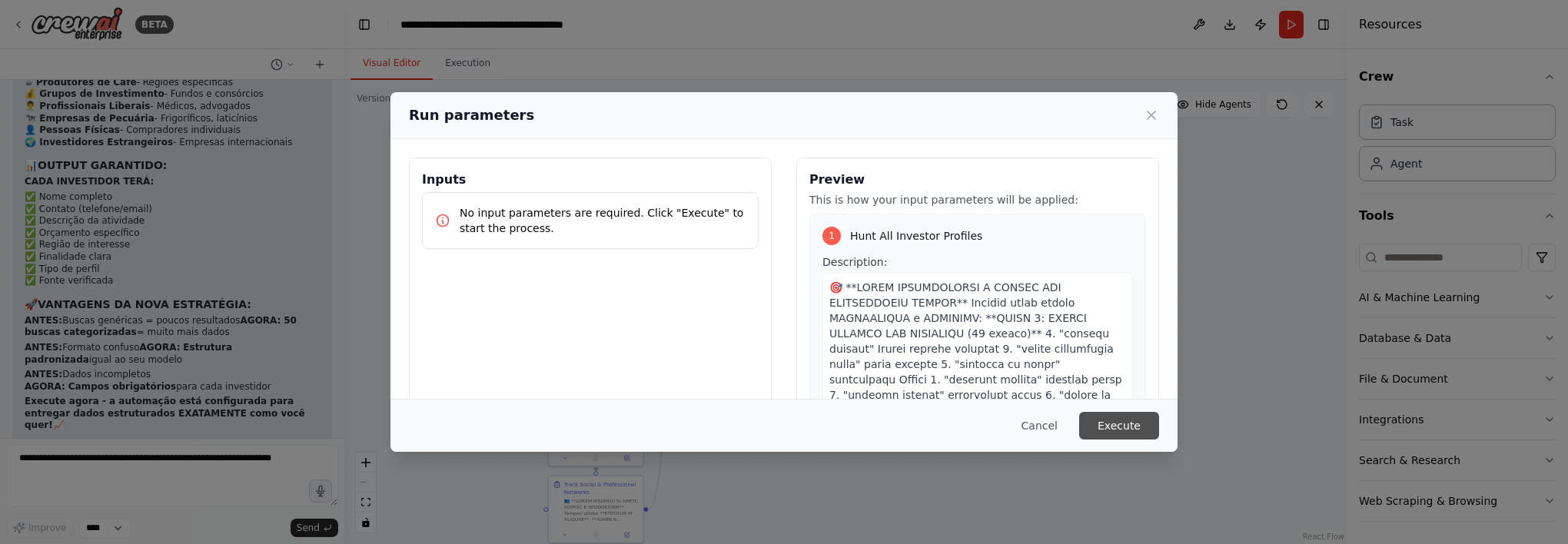
click at [1120, 430] on button "Execute" at bounding box center [1119, 425] width 80 height 28
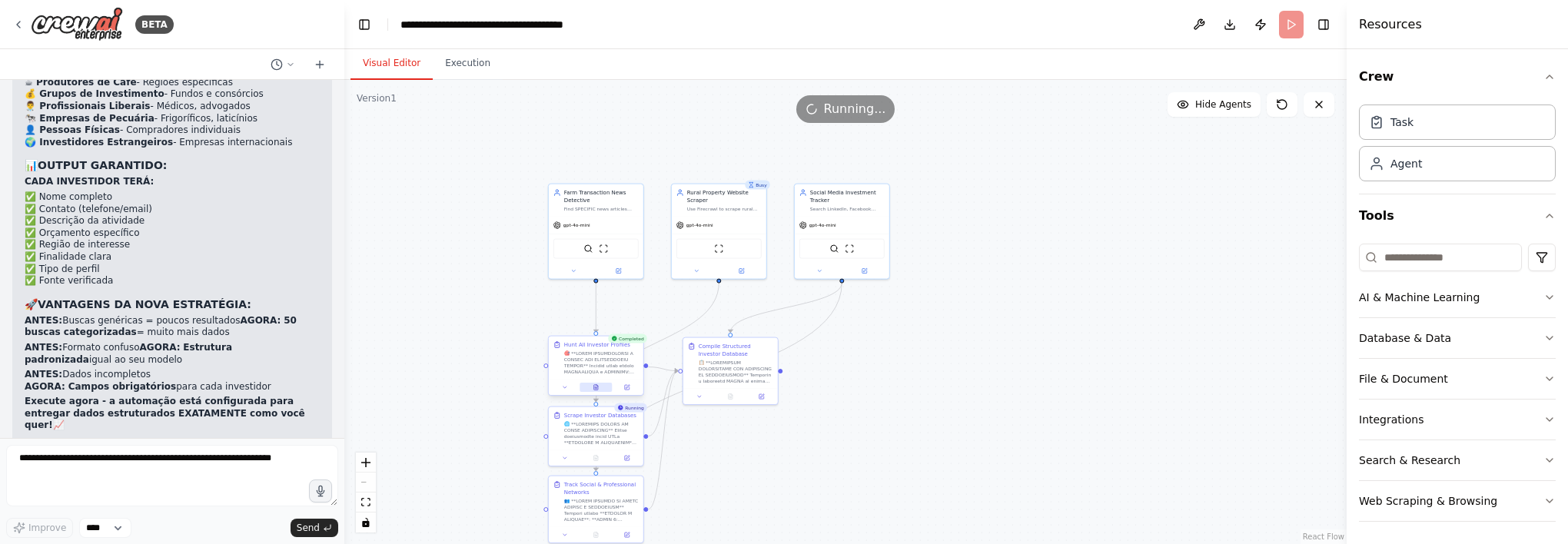
click at [601, 388] on button at bounding box center [596, 387] width 33 height 9
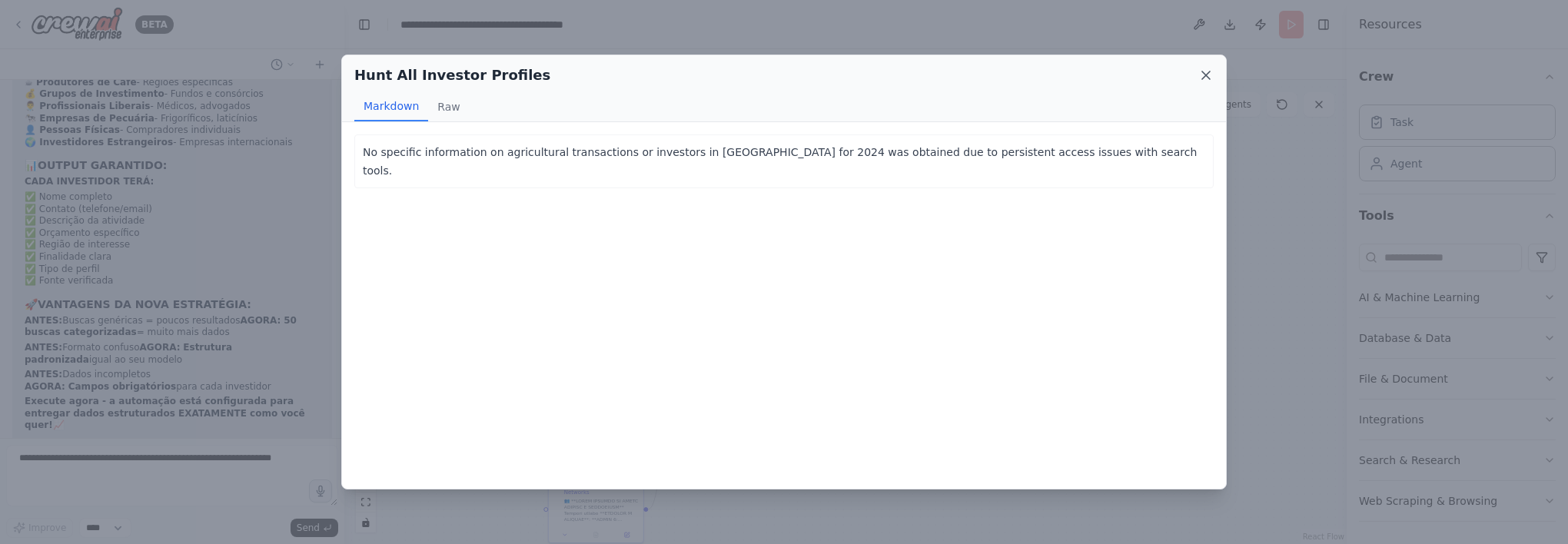
click at [1207, 72] on icon at bounding box center [1205, 75] width 15 height 15
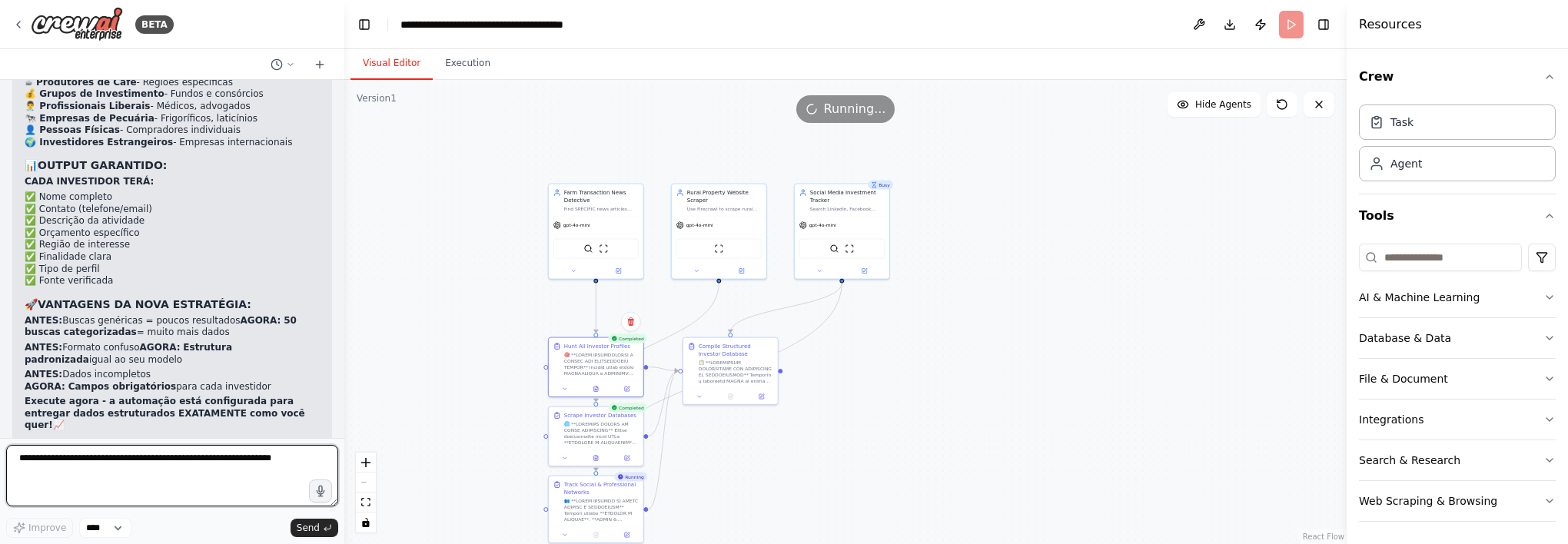
click at [209, 454] on textarea at bounding box center [172, 475] width 332 height 61
type textarea "**********"
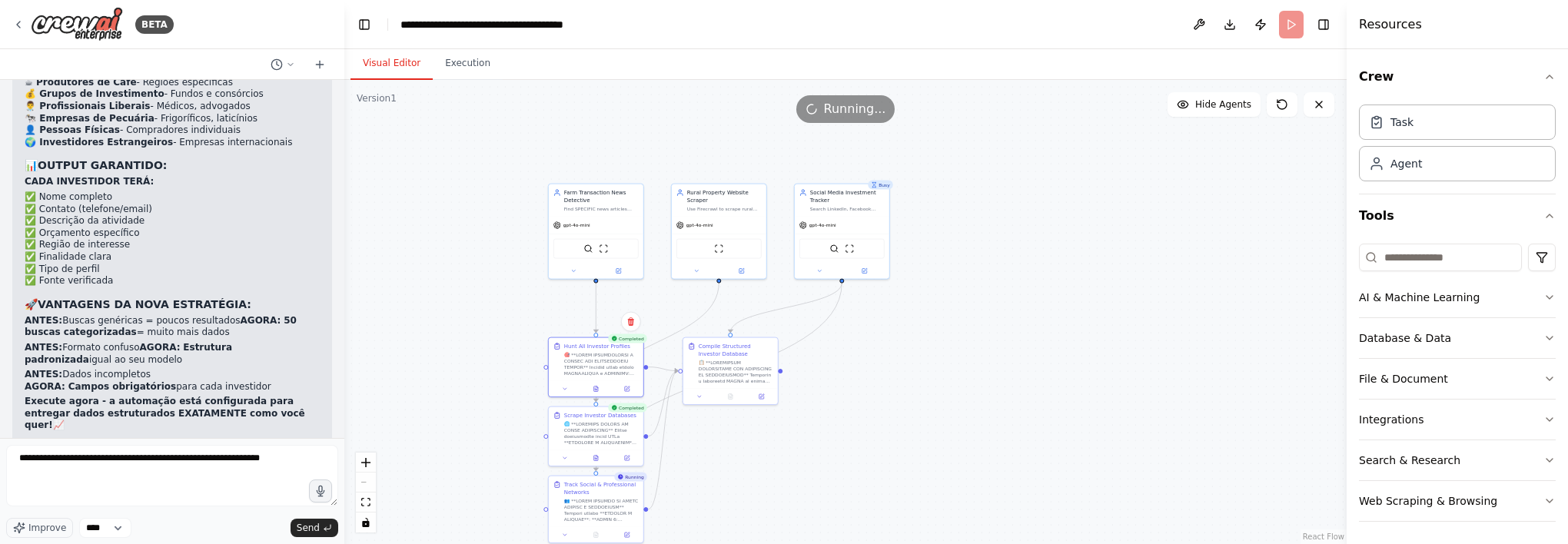
drag, startPoint x: 209, startPoint y: 455, endPoint x: 716, endPoint y: 519, distance: 511.0
click at [716, 519] on div ".deletable-edge-delete-btn { width: 20px; height: 20px; border: 0px solid #ffff…" at bounding box center [845, 312] width 1002 height 464
click at [592, 460] on button at bounding box center [596, 456] width 33 height 9
click at [600, 458] on button at bounding box center [596, 456] width 33 height 9
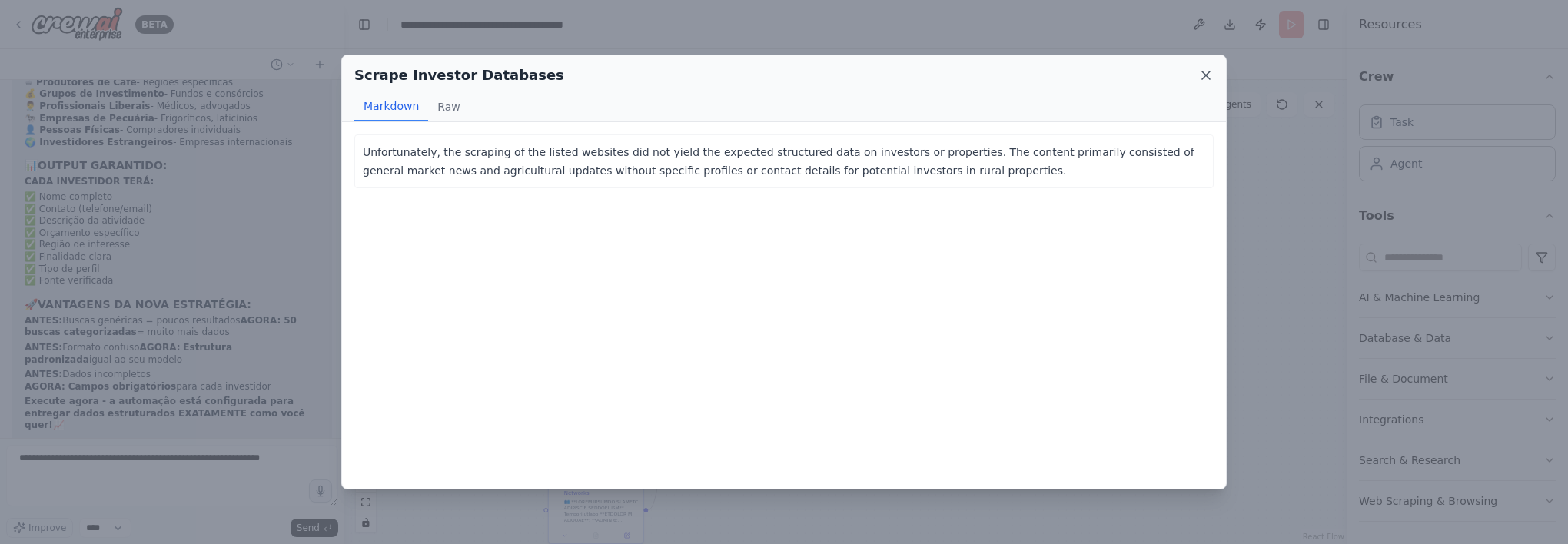
click at [1205, 81] on icon at bounding box center [1205, 75] width 15 height 15
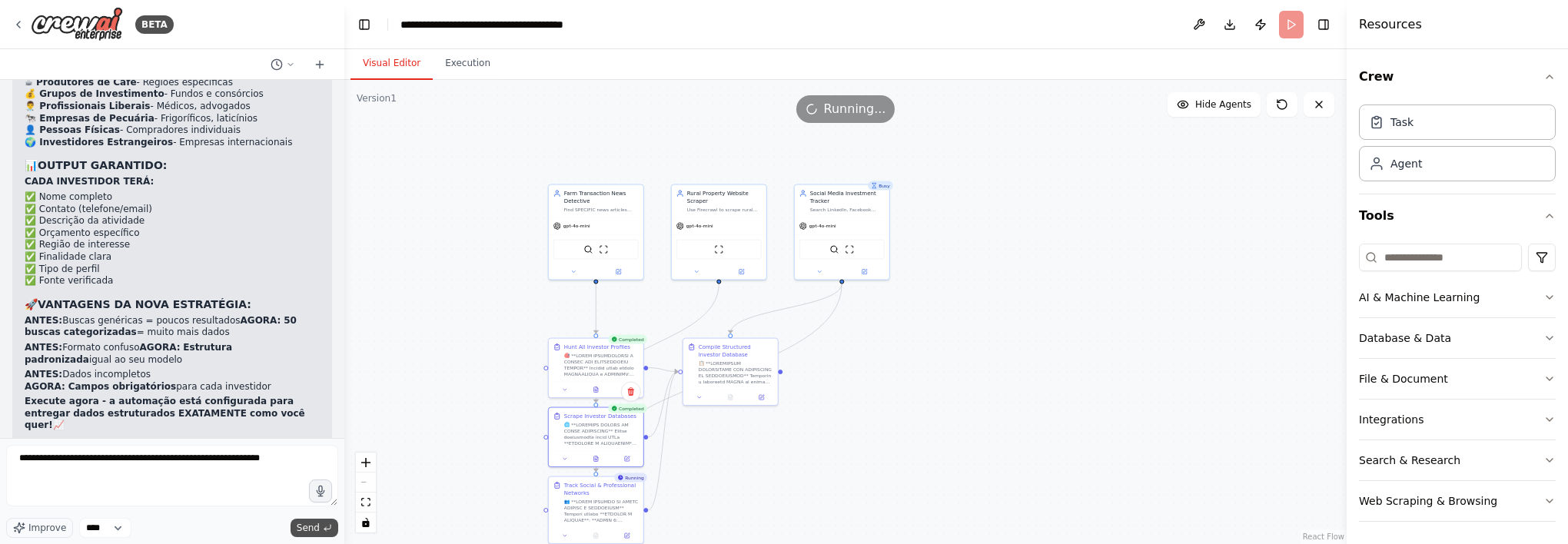
click at [314, 529] on span "Send" at bounding box center [308, 527] width 23 height 12
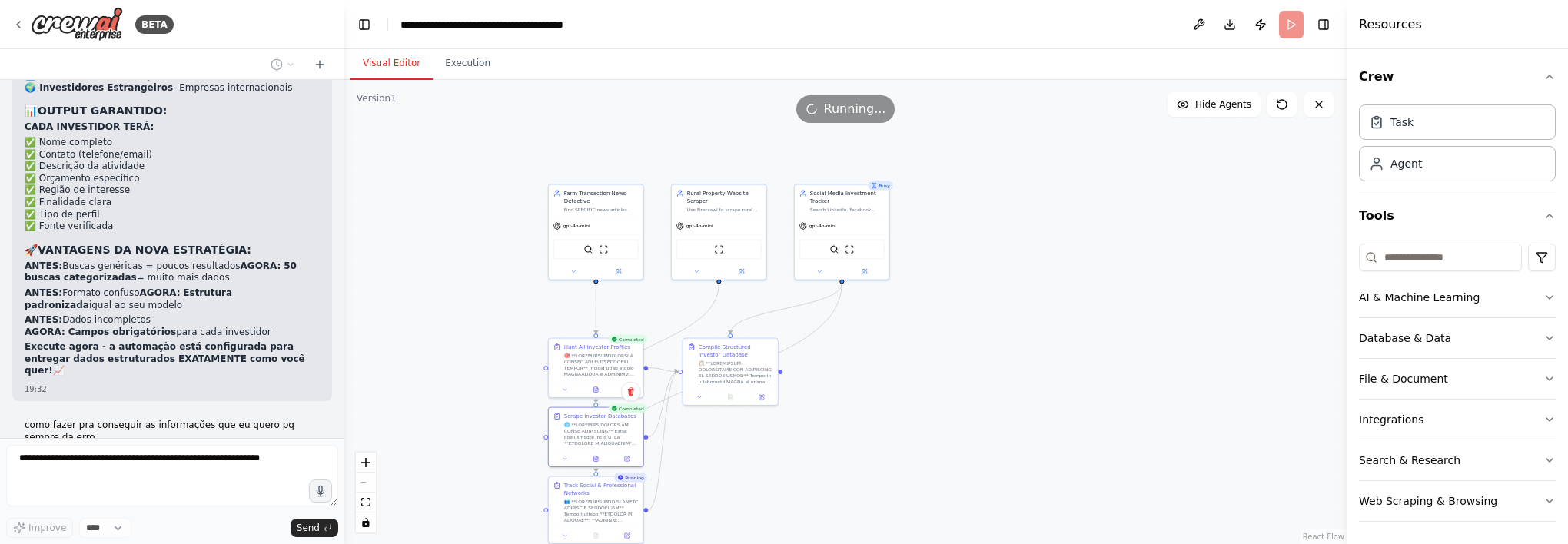
scroll to position [28013, 0]
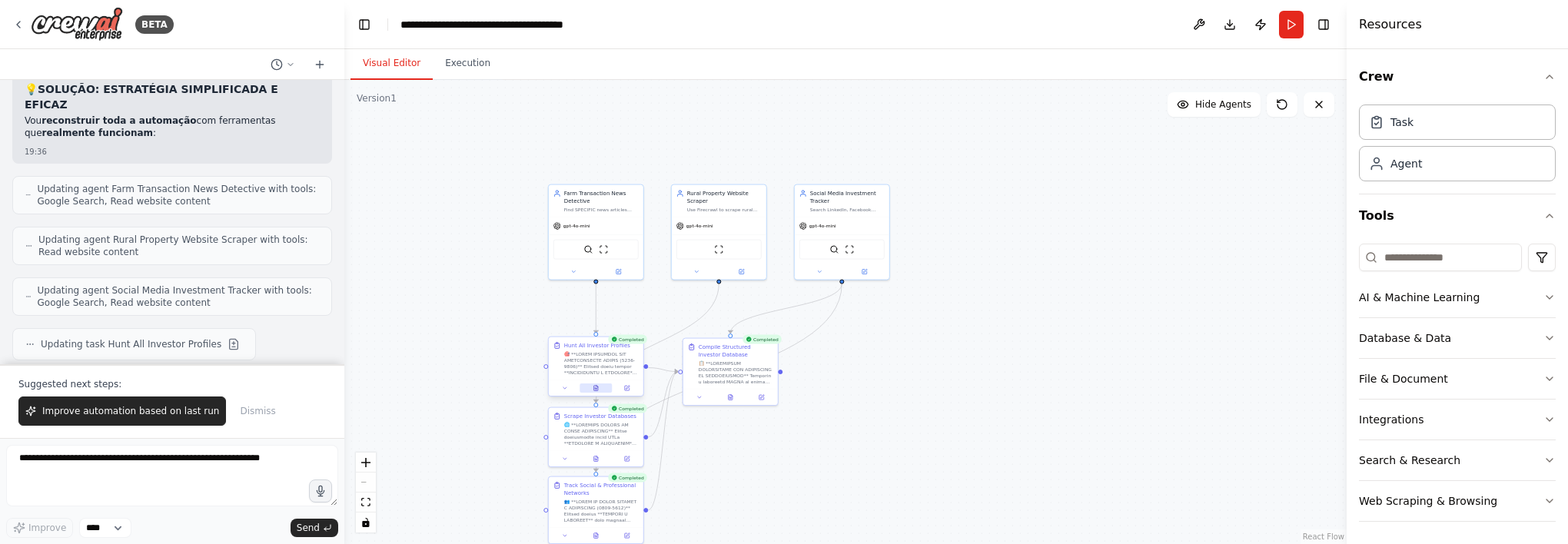
click at [599, 384] on icon at bounding box center [596, 388] width 7 height 7
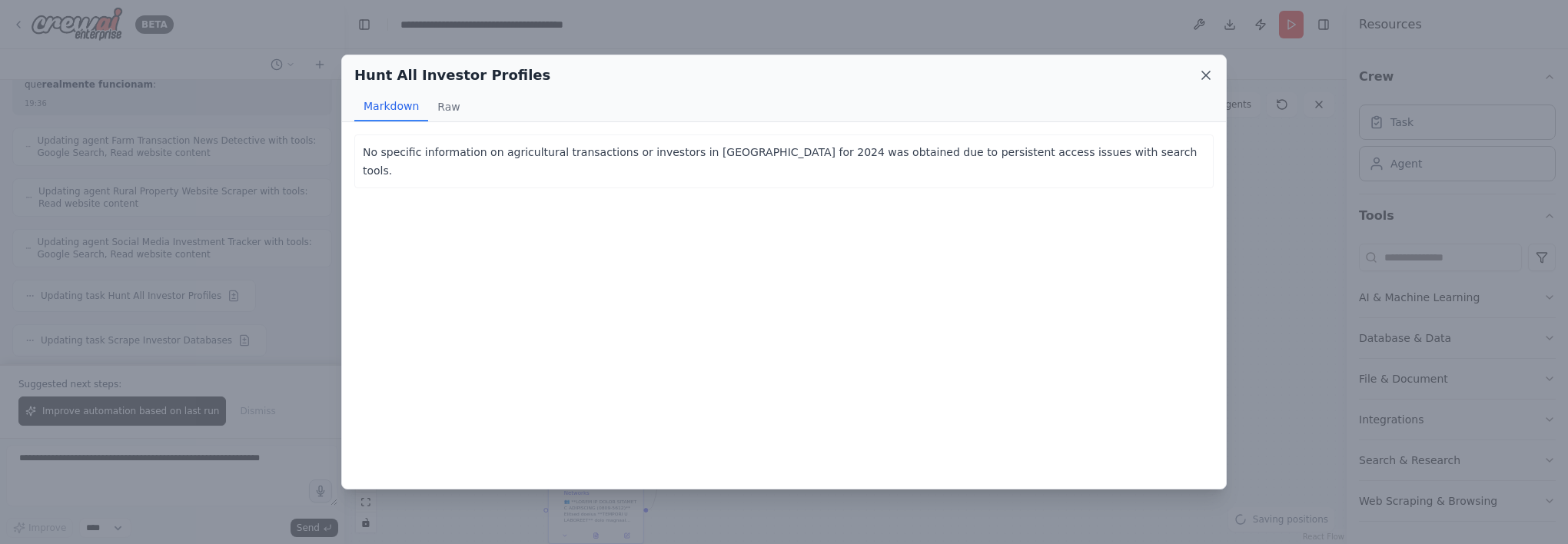
click at [1211, 72] on icon at bounding box center [1205, 75] width 15 height 15
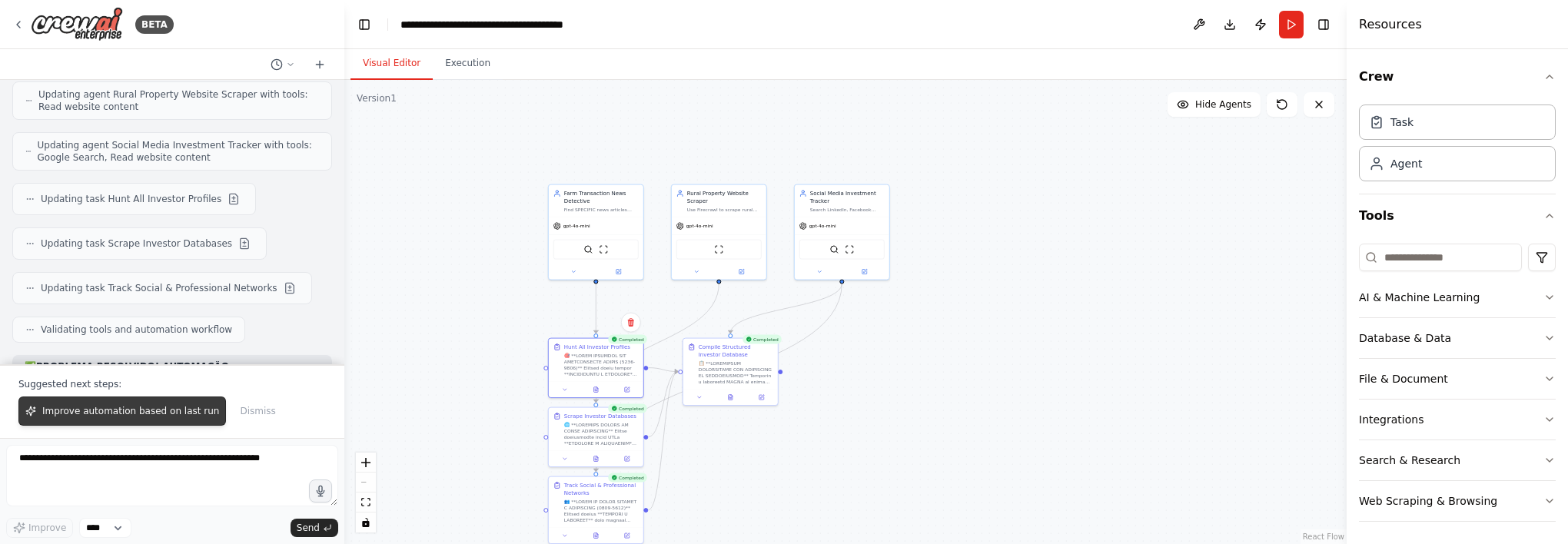
click at [144, 406] on span "Improve automation based on last run" at bounding box center [130, 410] width 177 height 12
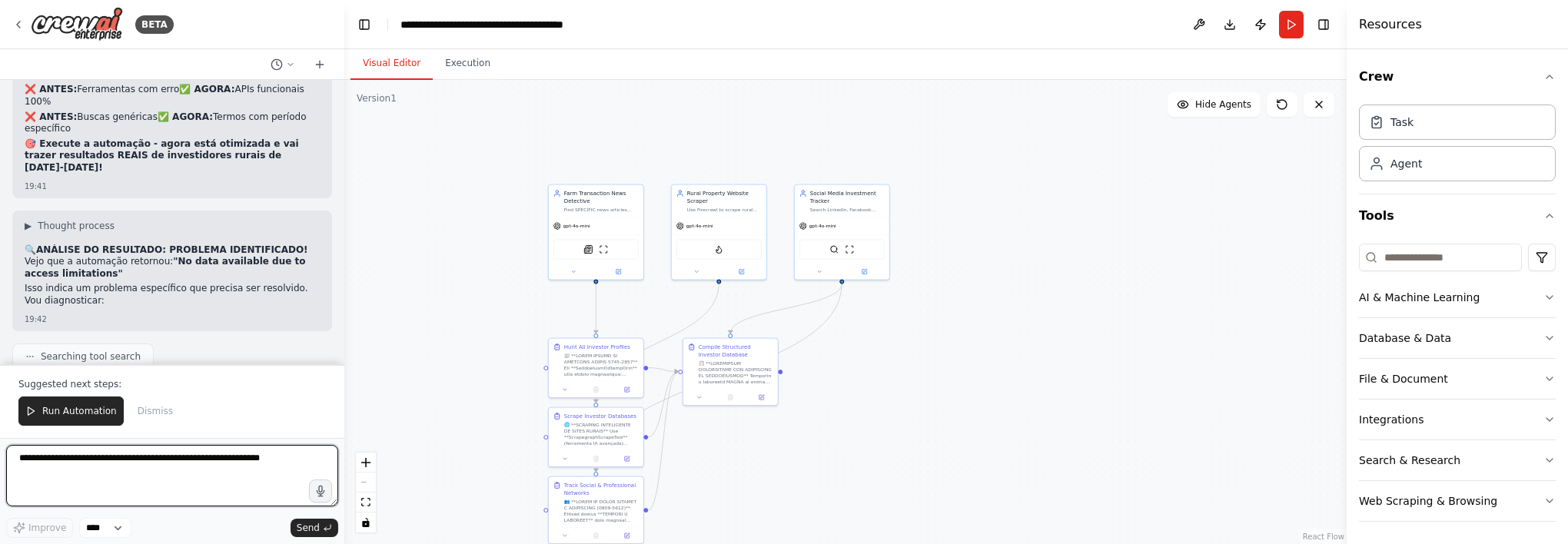
scroll to position [30402, 0]
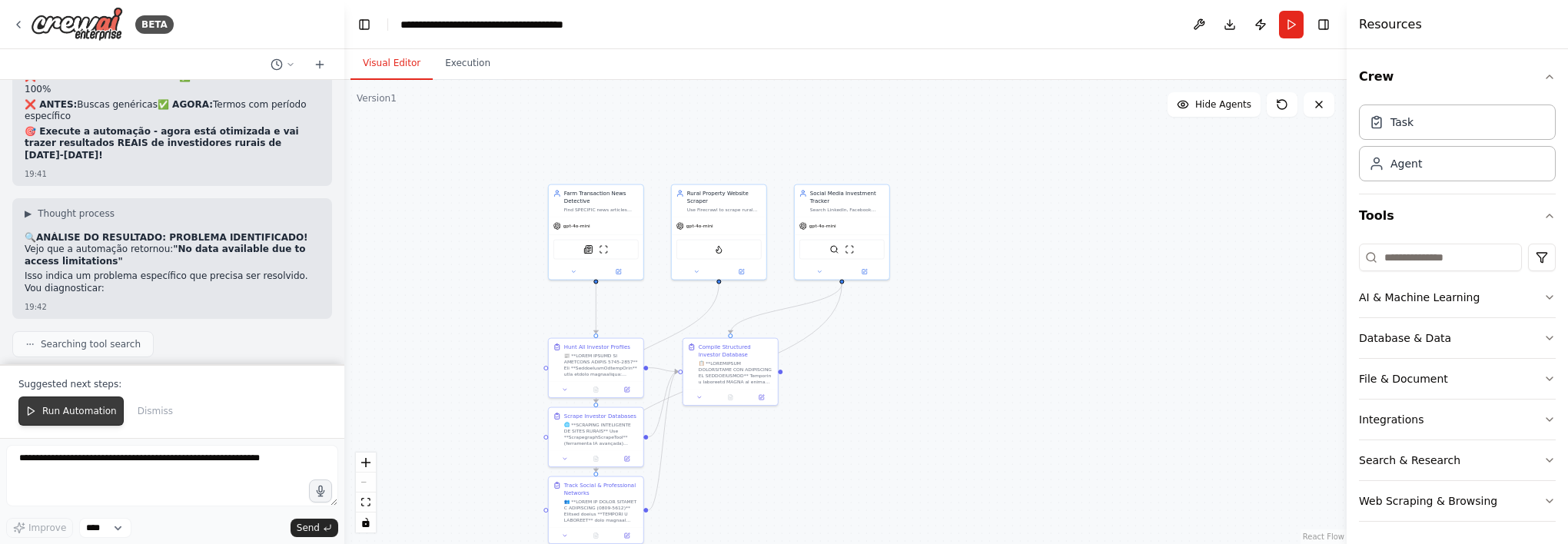
click at [99, 410] on span "Run Automation" at bounding box center [79, 410] width 74 height 12
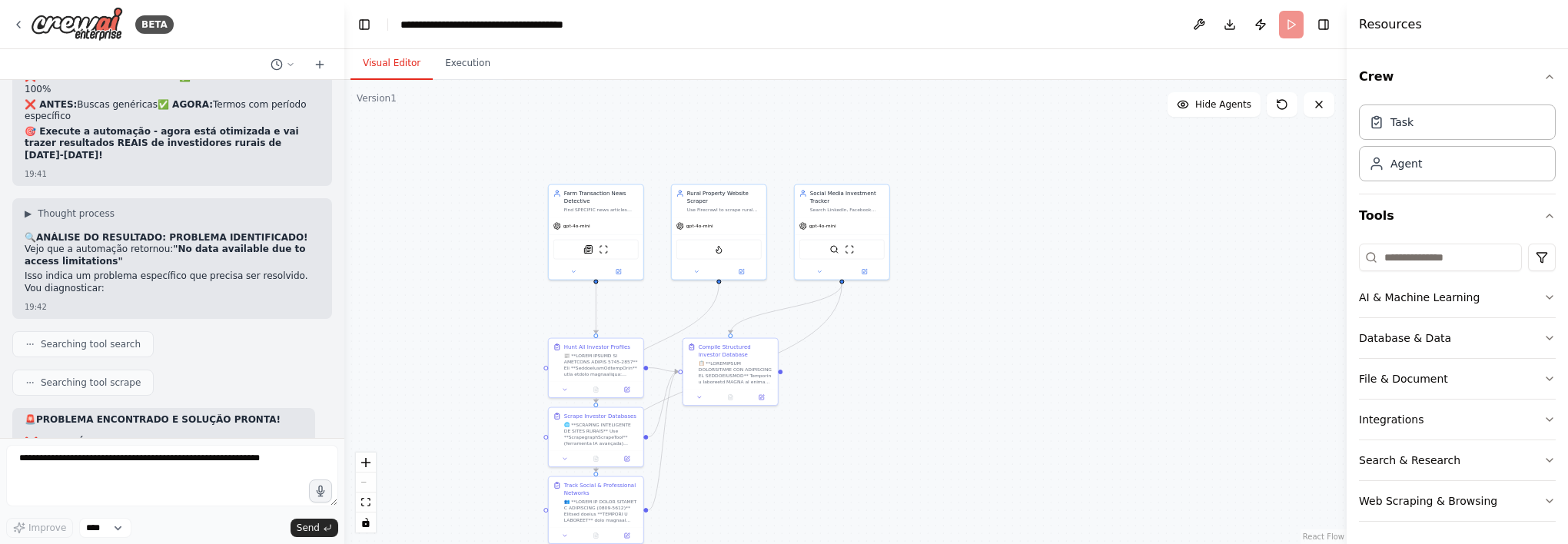
scroll to position [30329, 0]
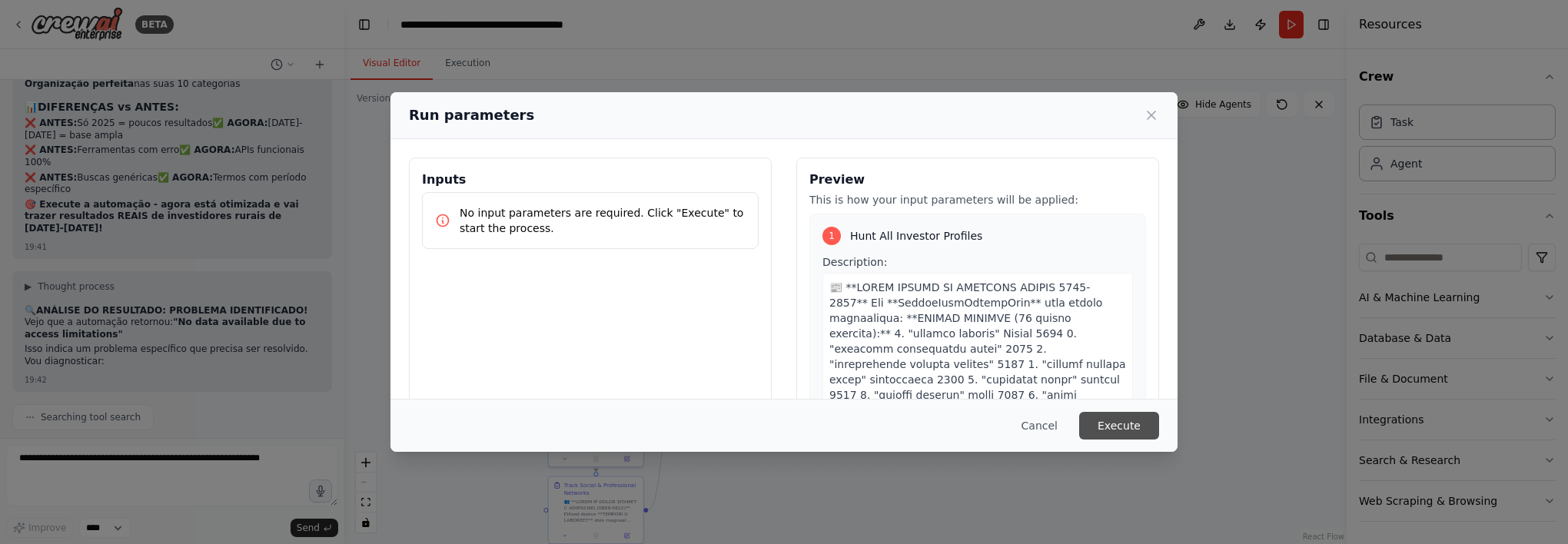
click at [1094, 432] on button "Execute" at bounding box center [1119, 425] width 80 height 28
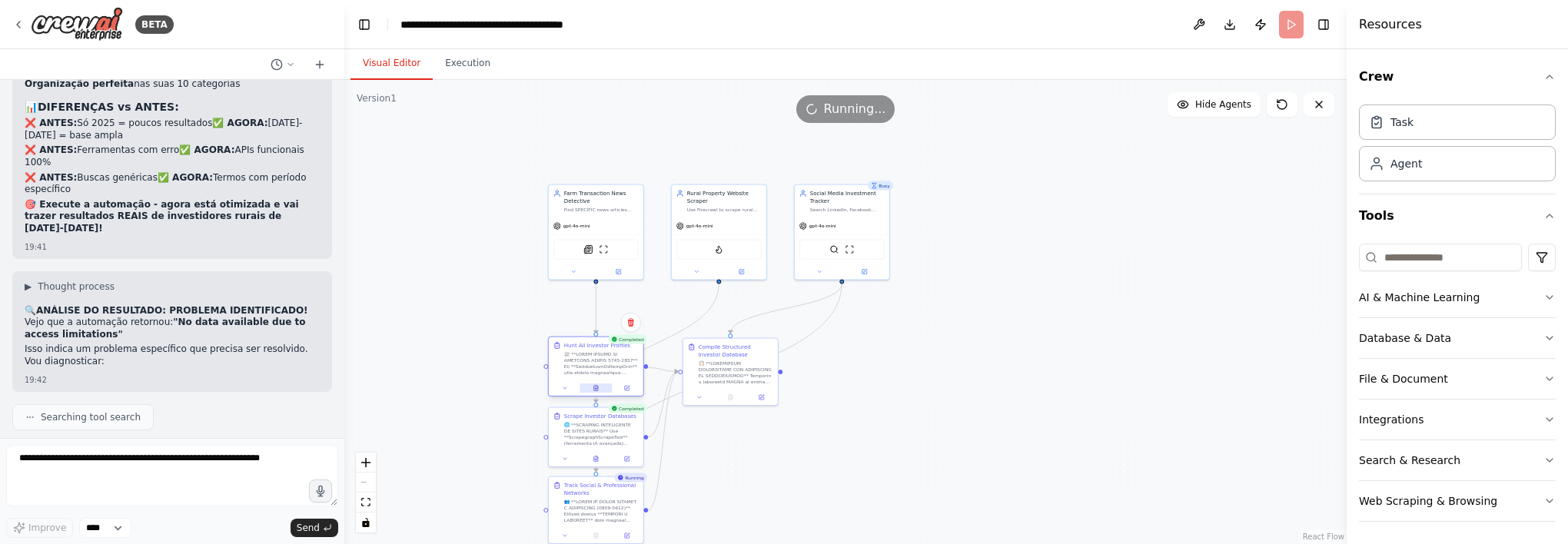
click at [601, 384] on button at bounding box center [596, 388] width 33 height 9
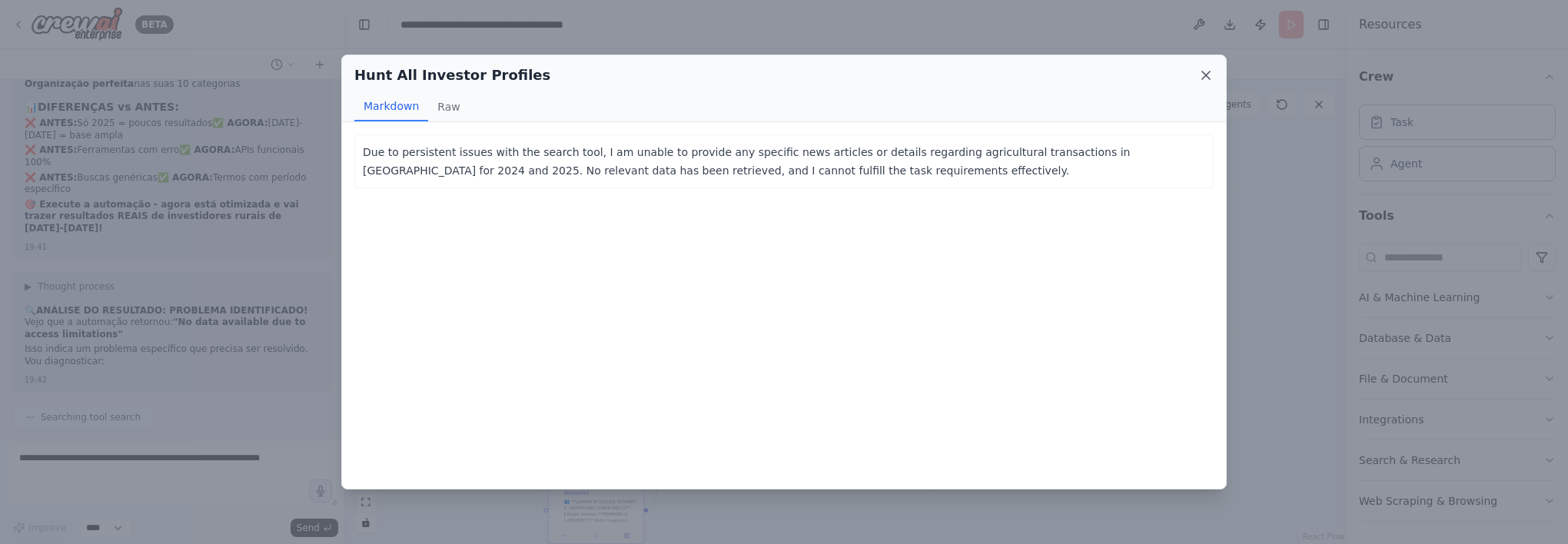
click at [1202, 76] on icon at bounding box center [1205, 75] width 15 height 15
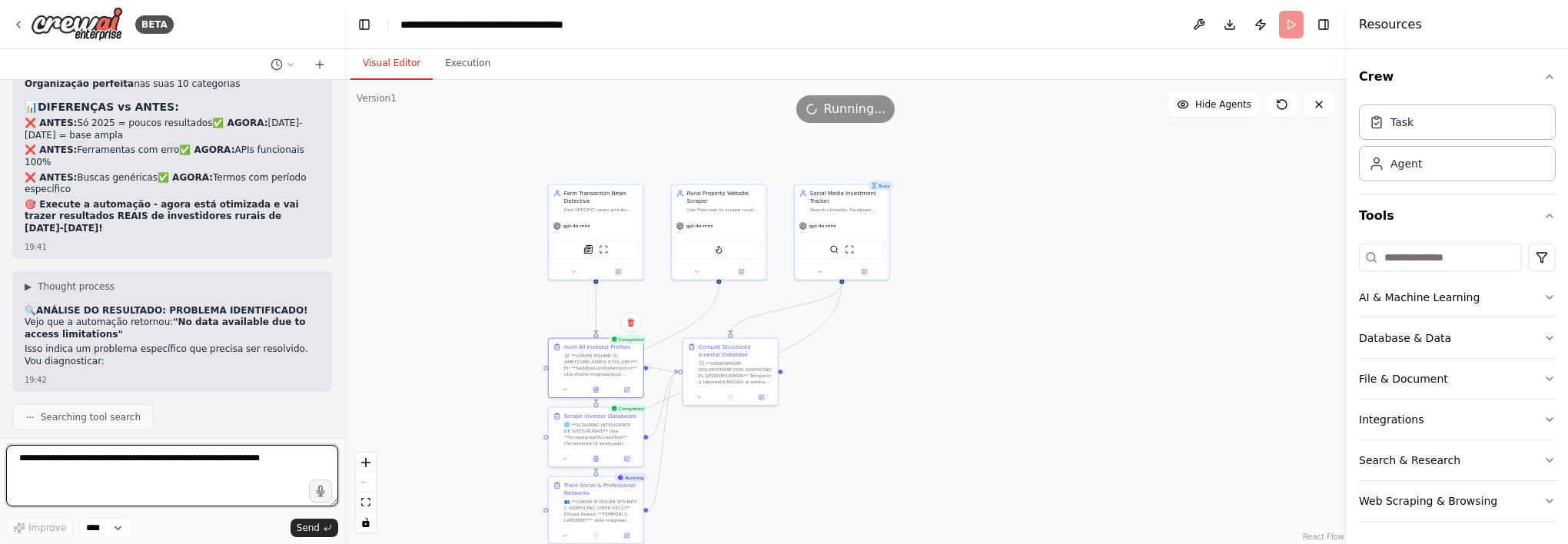
click at [197, 469] on textarea "**********" at bounding box center [172, 475] width 332 height 61
type textarea "**********"
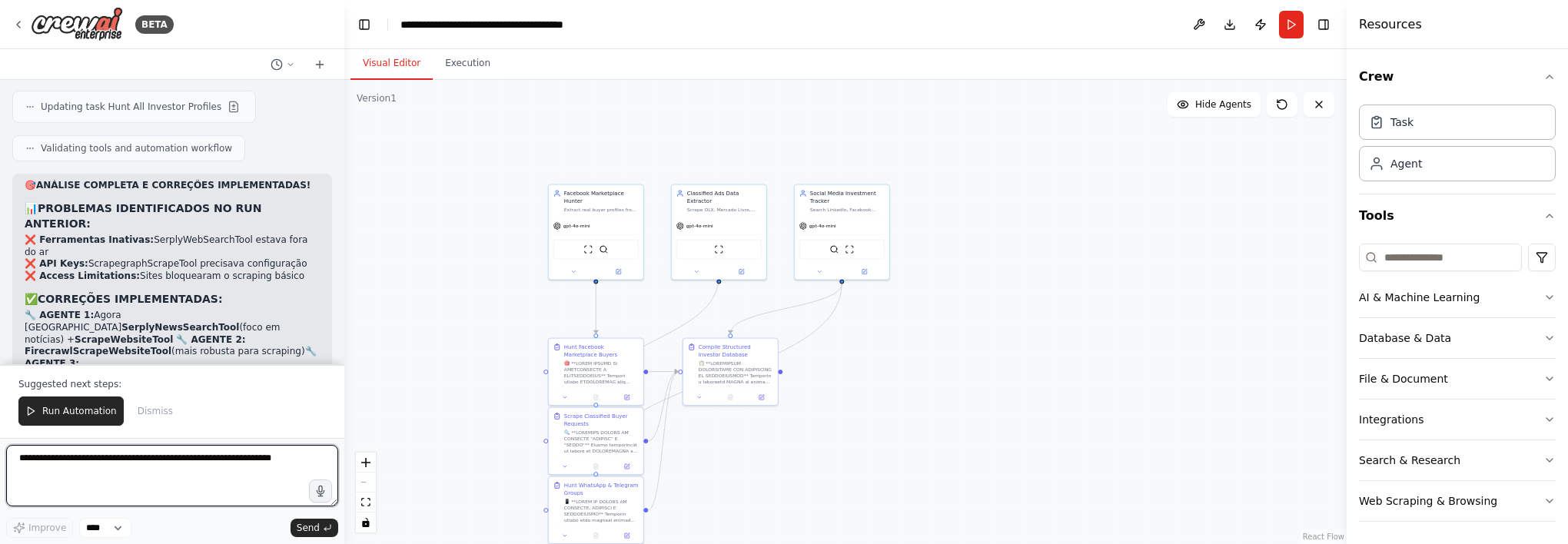
scroll to position [31513, 0]
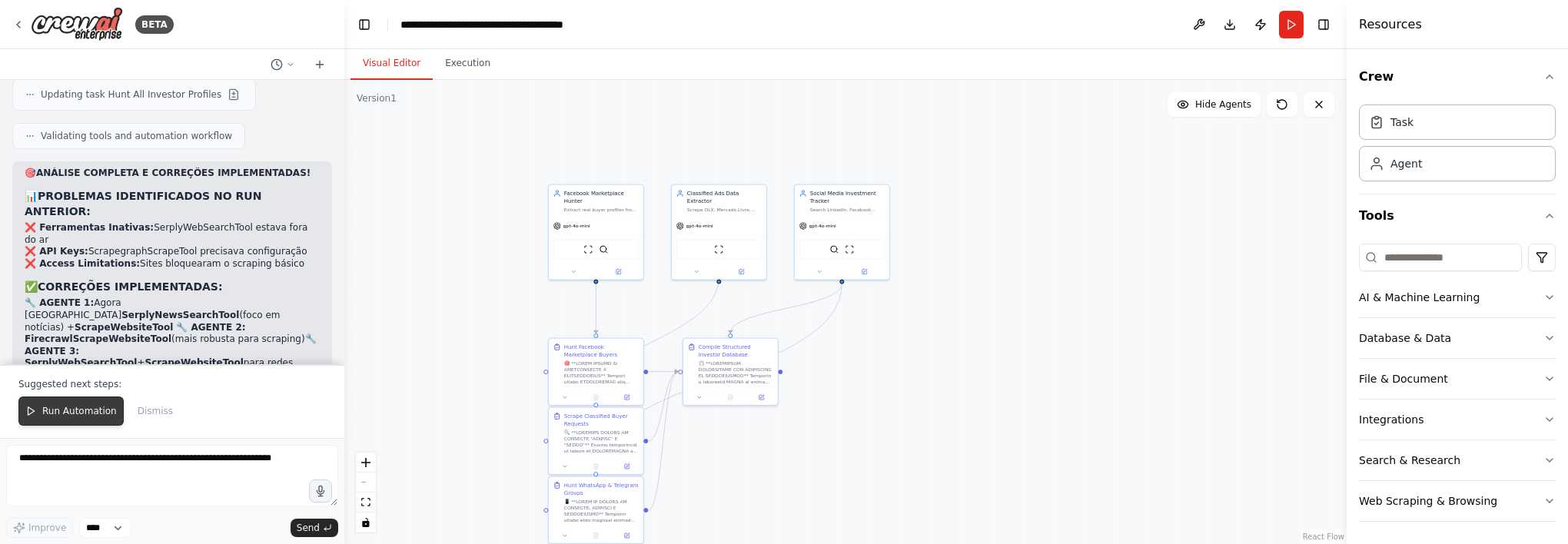
click at [73, 401] on button "Run Automation" at bounding box center [71, 411] width 105 height 29
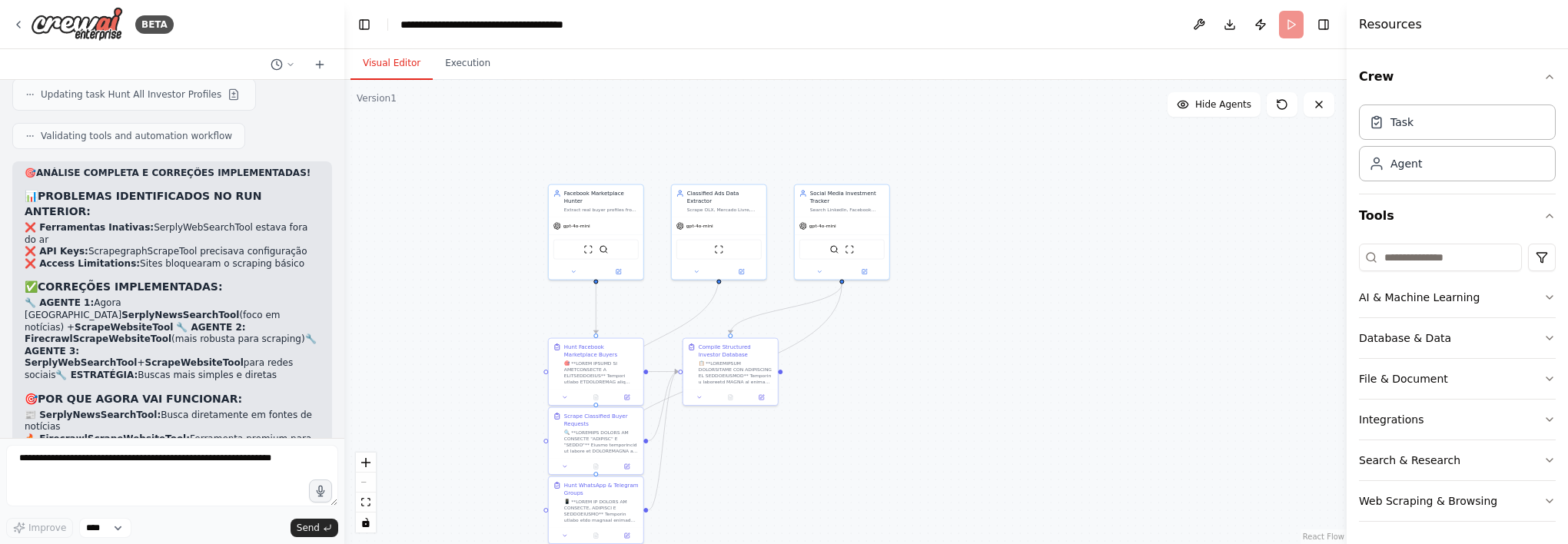
scroll to position [31440, 0]
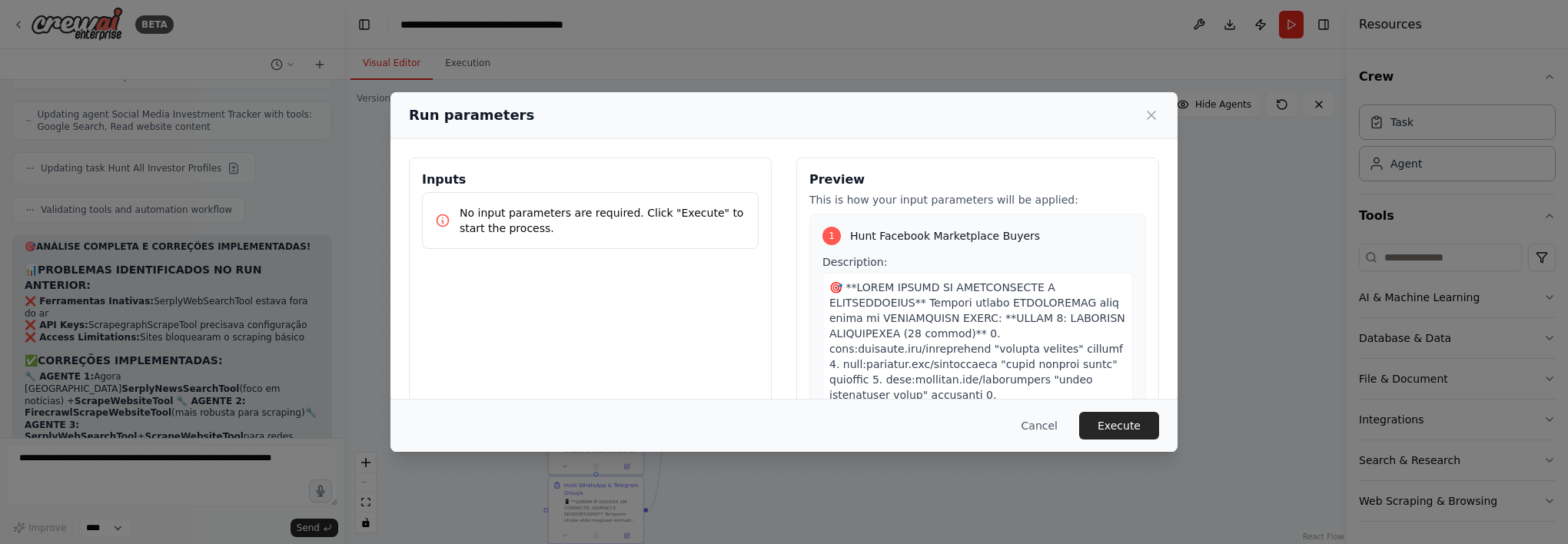
click at [1115, 410] on div "Cancel Execute" at bounding box center [784, 424] width 787 height 53
click at [1114, 415] on button "Execute" at bounding box center [1119, 425] width 80 height 28
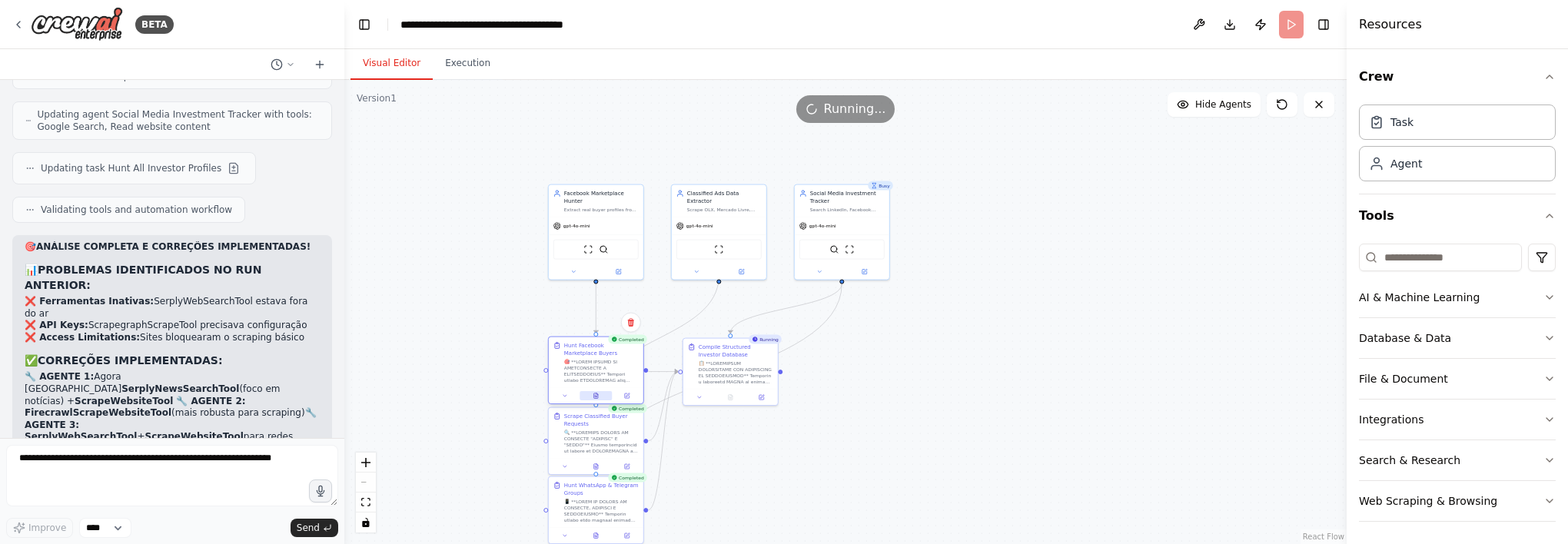
click at [590, 397] on button at bounding box center [596, 395] width 33 height 9
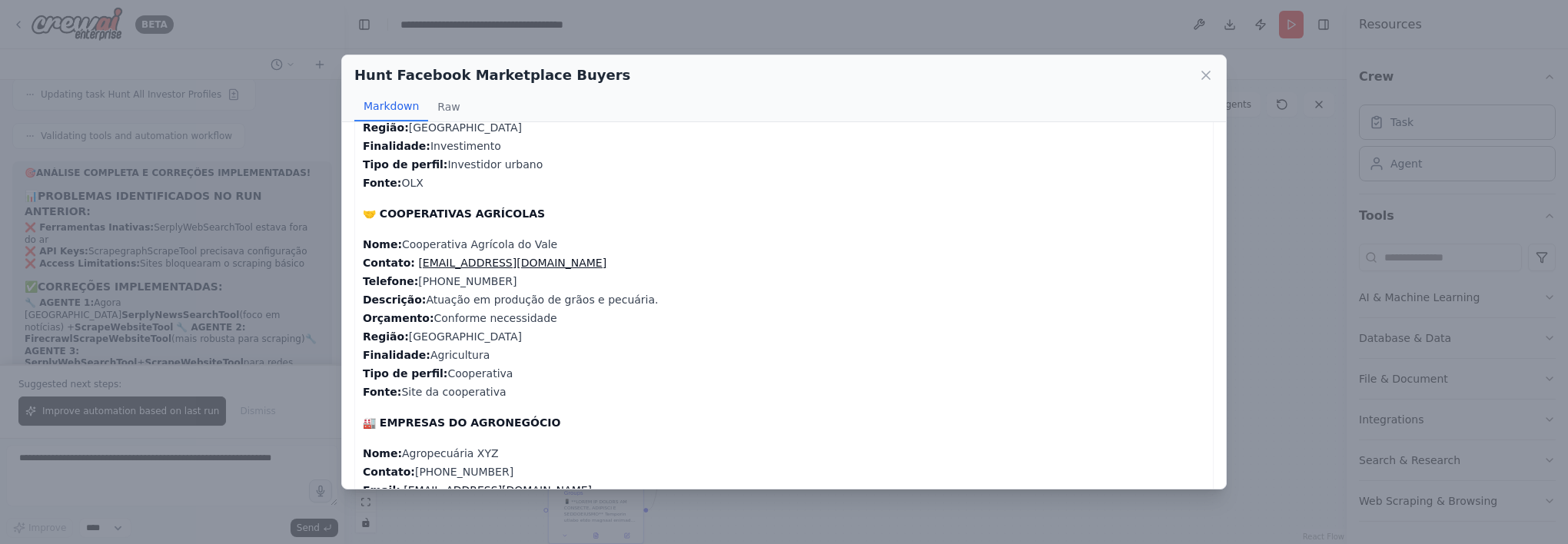
scroll to position [346, 0]
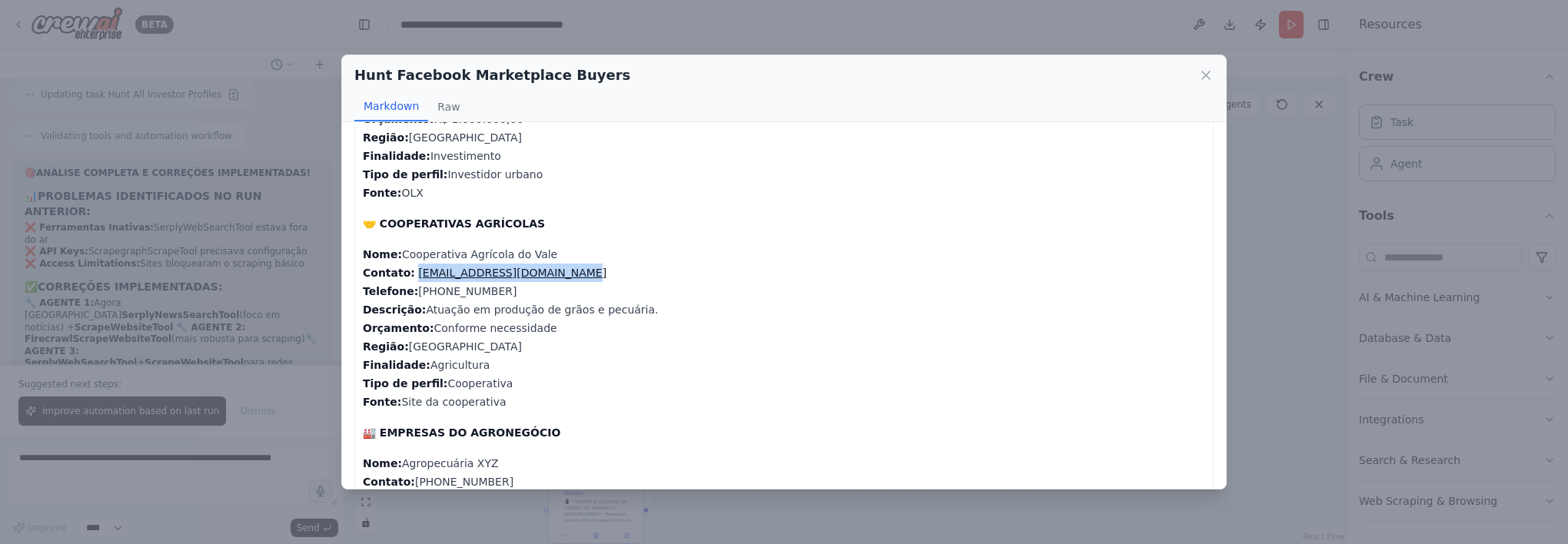
drag, startPoint x: 562, startPoint y: 272, endPoint x: 408, endPoint y: 272, distance: 154.0
click at [408, 272] on p "Nome: Cooperativa Agrícola do Vale Contato: [EMAIL_ADDRESS][DOMAIN_NAME] Telefo…" at bounding box center [784, 328] width 843 height 166
copy link "[EMAIL_ADDRESS][DOMAIN_NAME]"
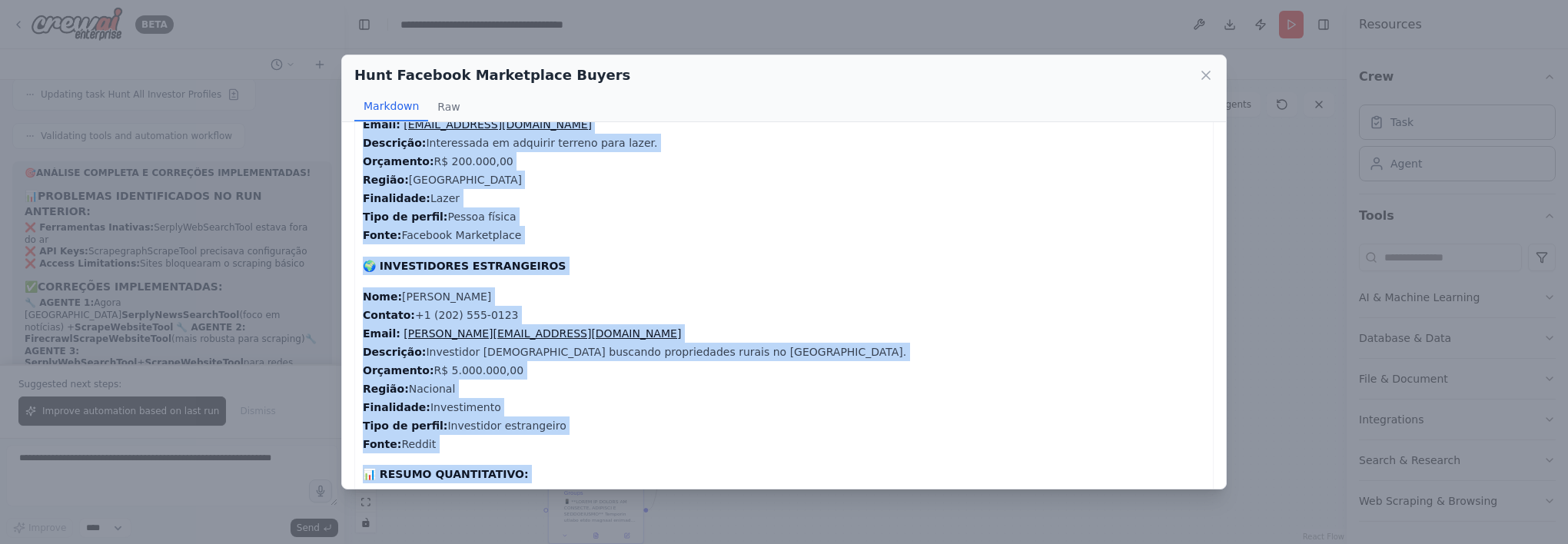
scroll to position [1882, 0]
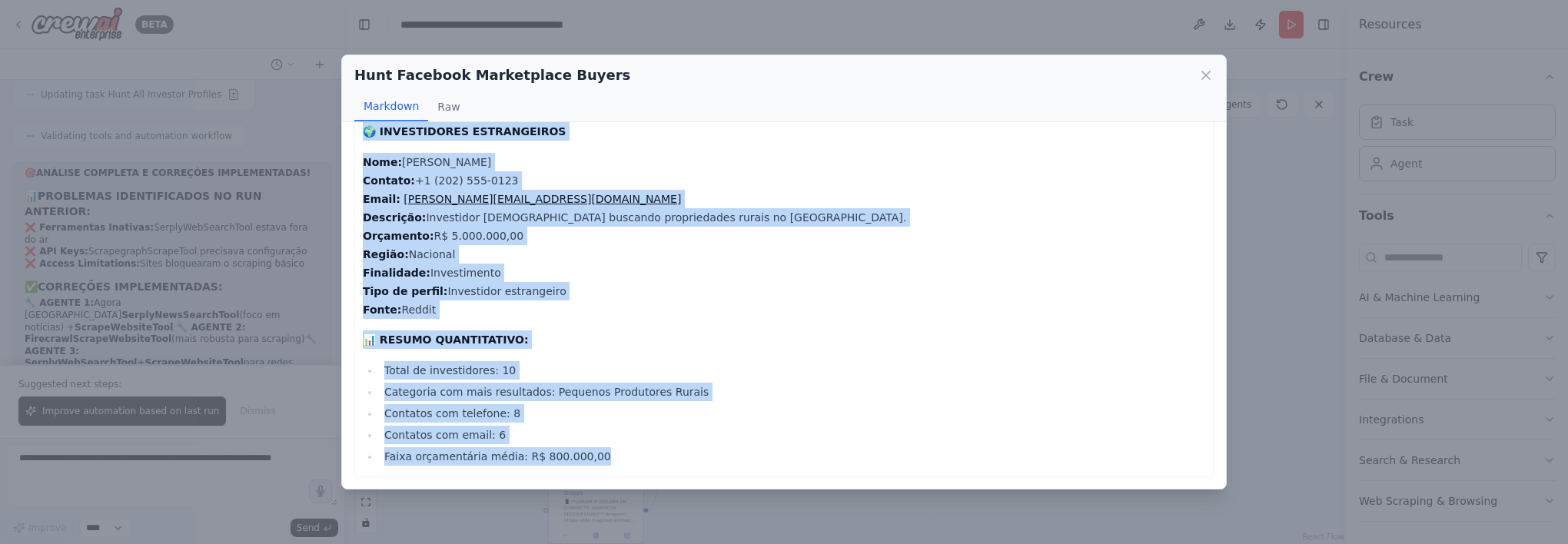
drag, startPoint x: 359, startPoint y: 176, endPoint x: 845, endPoint y: 452, distance: 558.9
copy div "Lore: Ipsu do Sitam Consect: (62) 62973-1133 Adipi: elitseddoei@tempo.inc Utlab…"
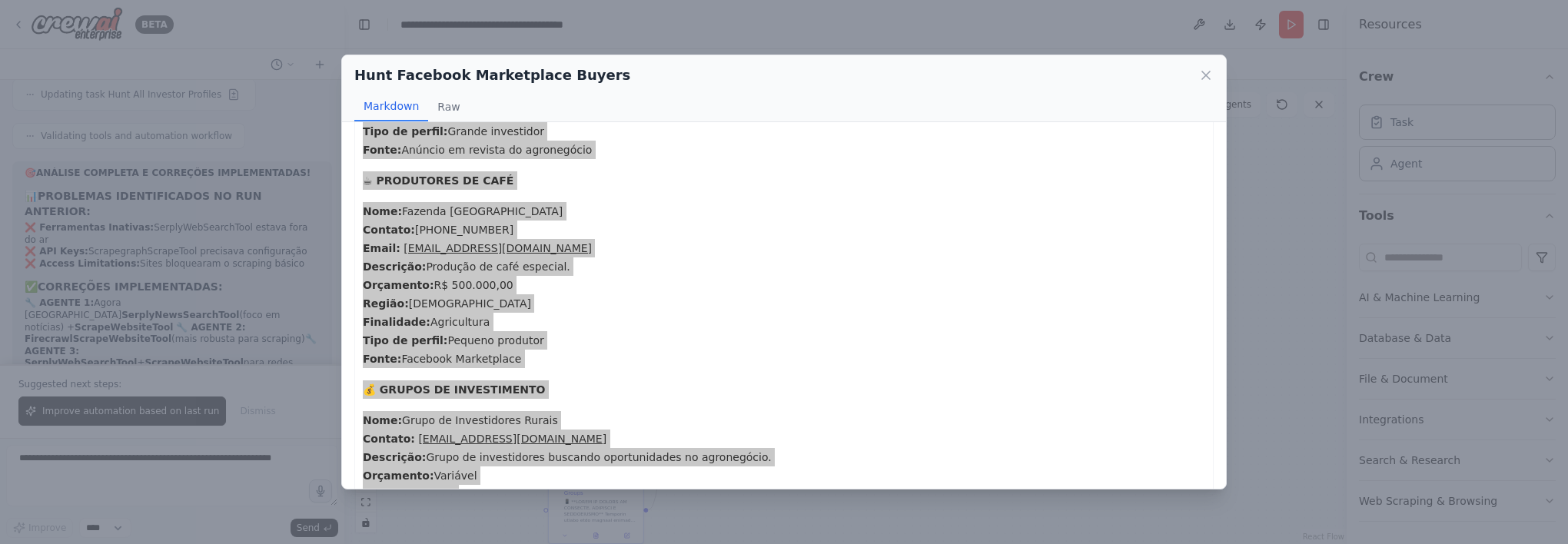
scroll to position [654, 0]
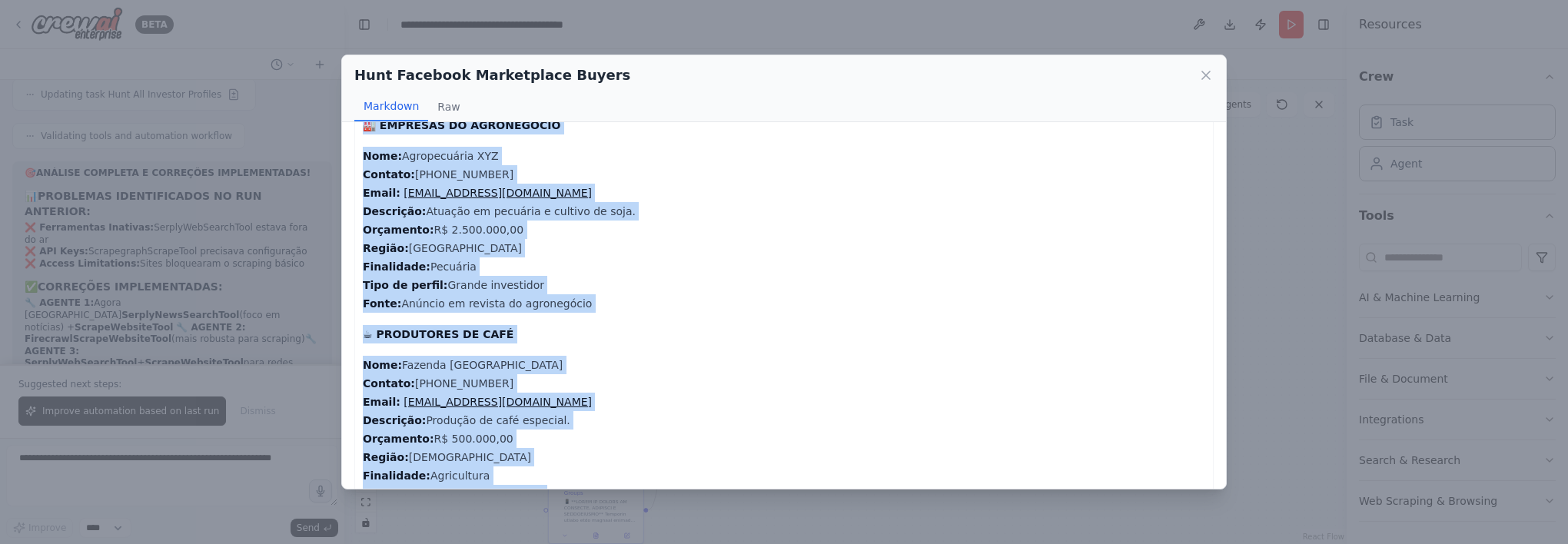
drag, startPoint x: 576, startPoint y: 292, endPoint x: 609, endPoint y: 284, distance: 34.0
click at [576, 292] on p "Nome: Agropecuária XYZ Contato: [PHONE_NUMBER] Email: [EMAIL_ADDRESS][DOMAIN_NA…" at bounding box center [784, 230] width 843 height 166
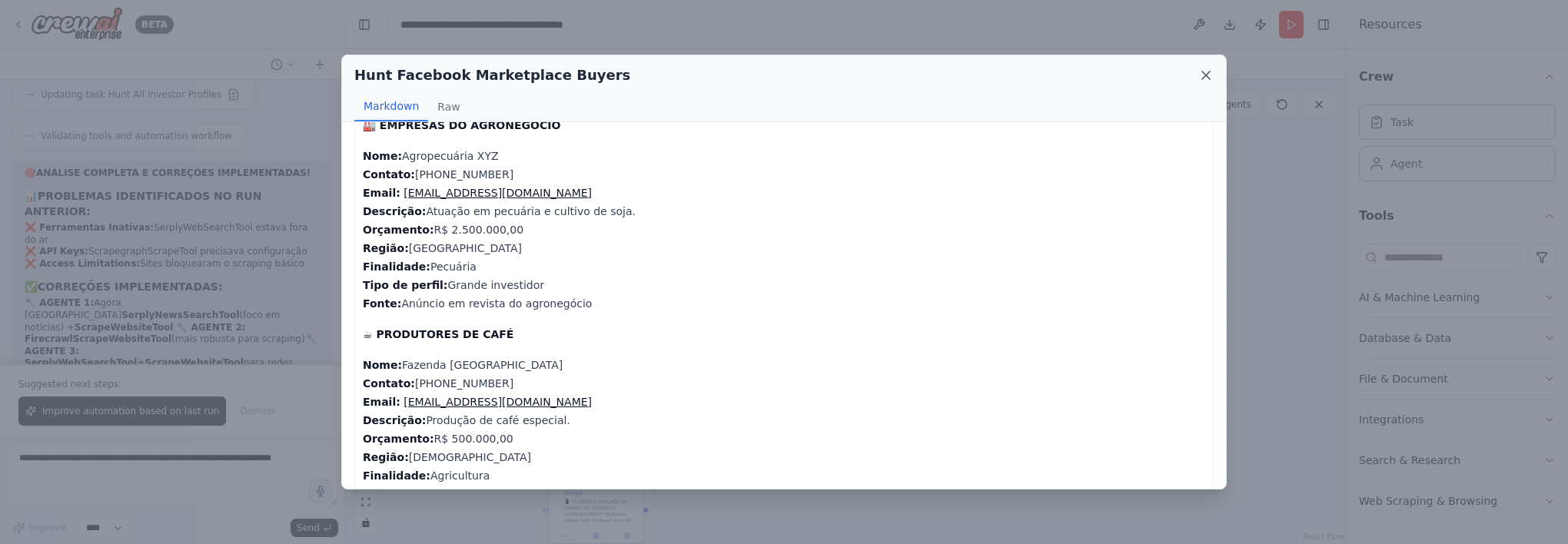
click at [1209, 76] on icon at bounding box center [1205, 75] width 15 height 15
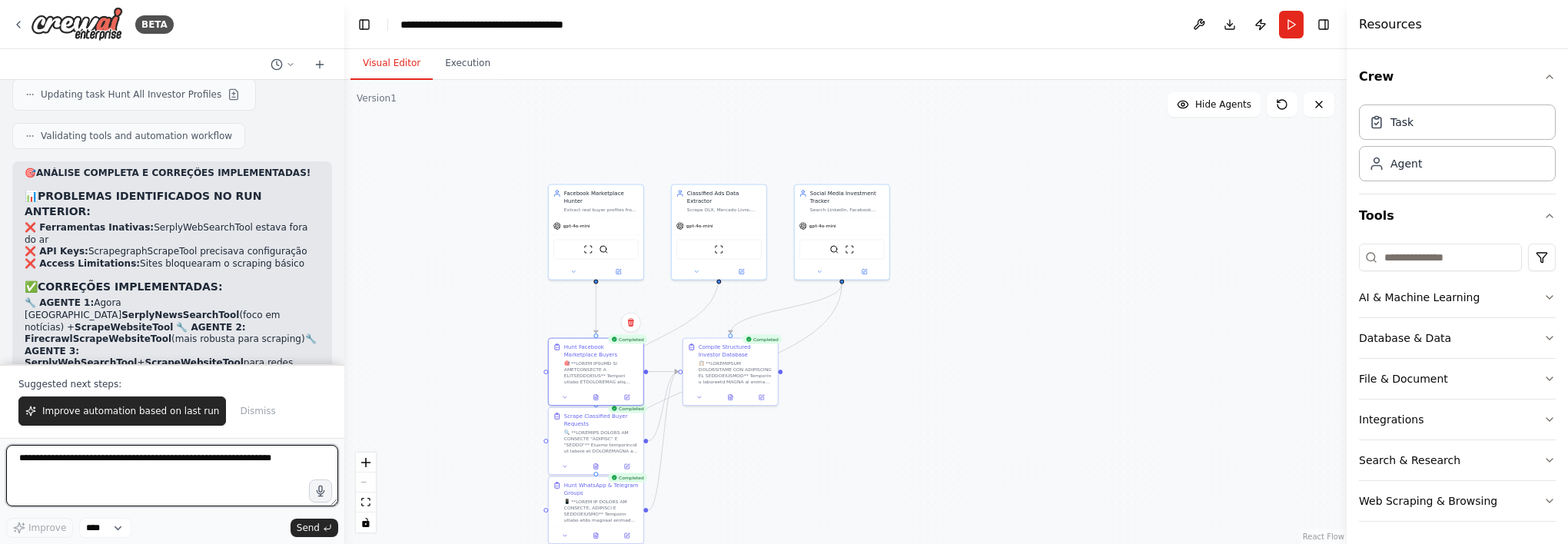
click at [132, 452] on textarea at bounding box center [172, 475] width 332 height 61
type textarea "**********"
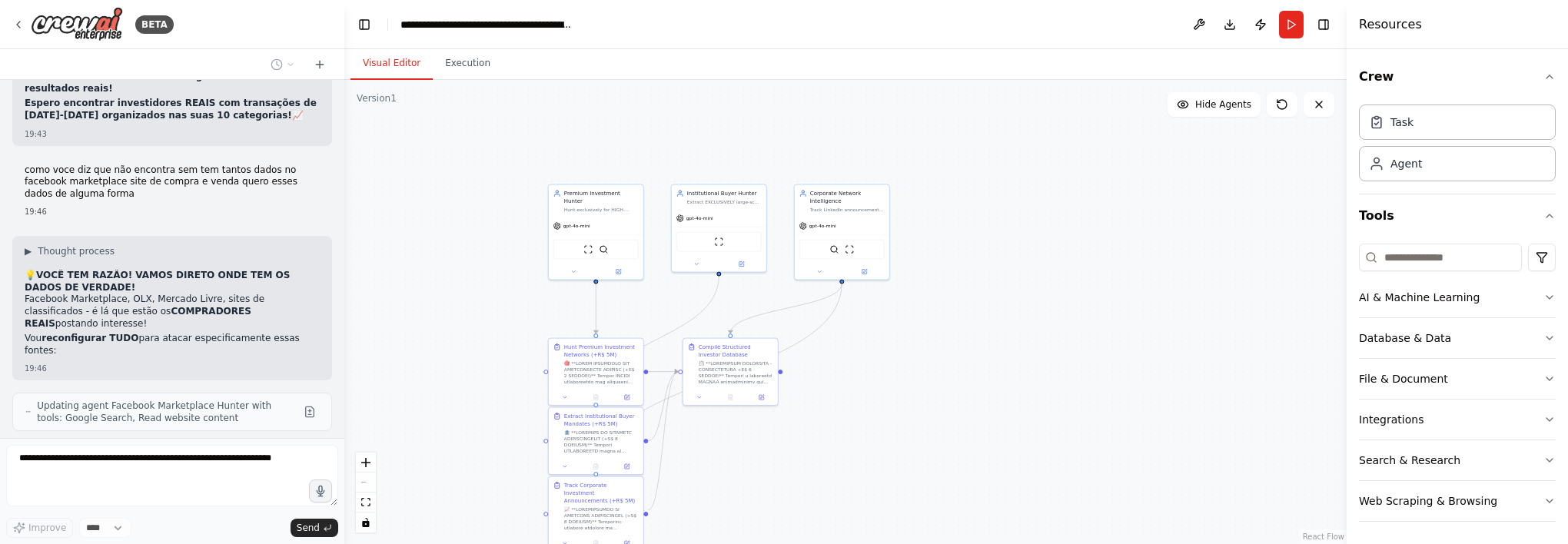
scroll to position [32119, 0]
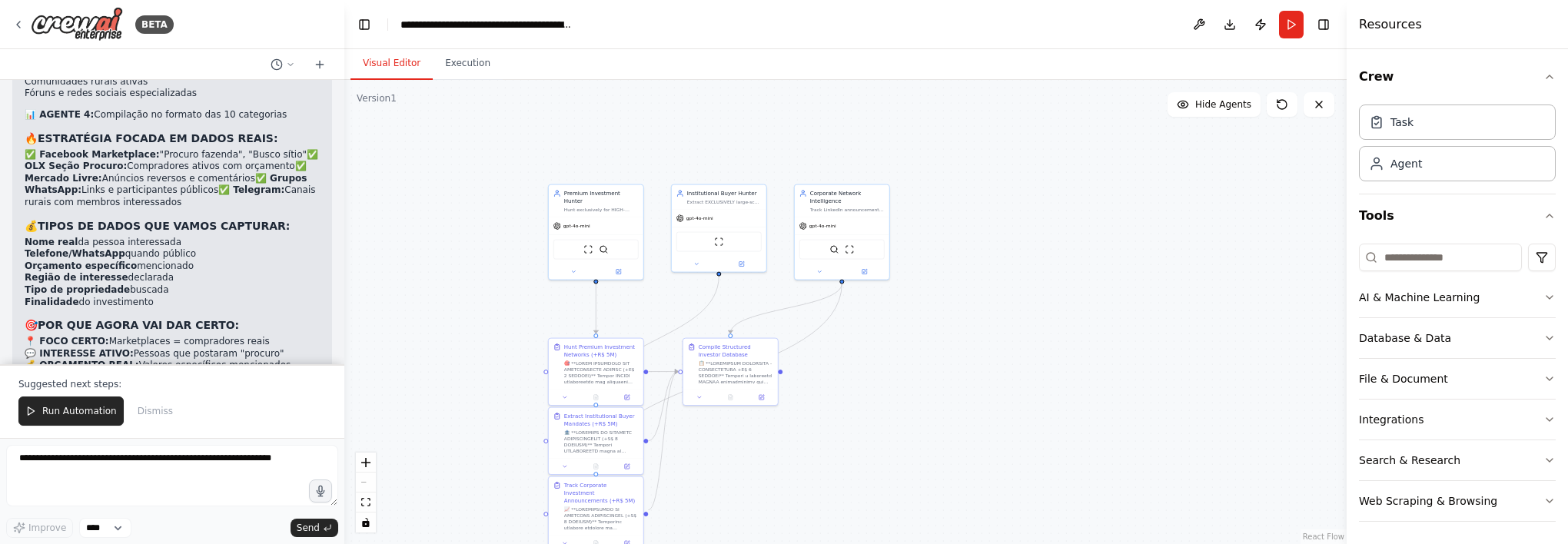
scroll to position [32903, 0]
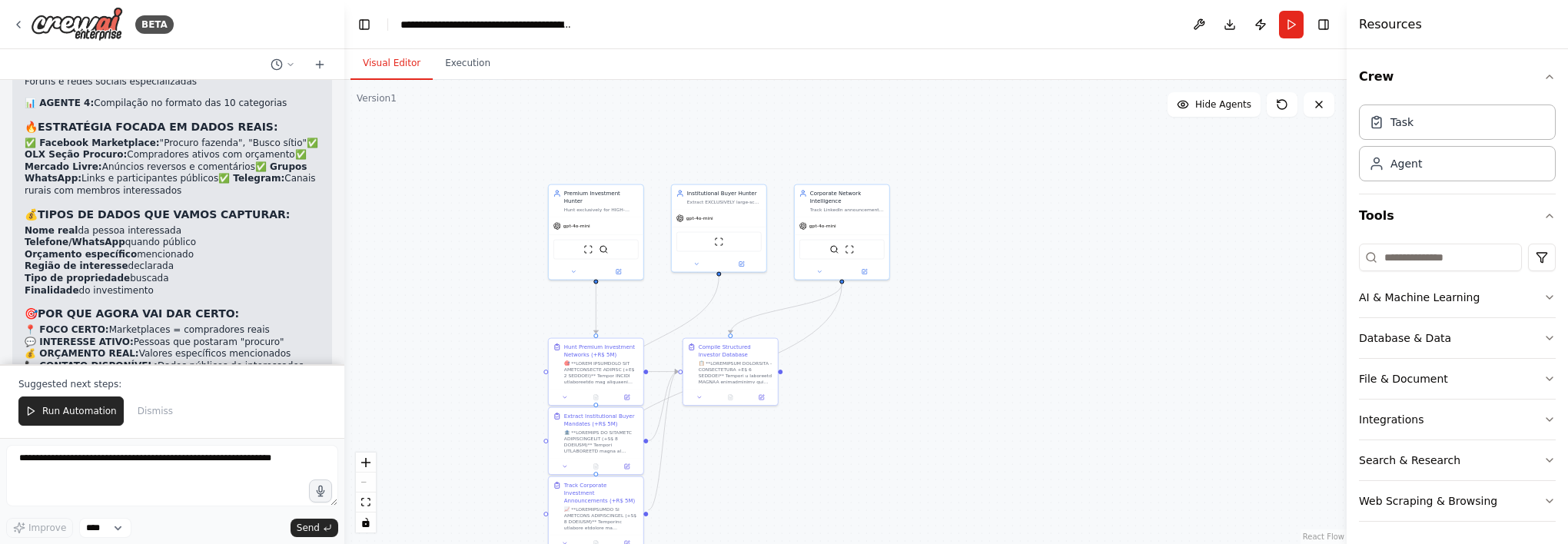
click at [59, 398] on button "Run Automation" at bounding box center [71, 411] width 105 height 29
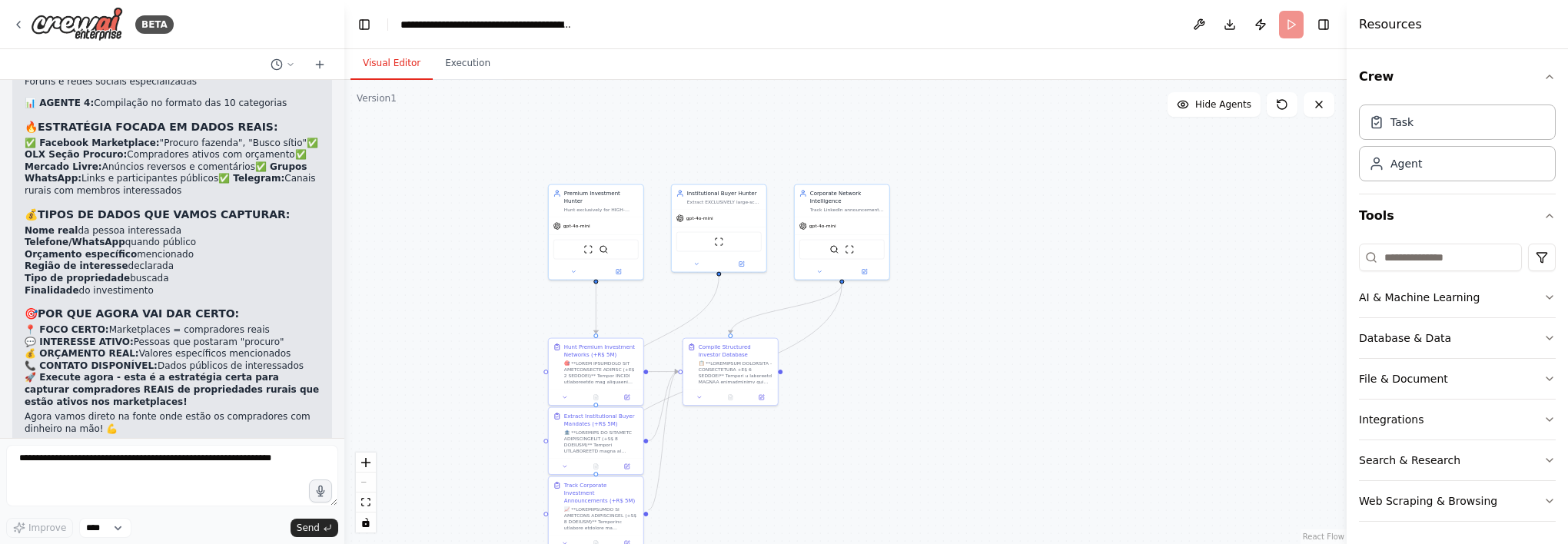
scroll to position [32831, 0]
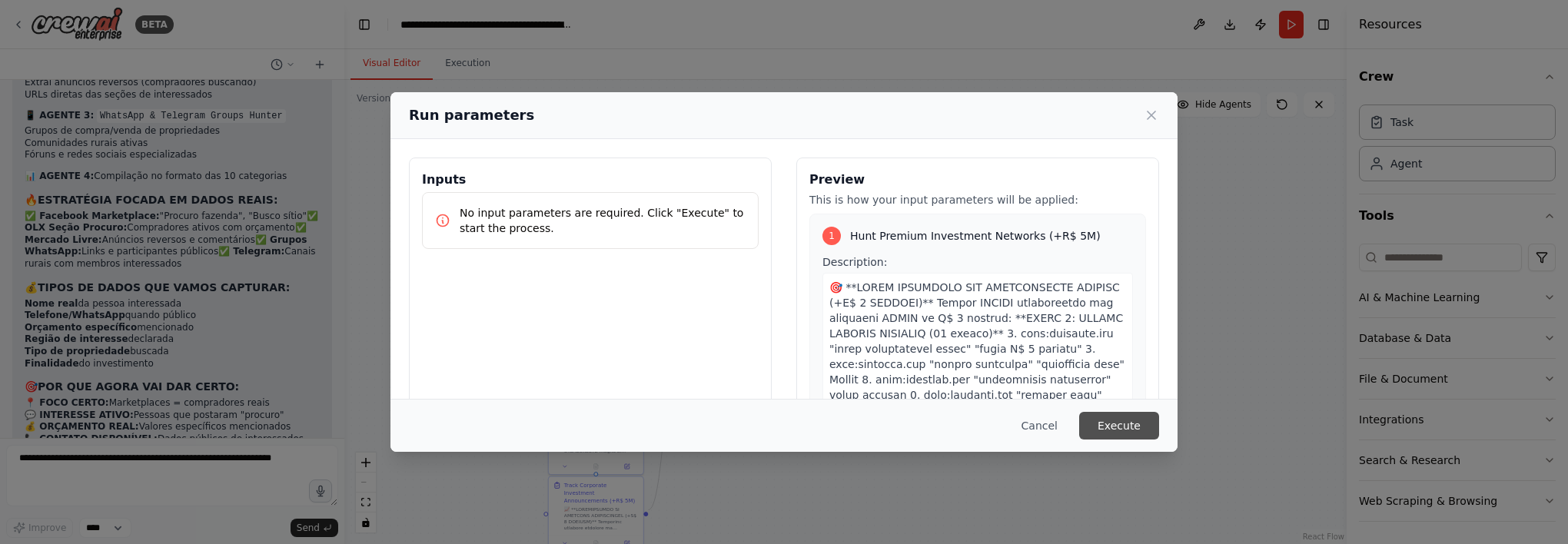
click at [1112, 426] on button "Execute" at bounding box center [1119, 425] width 80 height 28
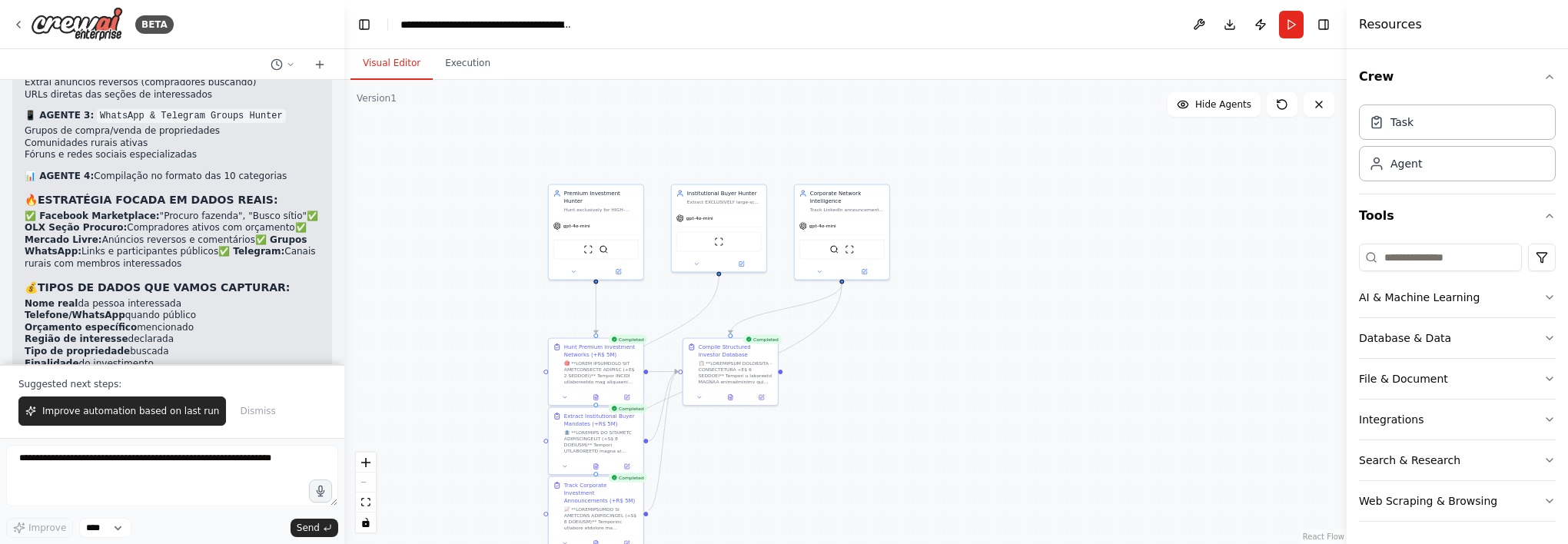
scroll to position [32903, 0]
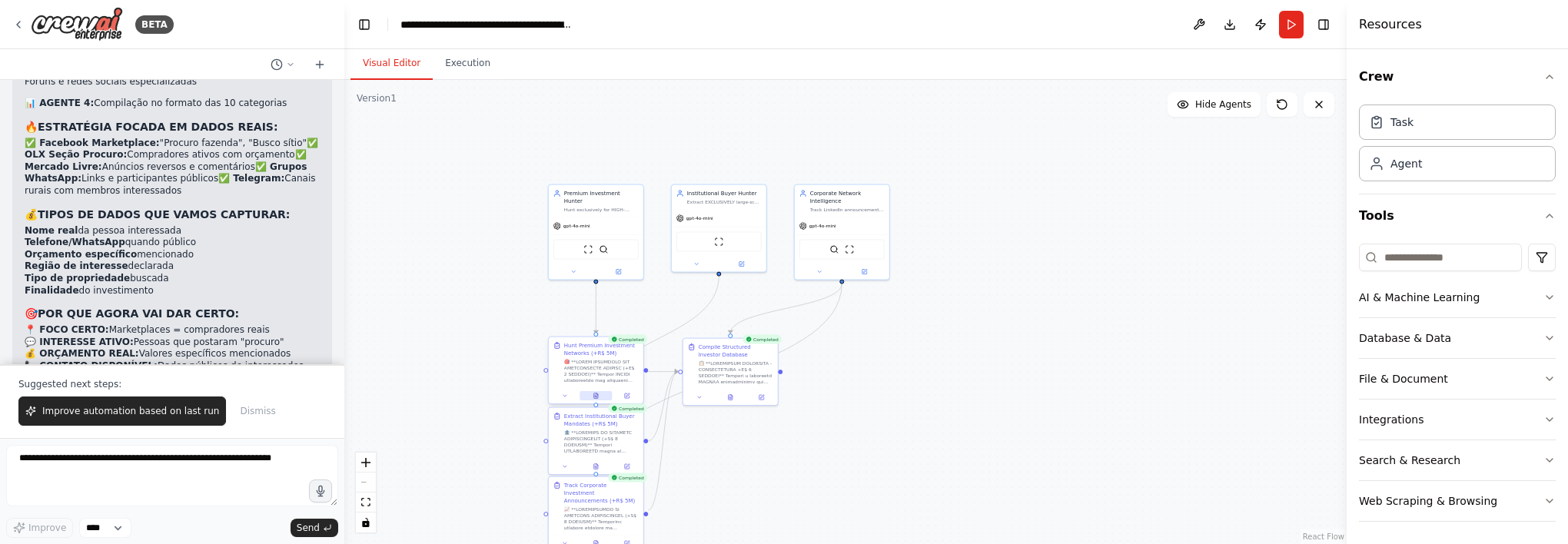
click at [597, 398] on button at bounding box center [596, 395] width 33 height 9
click at [601, 392] on button at bounding box center [596, 395] width 33 height 9
click at [121, 417] on span "Improve automation based on last run" at bounding box center [130, 410] width 177 height 12
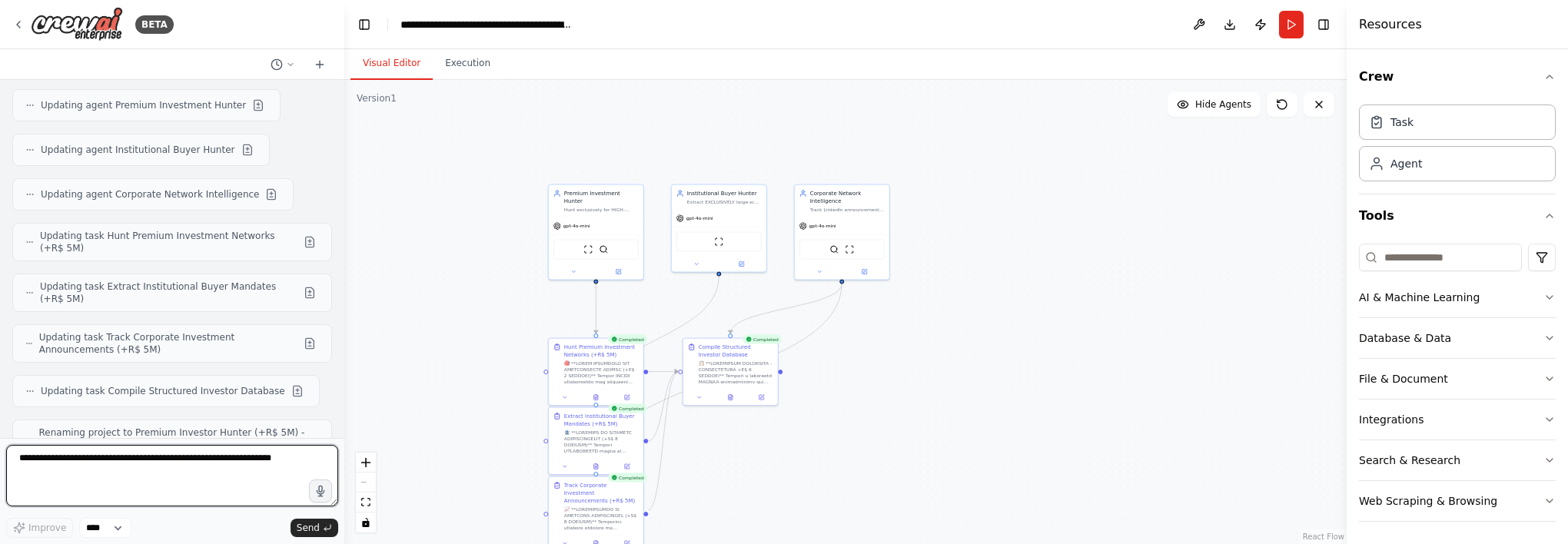
scroll to position [33532, 0]
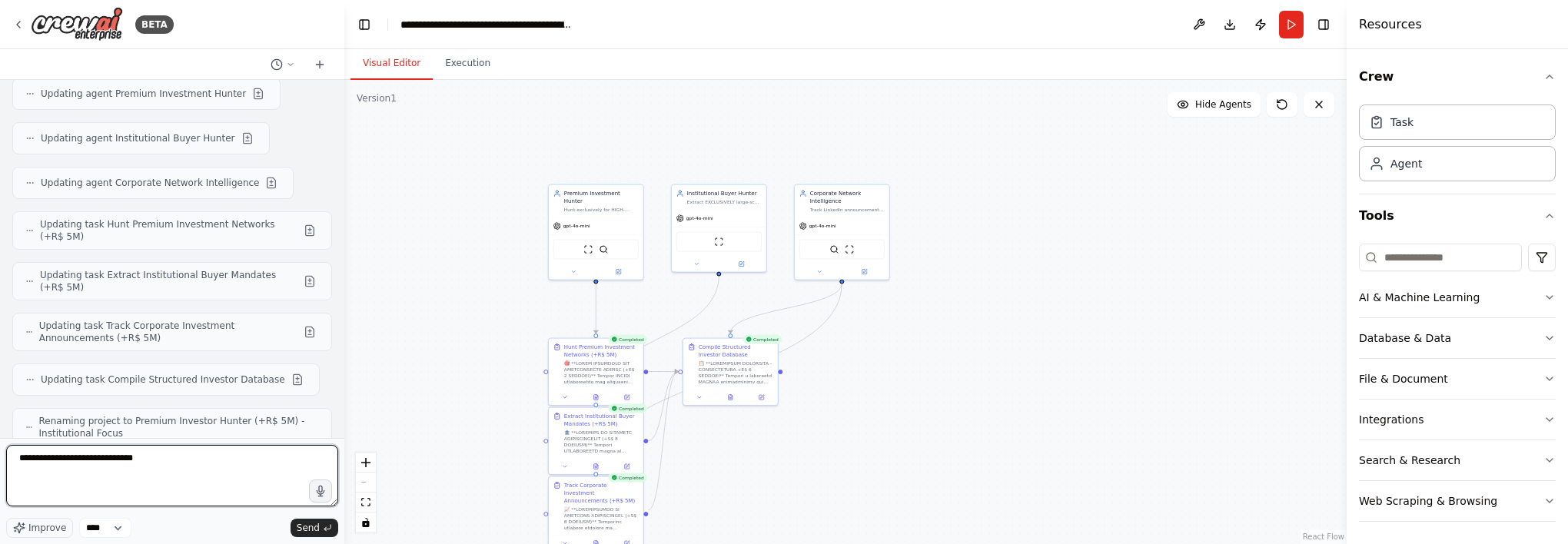
type textarea "**********"
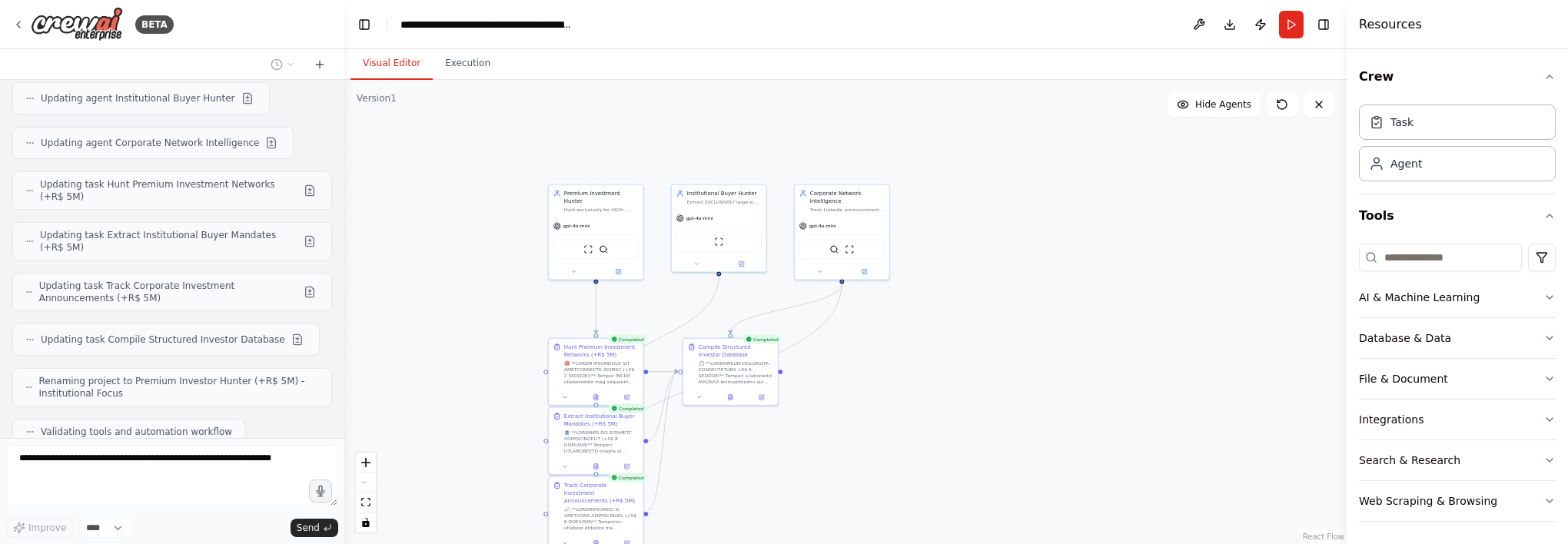
scroll to position [33627, 0]
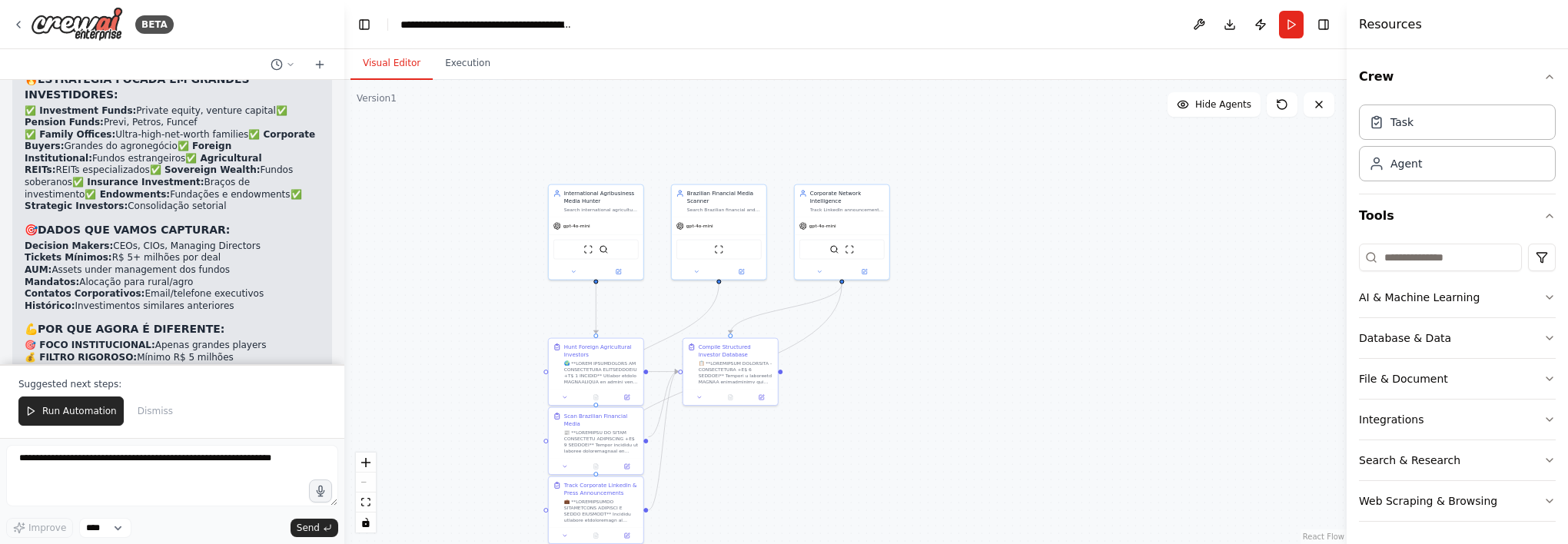
click at [75, 410] on span "Run Automation" at bounding box center [79, 410] width 74 height 12
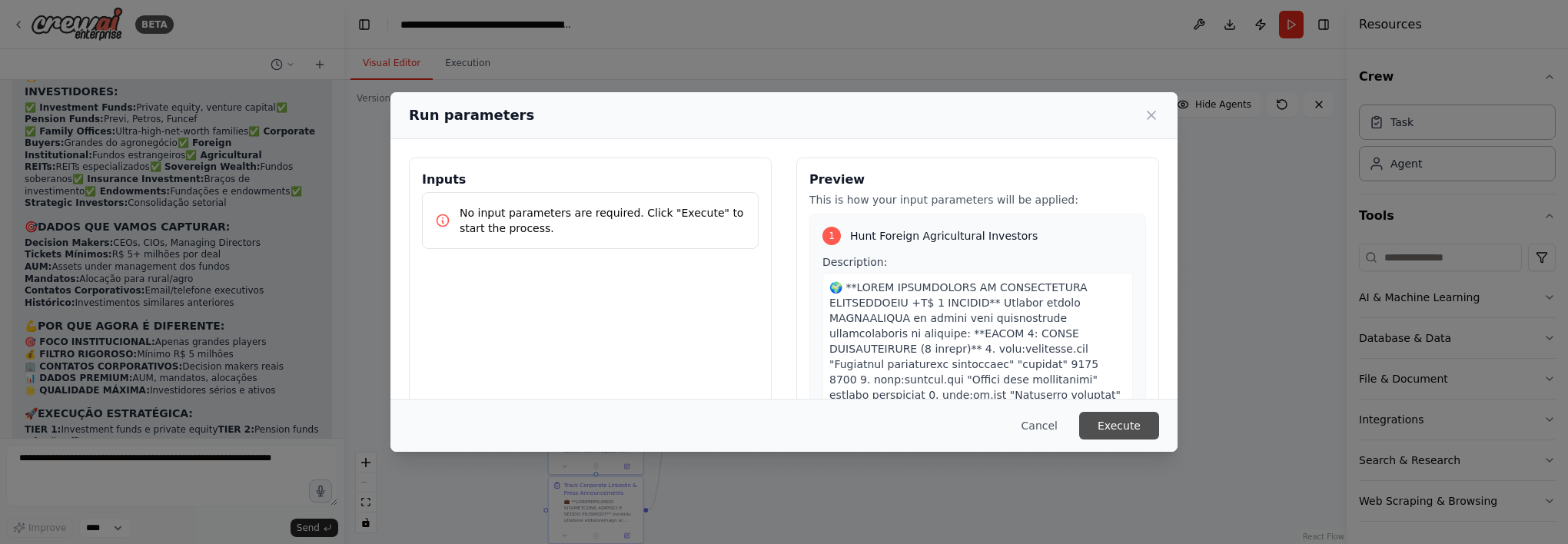
click at [1130, 419] on button "Execute" at bounding box center [1119, 425] width 80 height 28
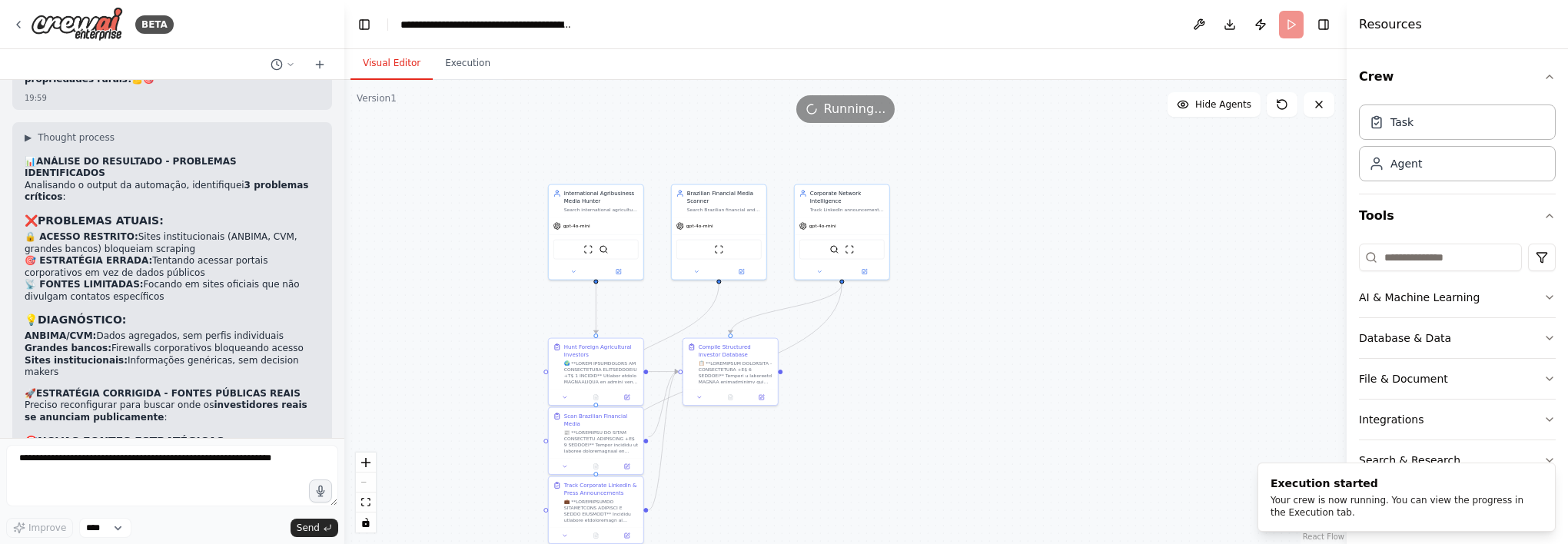
scroll to position [34697, 0]
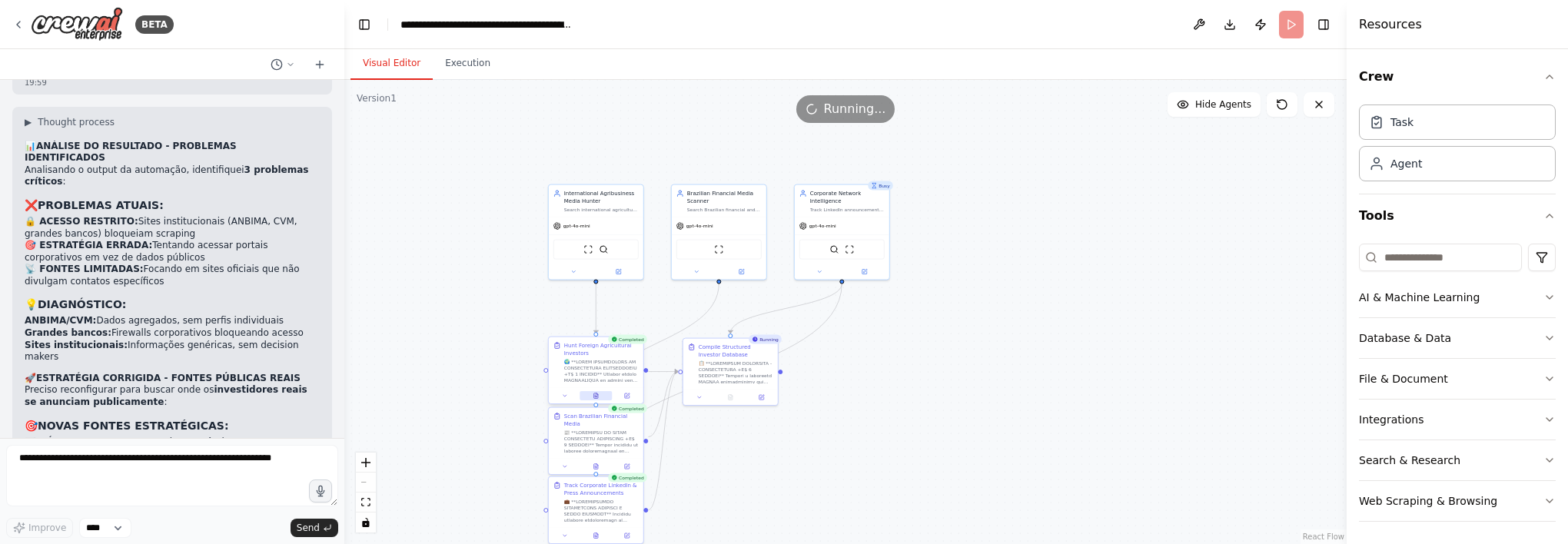
click at [597, 397] on icon at bounding box center [596, 396] width 4 height 6
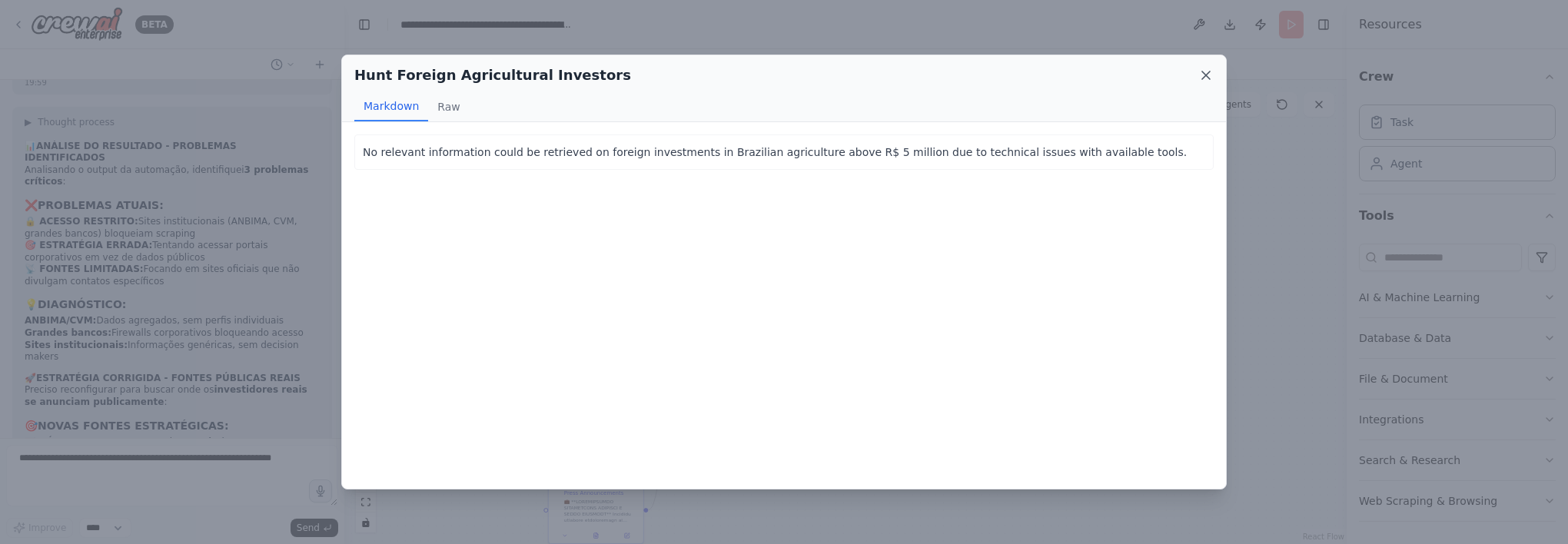
click at [1199, 74] on icon at bounding box center [1205, 75] width 15 height 15
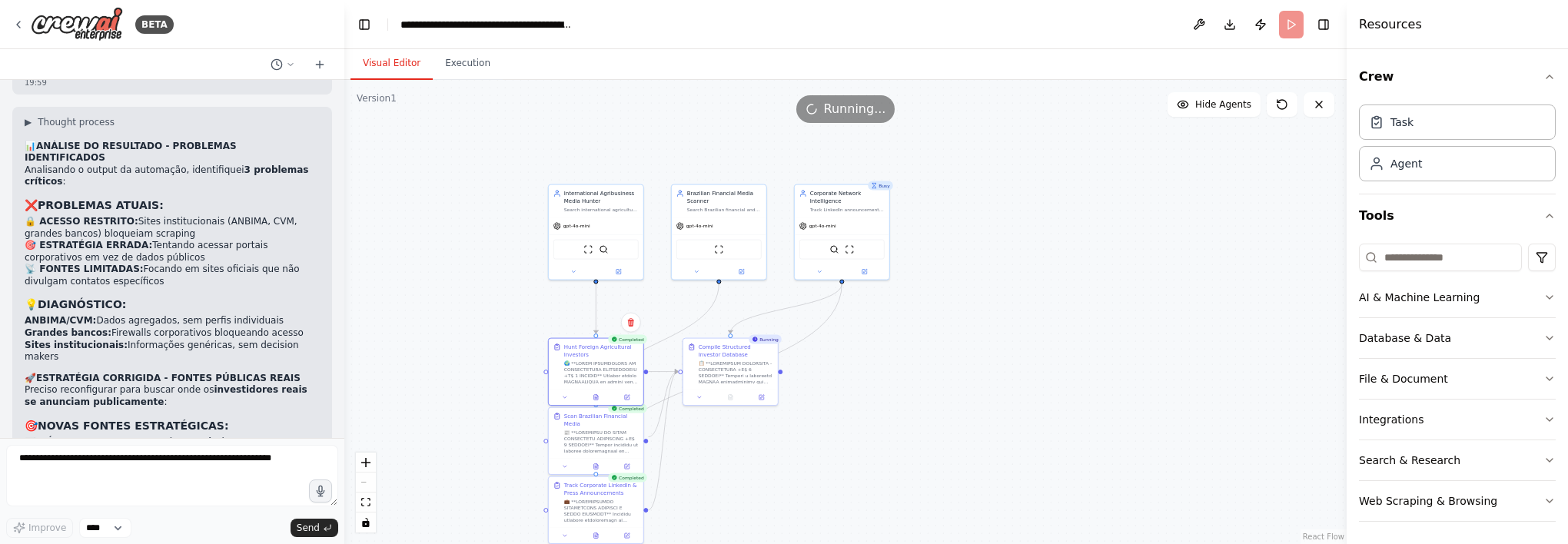
click at [80, 444] on form "Improve **** Send" at bounding box center [172, 491] width 344 height 106
click at [139, 468] on textarea at bounding box center [172, 475] width 332 height 61
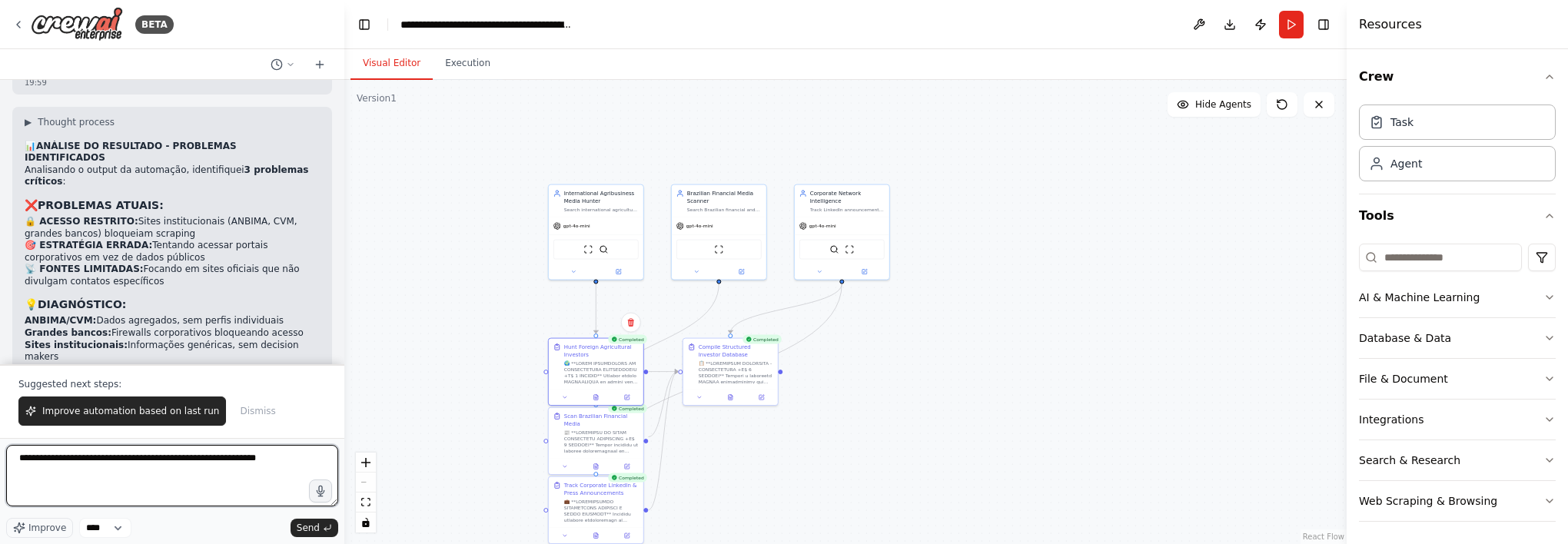
type textarea "**********"
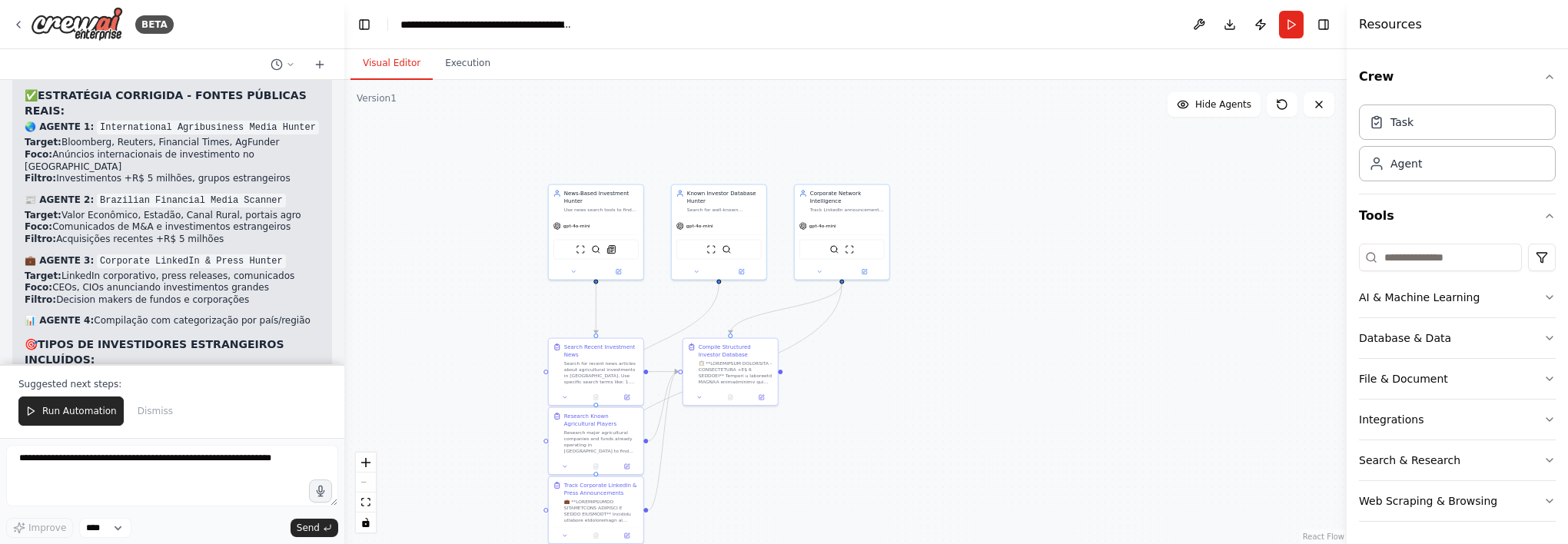
scroll to position [36043, 0]
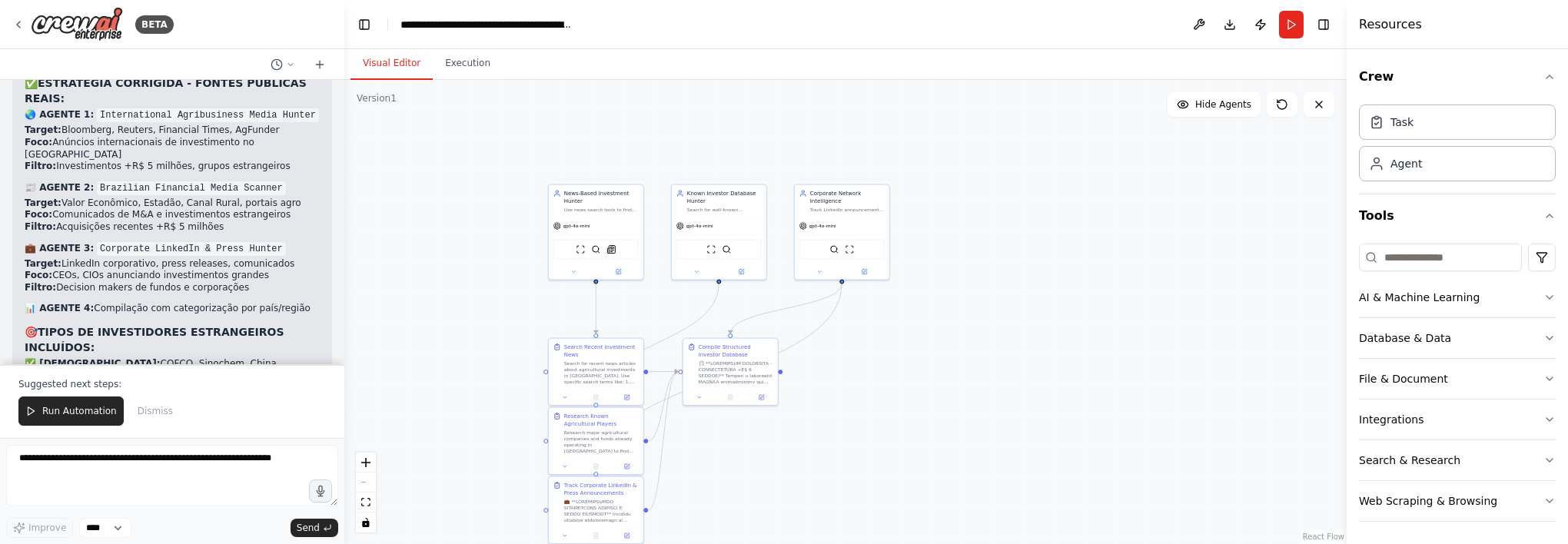
click at [82, 404] on button "Run Automation" at bounding box center [71, 411] width 105 height 29
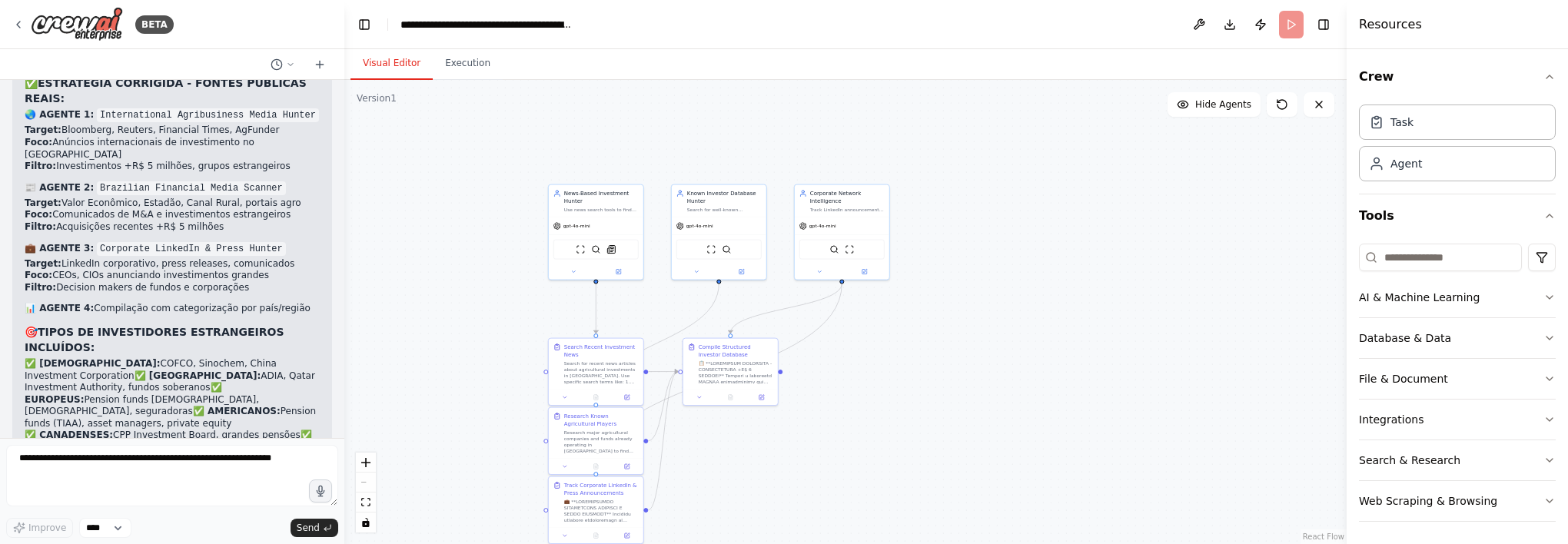
scroll to position [35970, 0]
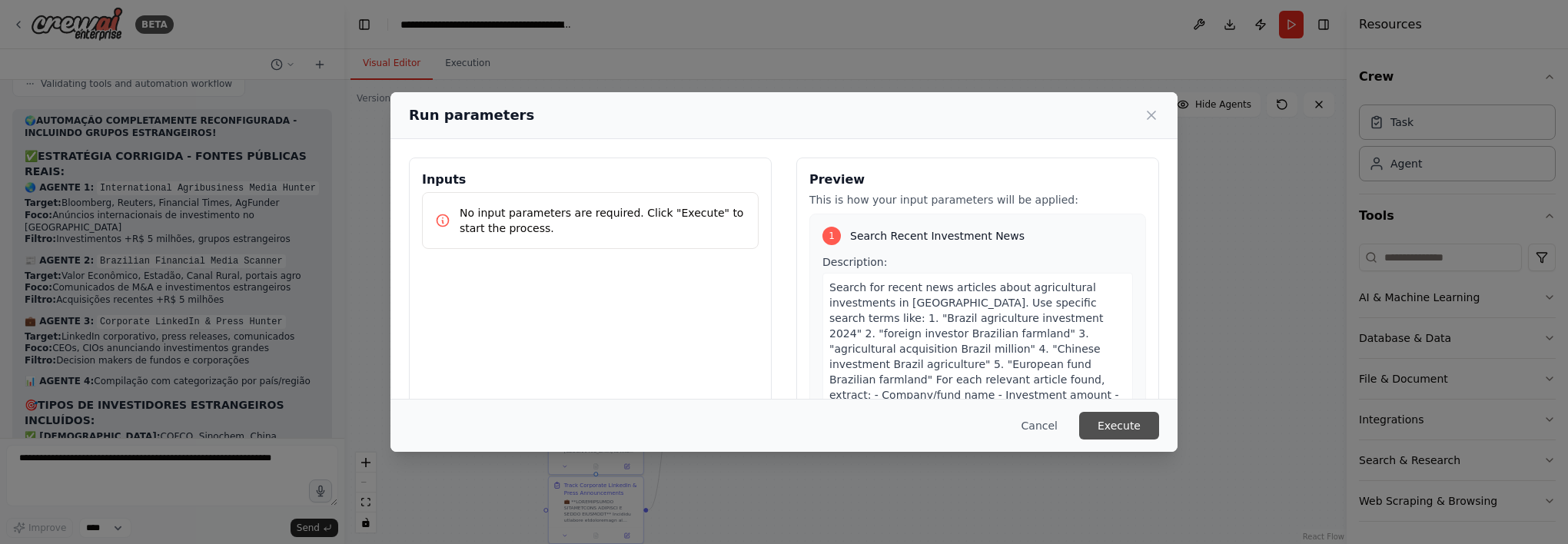
click at [1128, 437] on button "Execute" at bounding box center [1119, 425] width 80 height 28
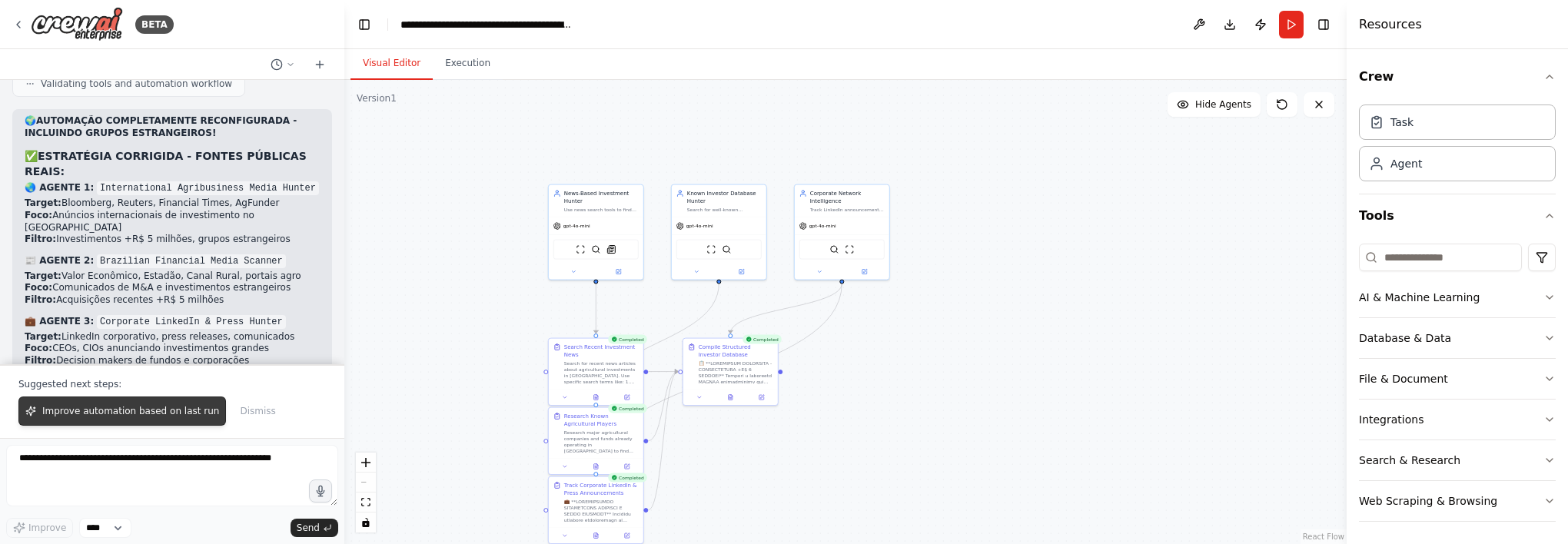
scroll to position [36043, 0]
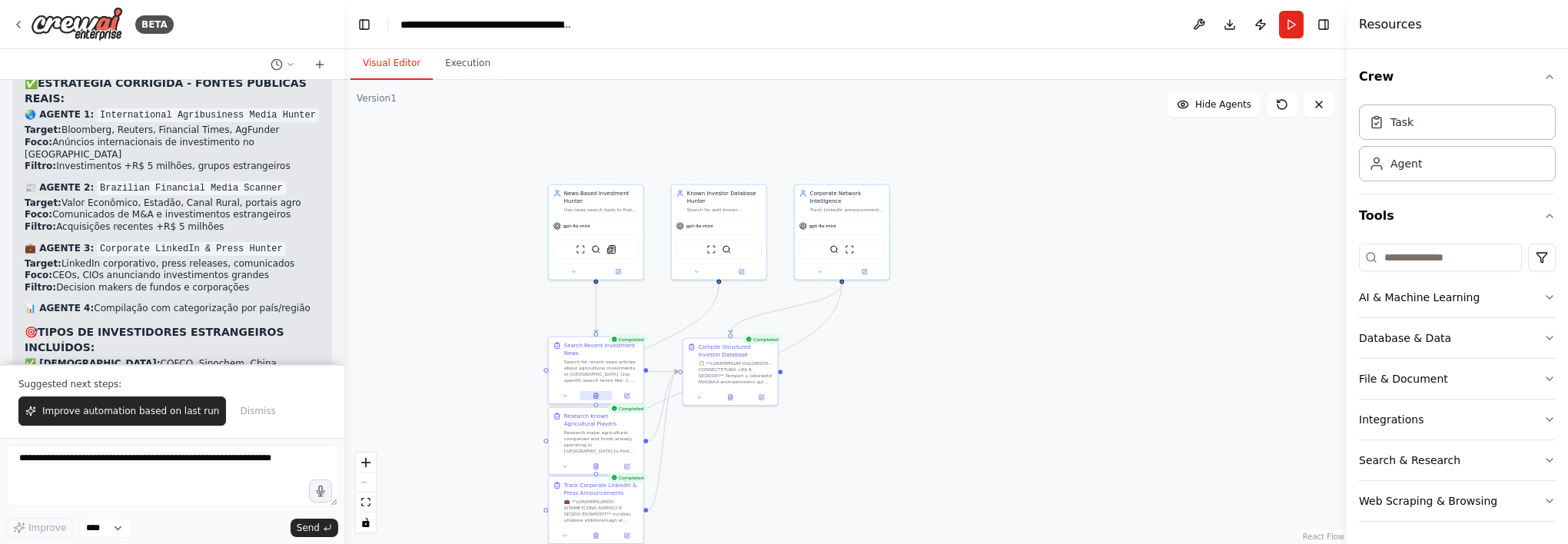
click at [598, 397] on icon at bounding box center [596, 396] width 7 height 7
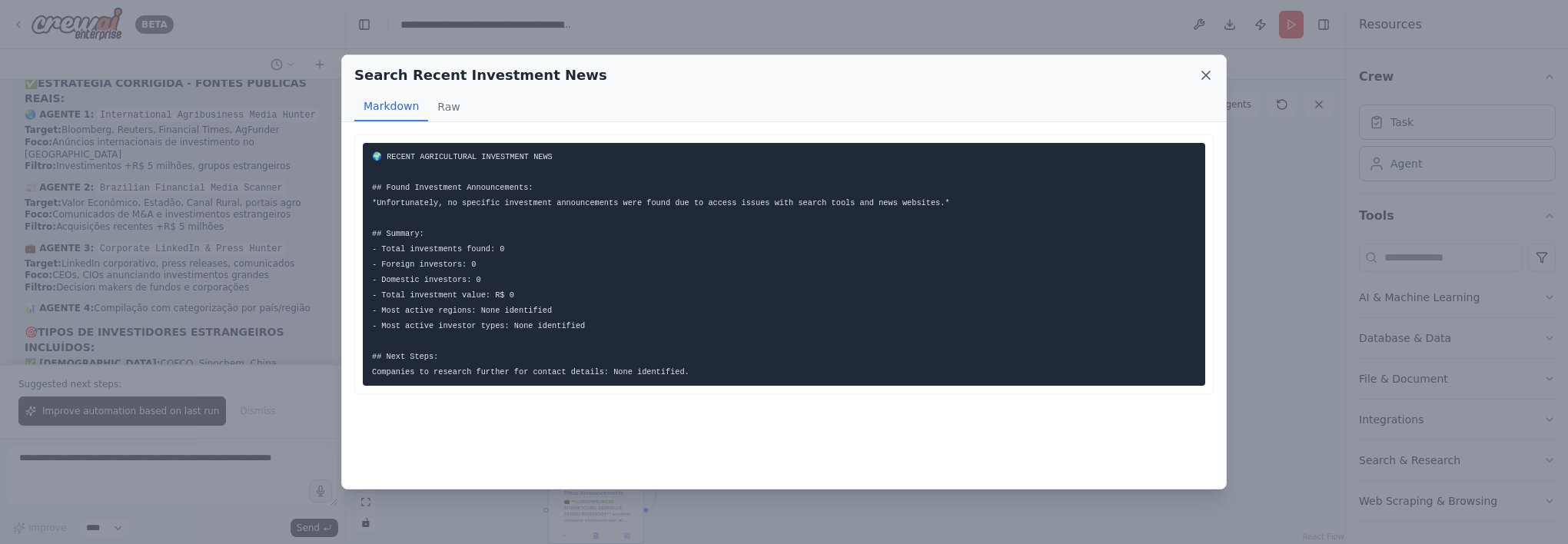
click at [1208, 81] on icon at bounding box center [1205, 75] width 15 height 15
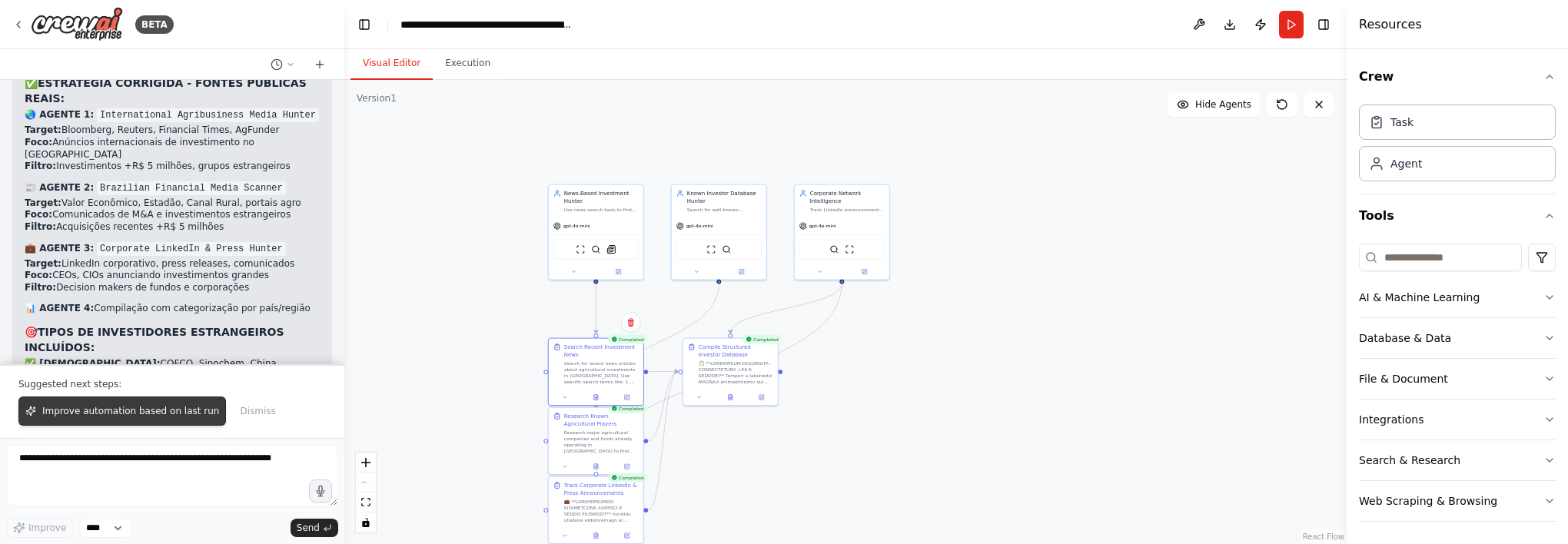
click at [55, 419] on button "Improve automation based on last run" at bounding box center [122, 411] width 208 height 29
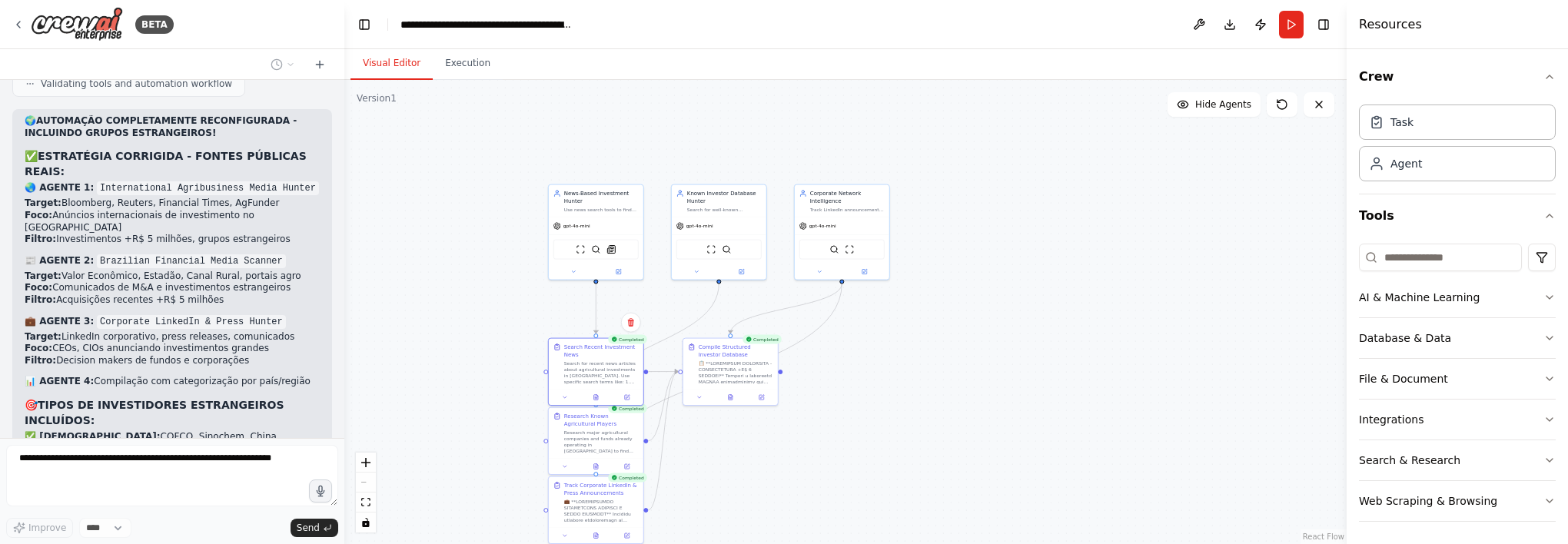
scroll to position [36010, 0]
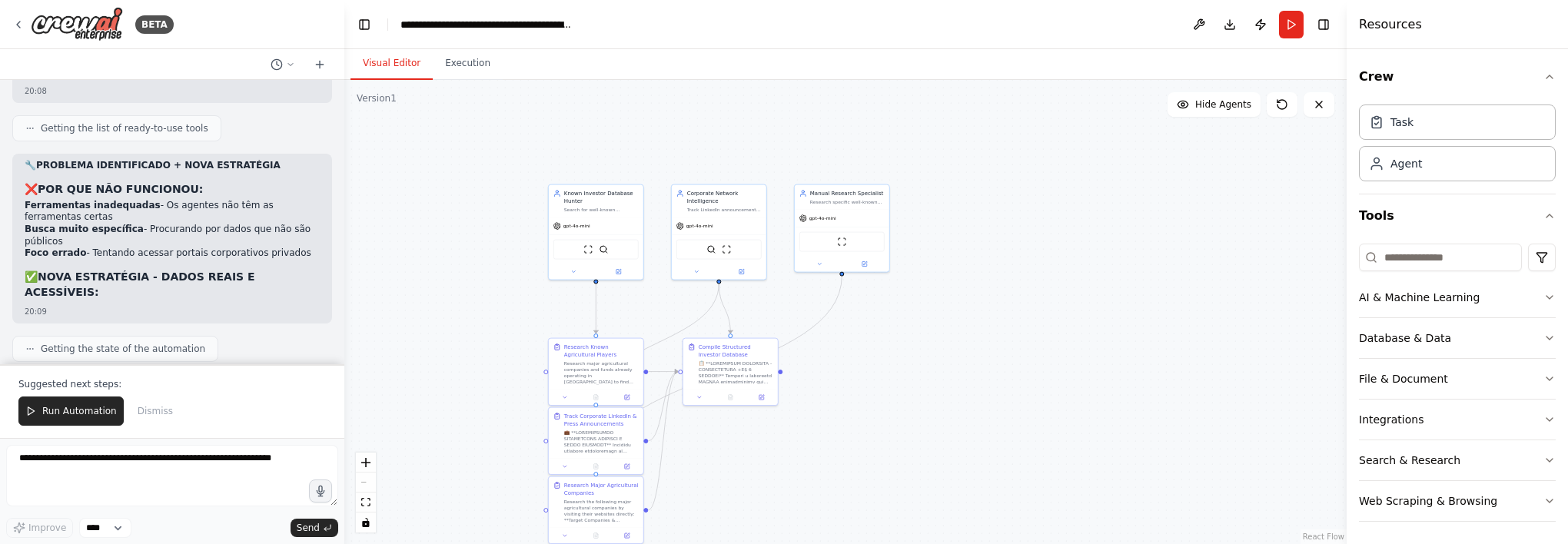
click at [85, 421] on button "Run Automation" at bounding box center [71, 411] width 105 height 29
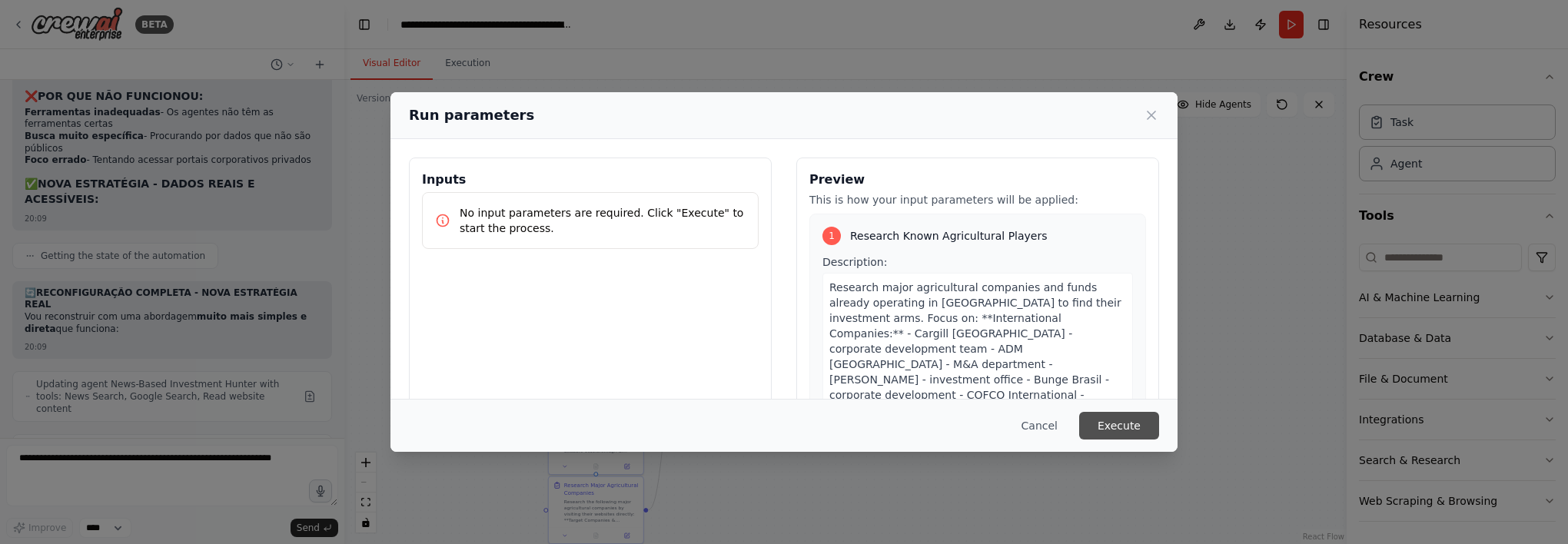
drag, startPoint x: 1116, startPoint y: 425, endPoint x: 1107, endPoint y: 425, distance: 9.0
click at [1116, 425] on button "Execute" at bounding box center [1119, 425] width 80 height 28
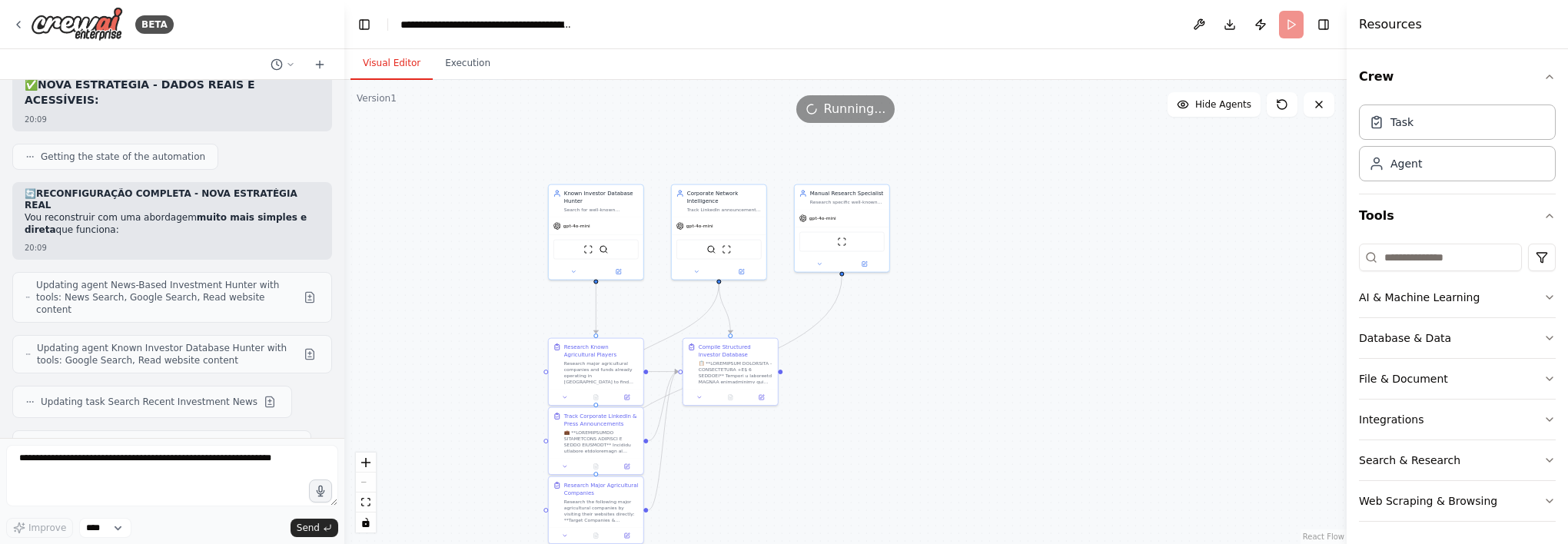
scroll to position [37155, 0]
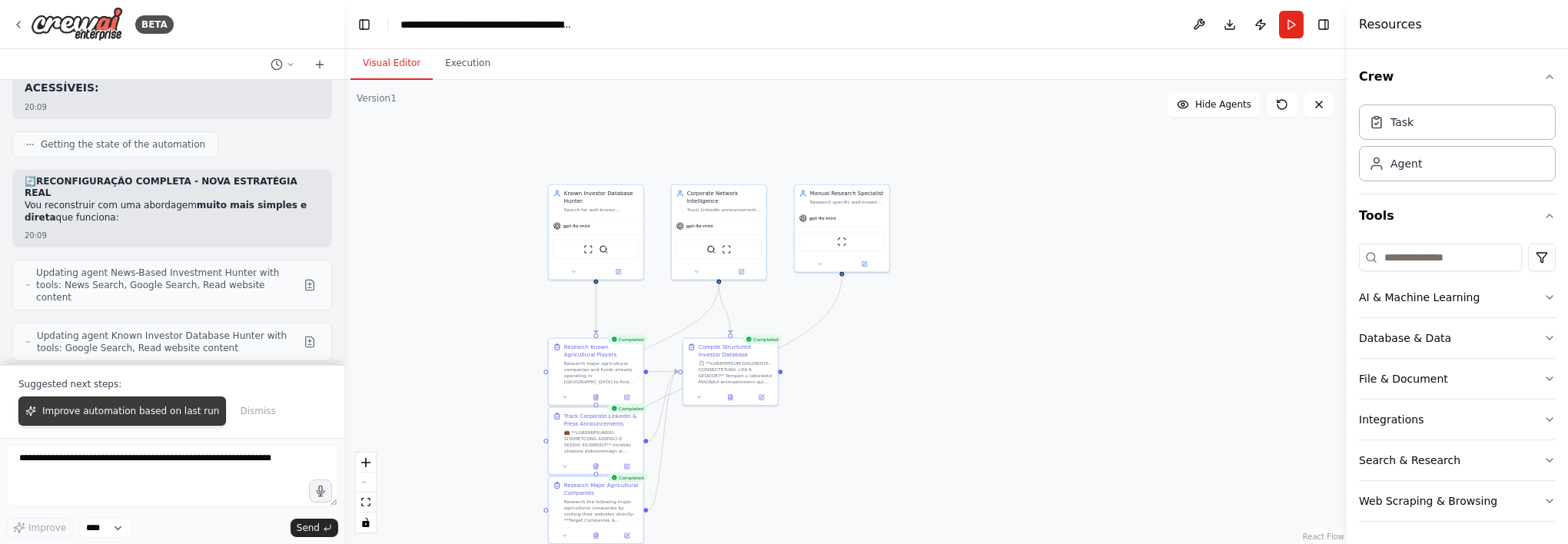
click at [143, 416] on span "Improve automation based on last run" at bounding box center [130, 410] width 177 height 12
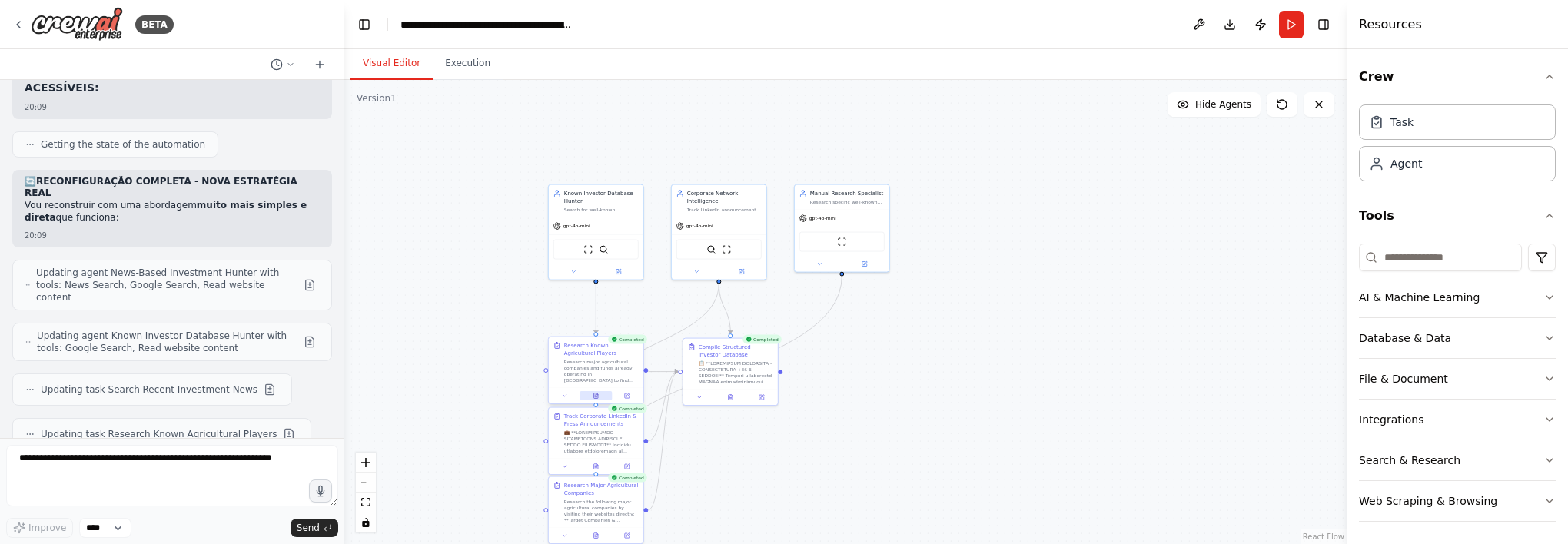
click at [599, 397] on icon at bounding box center [596, 396] width 7 height 7
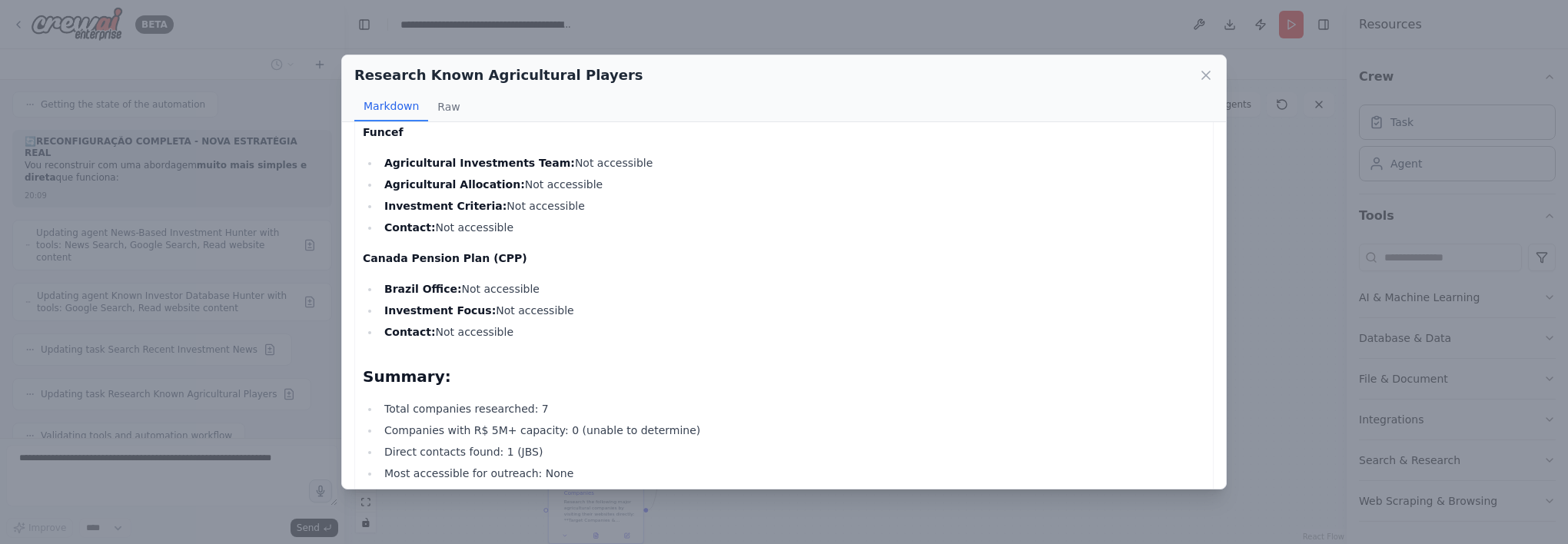
scroll to position [1698, 0]
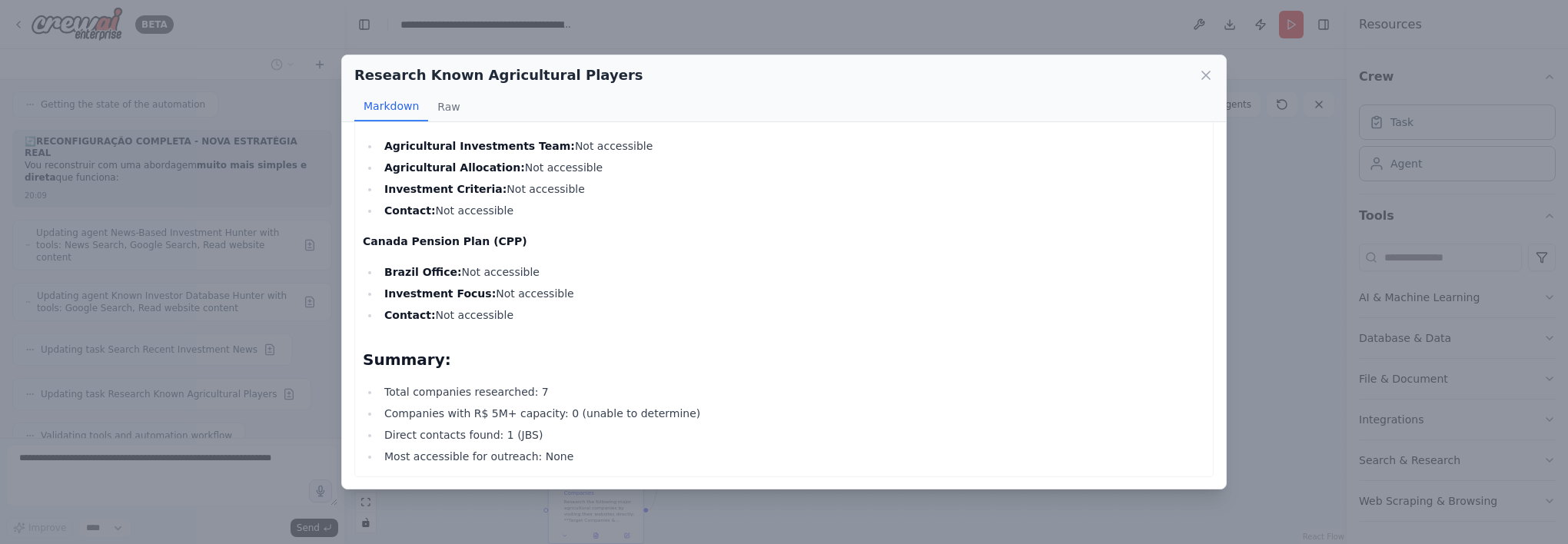
click at [231, 352] on div "Research Known Agricultural Players Markdown Raw 🏢 KNOWN AGRICULTURAL PLAYERS D…" at bounding box center [784, 272] width 1568 height 544
